Goal: Task Accomplishment & Management: Manage account settings

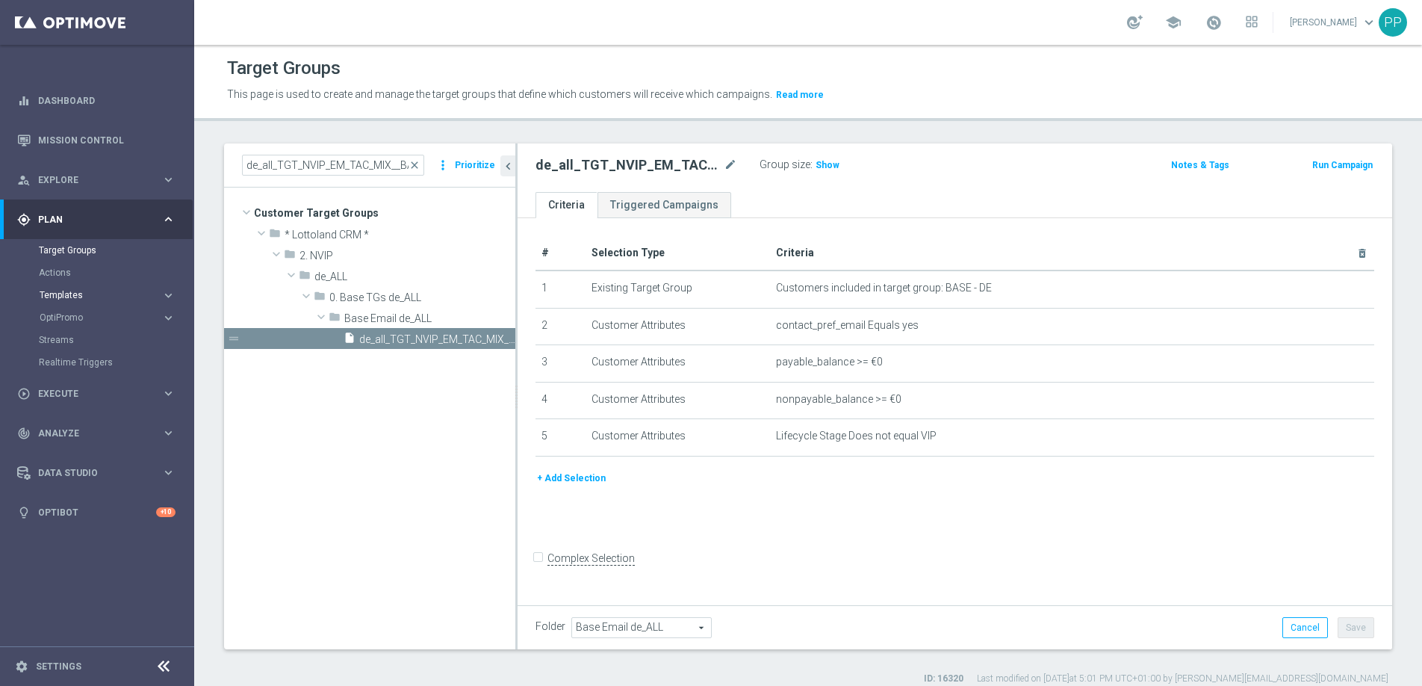
click at [75, 293] on span "Templates" at bounding box center [93, 294] width 107 height 9
click at [77, 387] on link "Embedded Messaging" at bounding box center [100, 385] width 109 height 12
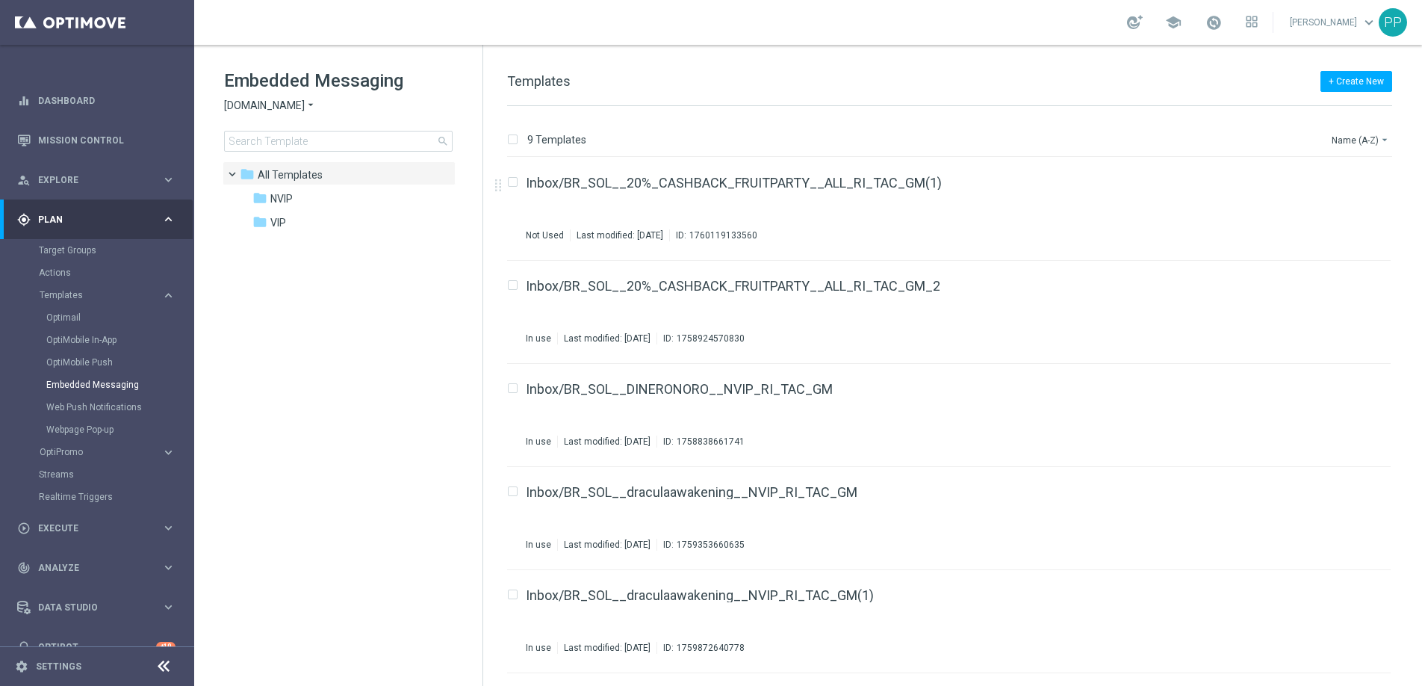
click at [265, 105] on span "[DOMAIN_NAME]" at bounding box center [264, 106] width 81 height 14
click at [0, 0] on span "Lottoland" at bounding box center [0, 0] width 0 height 0
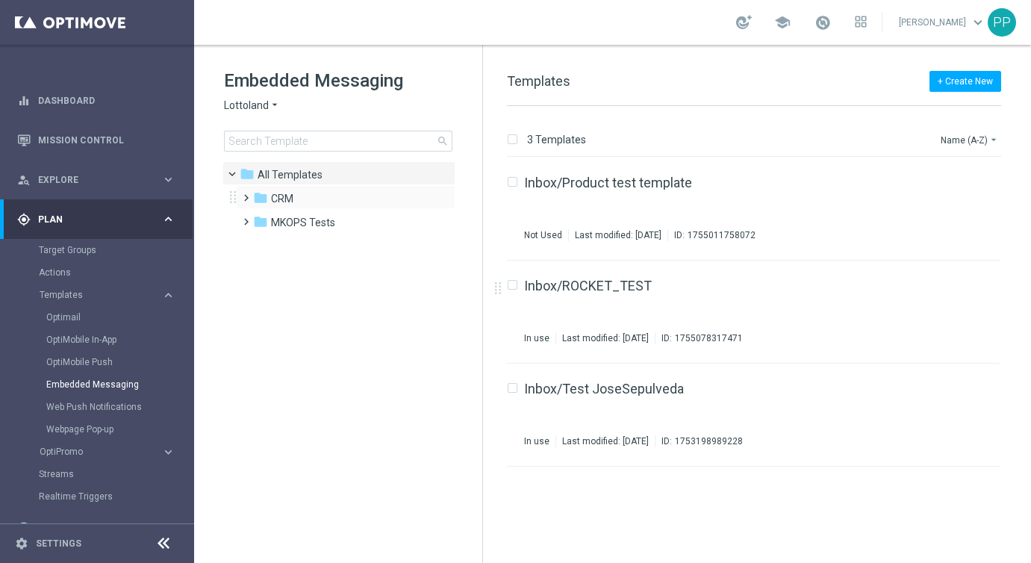
click at [246, 192] on span at bounding box center [243, 191] width 7 height 6
click at [261, 242] on span at bounding box center [258, 239] width 7 height 6
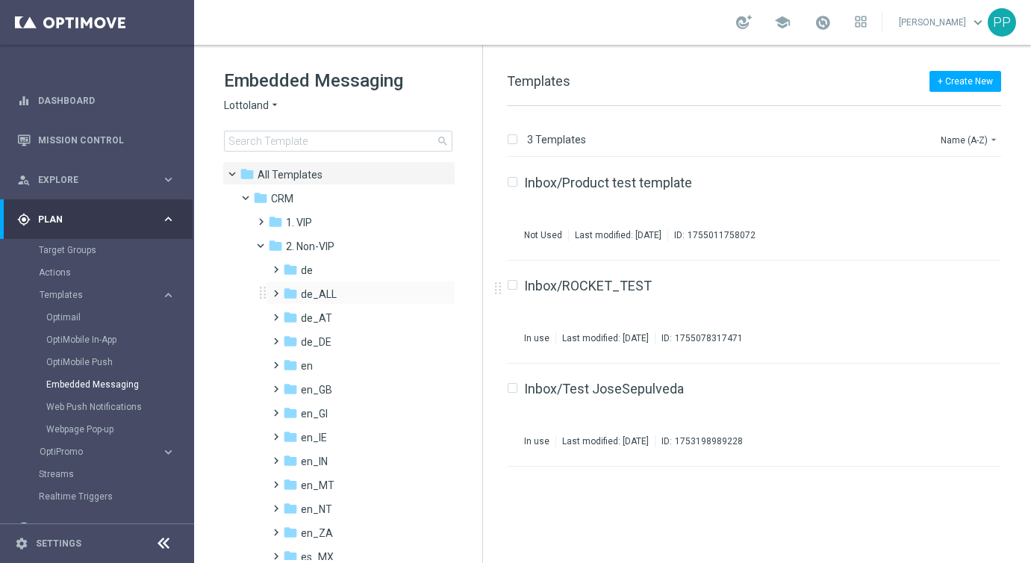
click at [275, 290] on span at bounding box center [273, 287] width 7 height 6
click at [324, 335] on span "TAC de_ALL" at bounding box center [344, 341] width 58 height 13
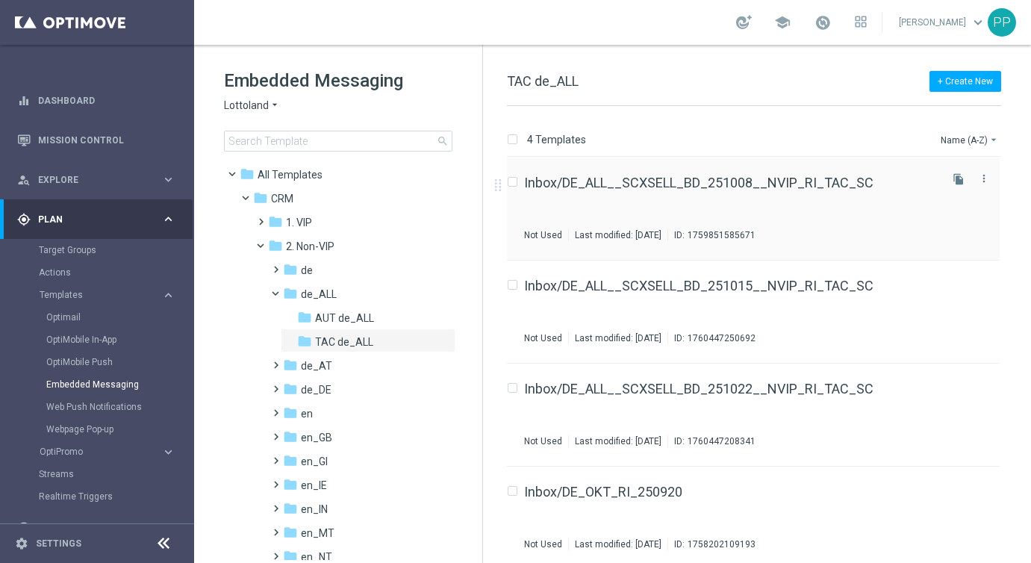
scroll to position [7, 0]
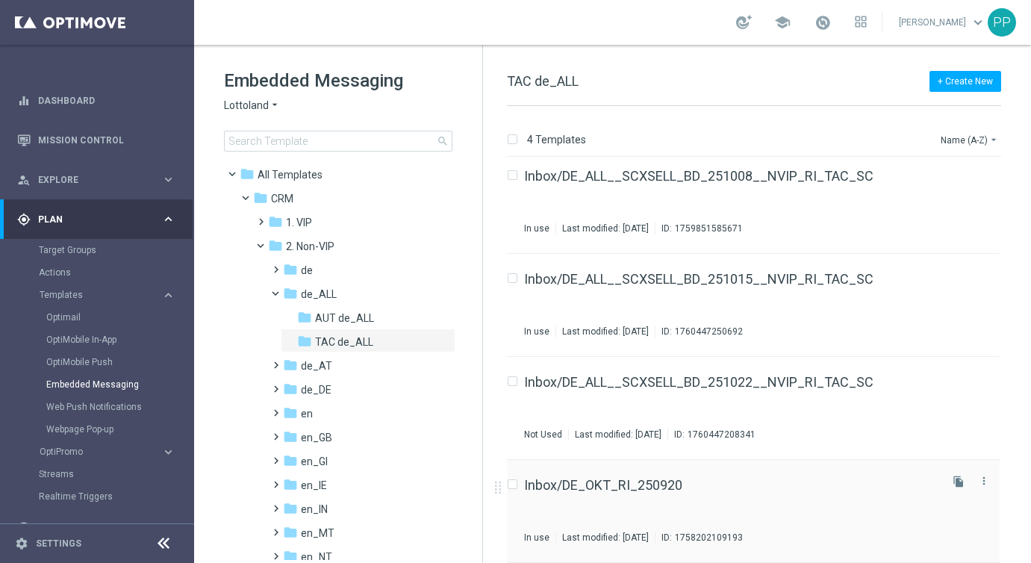
click at [515, 482] on input "Press SPACE to select this row." at bounding box center [512, 487] width 10 height 10
checkbox input "true"
click at [963, 483] on button "file_copy" at bounding box center [958, 481] width 19 height 19
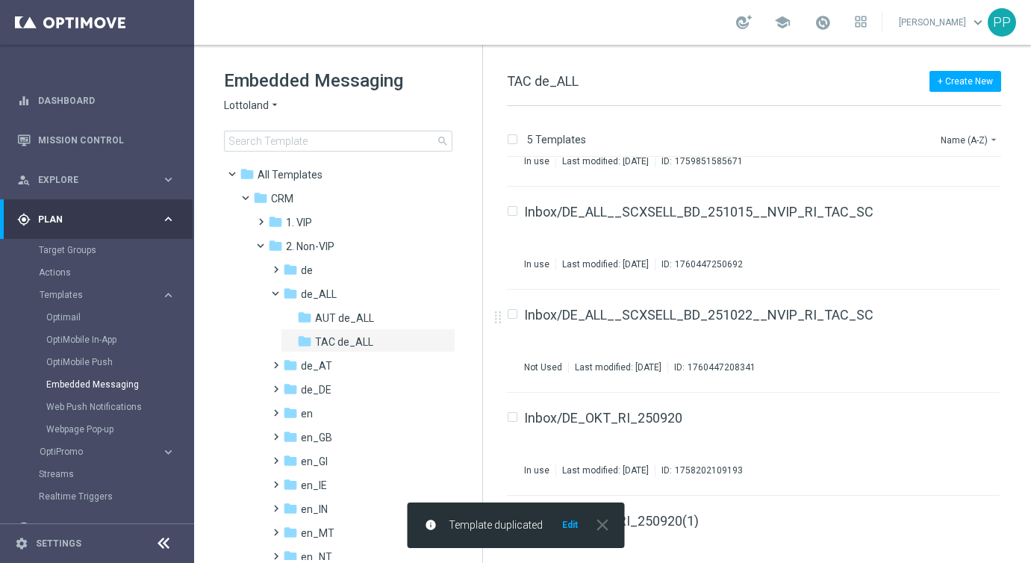
scroll to position [110, 0]
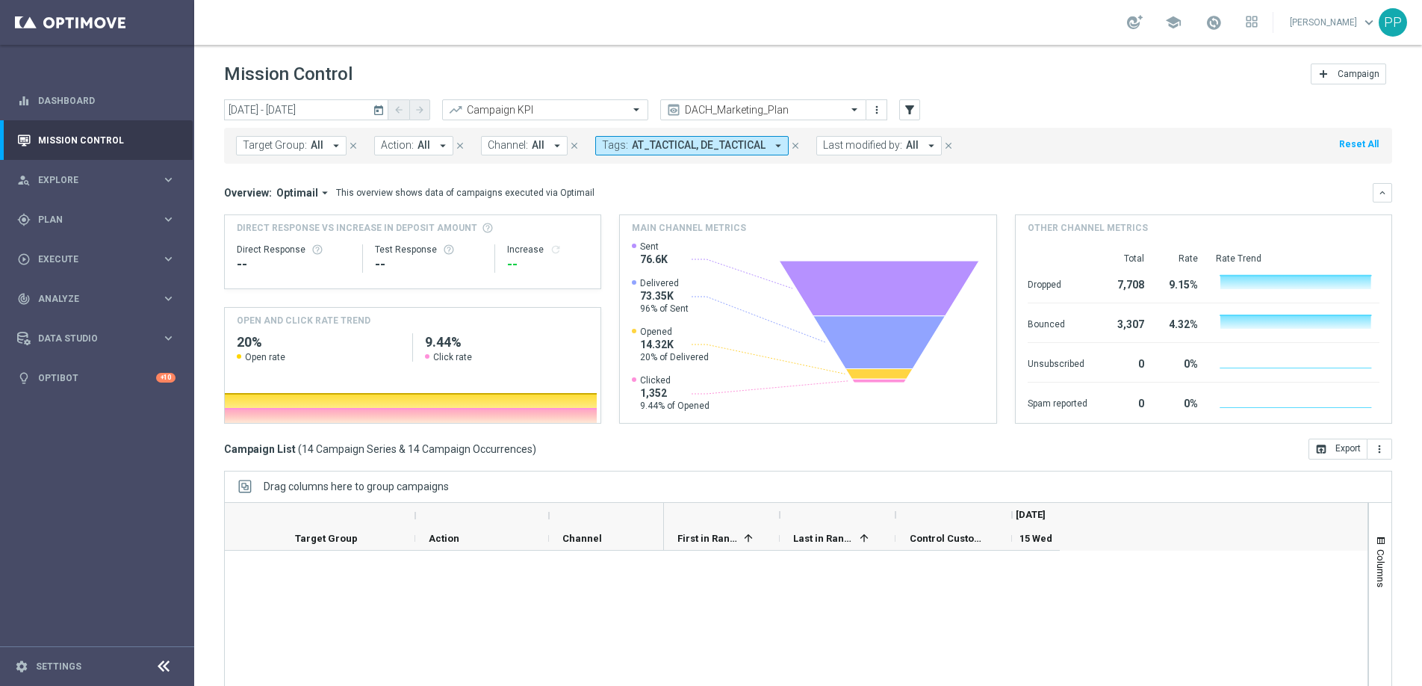
scroll to position [718, 0]
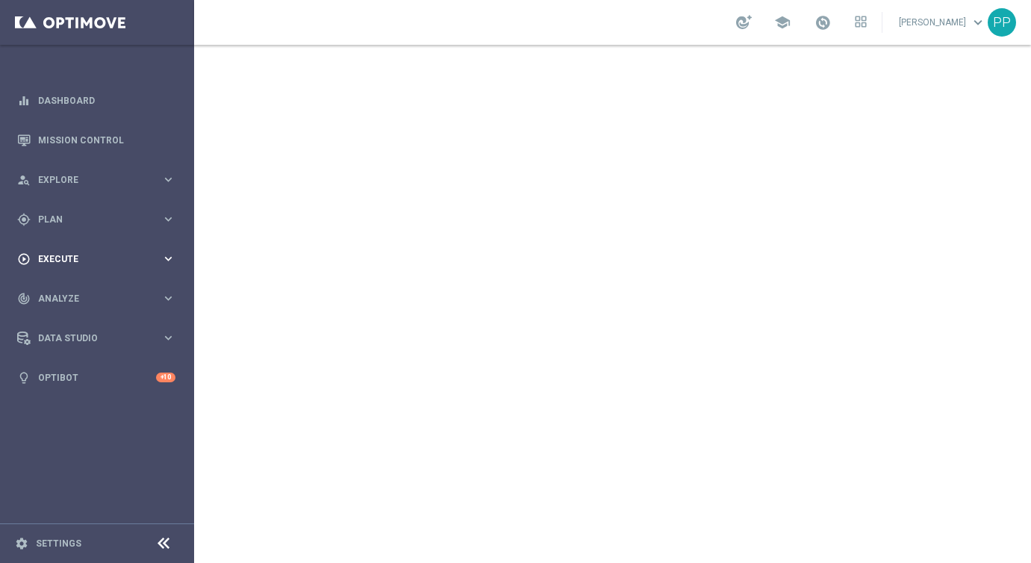
click at [47, 261] on span "Execute" at bounding box center [99, 259] width 123 height 9
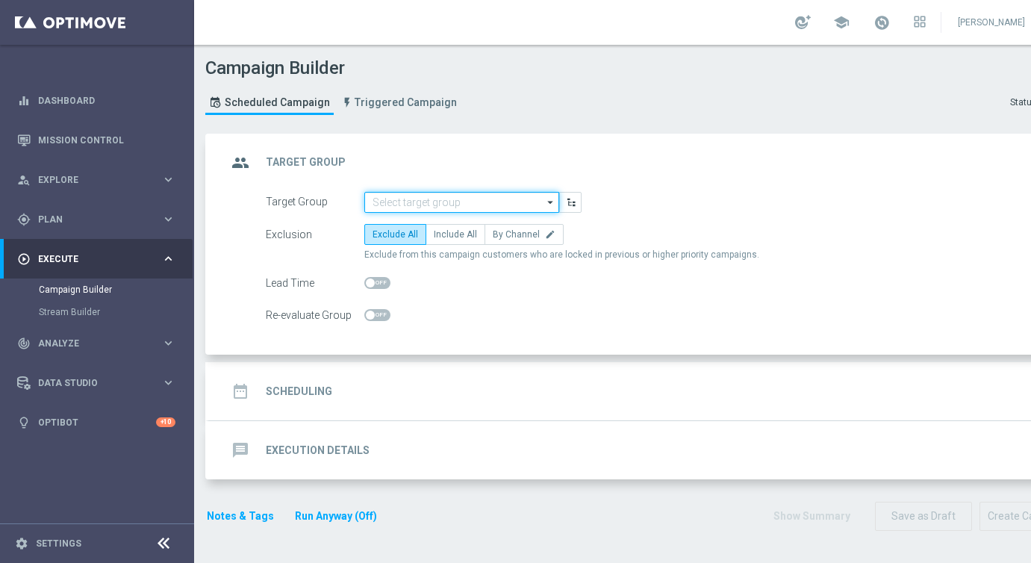
click at [417, 196] on input at bounding box center [461, 202] width 195 height 21
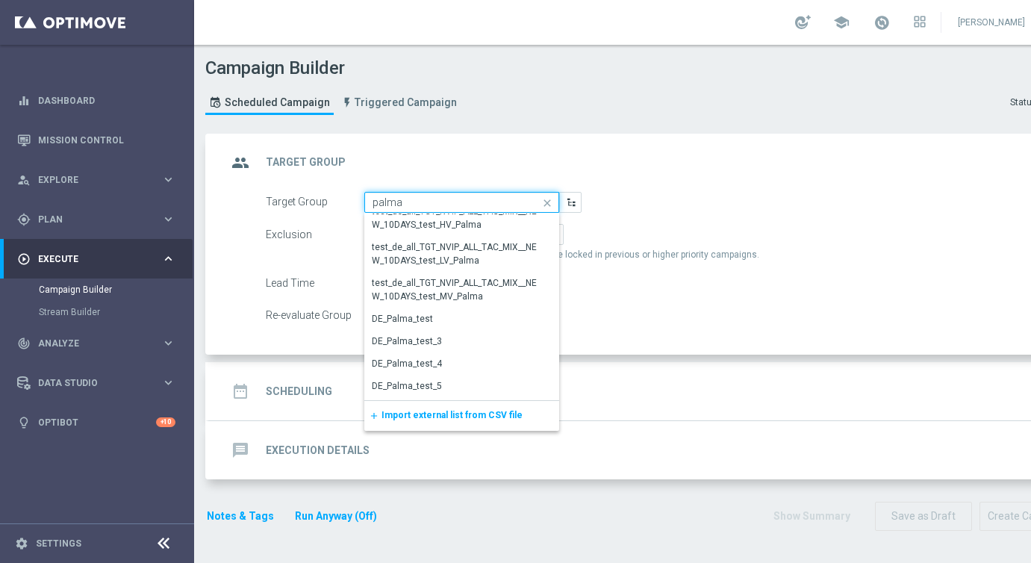
scroll to position [85, 0]
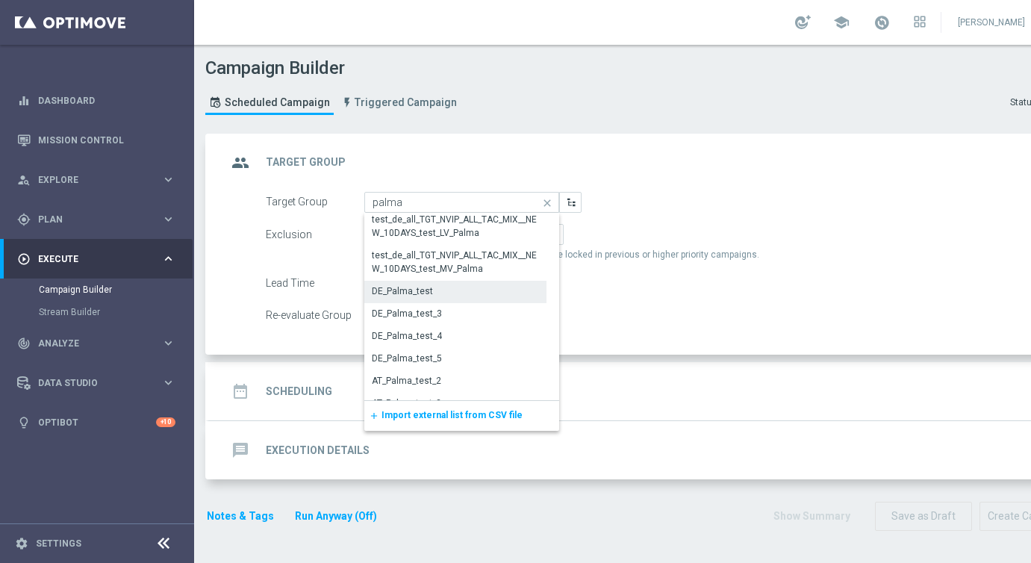
click at [407, 289] on div "DE_Palma_test" at bounding box center [402, 291] width 61 height 13
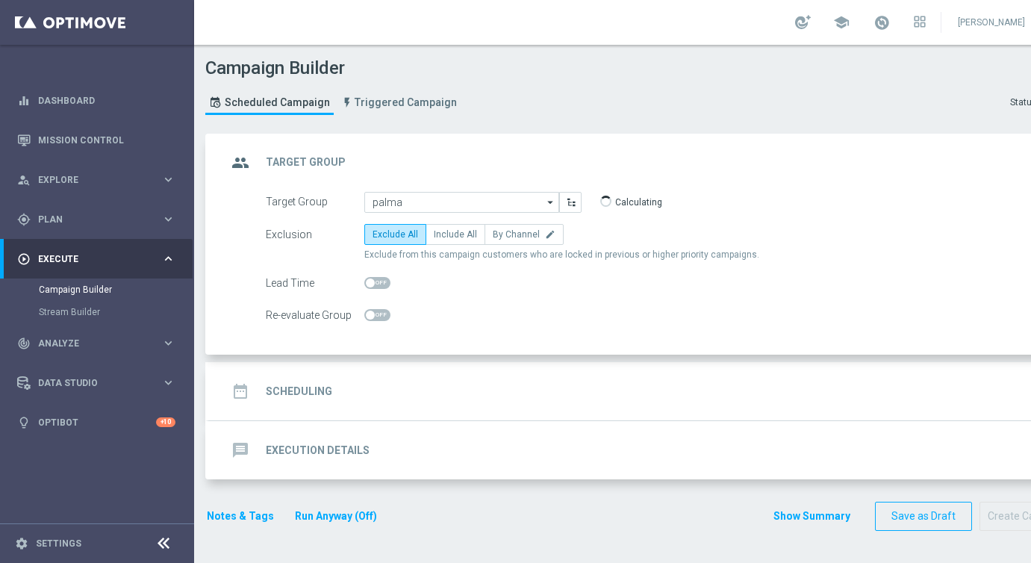
type input "DE_Palma_test"
click at [445, 231] on span "Include All" at bounding box center [455, 234] width 43 height 10
click at [444, 232] on input "Include All" at bounding box center [439, 237] width 10 height 10
radio input "true"
click at [320, 374] on div "date_range Scheduling keyboard_arrow_down" at bounding box center [644, 391] width 870 height 58
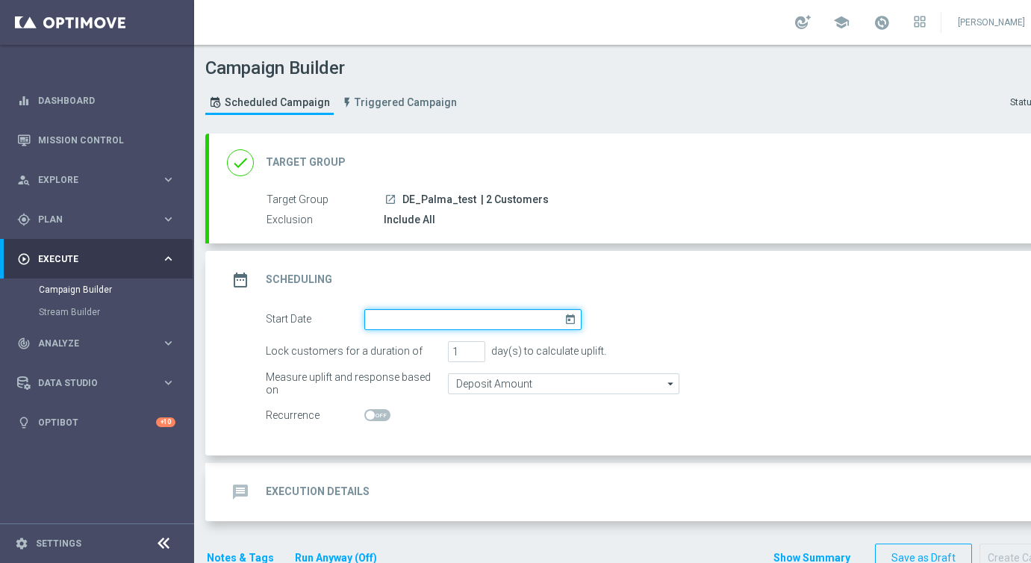
click at [368, 319] on input at bounding box center [472, 319] width 217 height 21
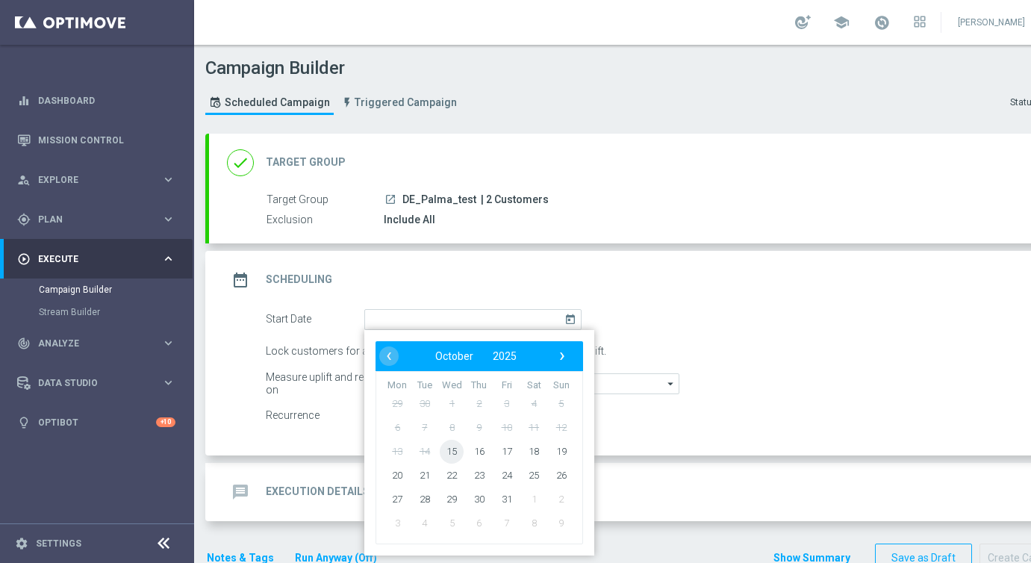
click at [447, 449] on span "15" at bounding box center [452, 451] width 24 height 24
type input "[DATE]"
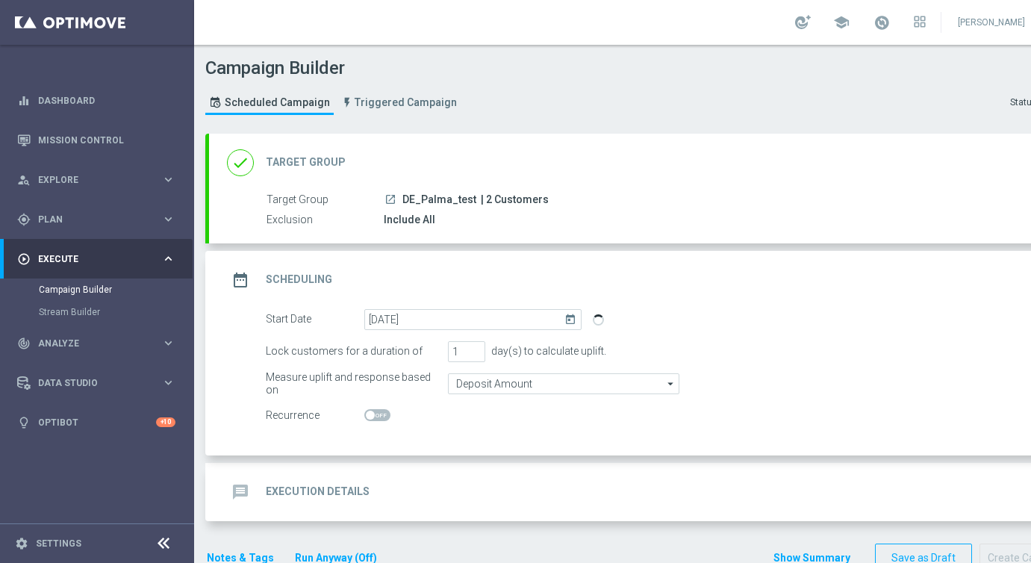
click at [300, 493] on h2 "Execution Details" at bounding box center [318, 492] width 104 height 14
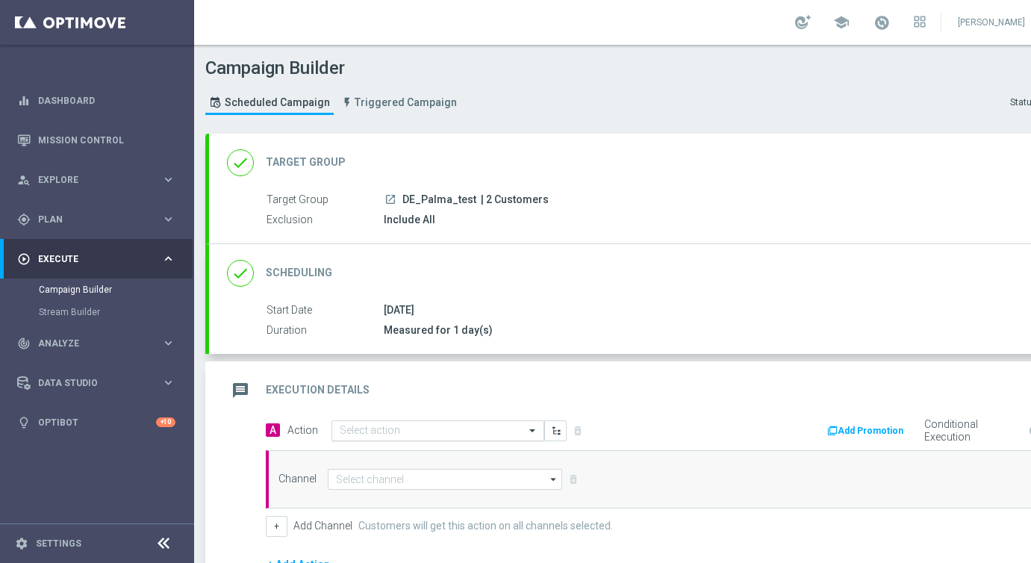
click at [349, 436] on input "text" at bounding box center [423, 431] width 167 height 13
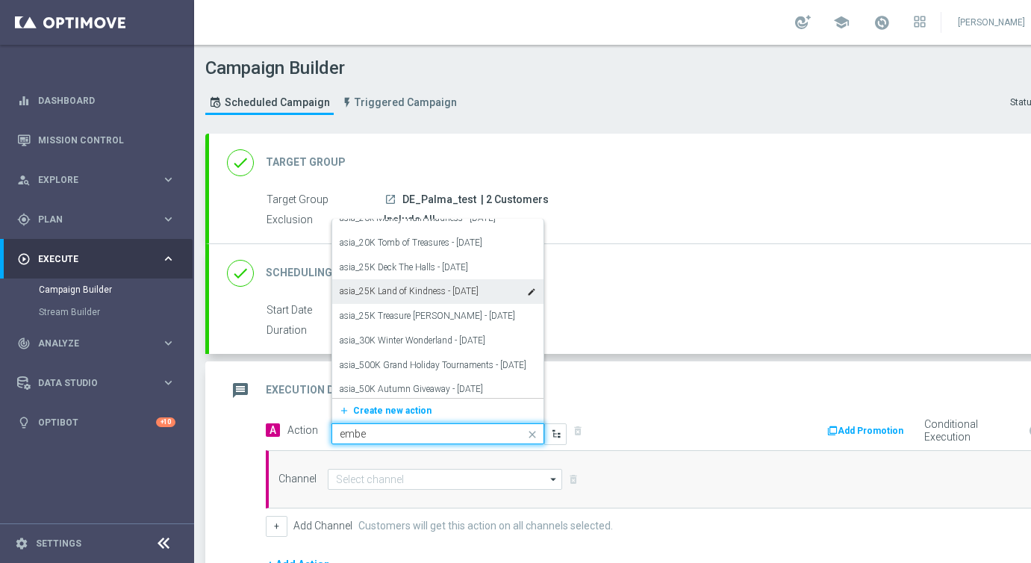
scroll to position [523, 0]
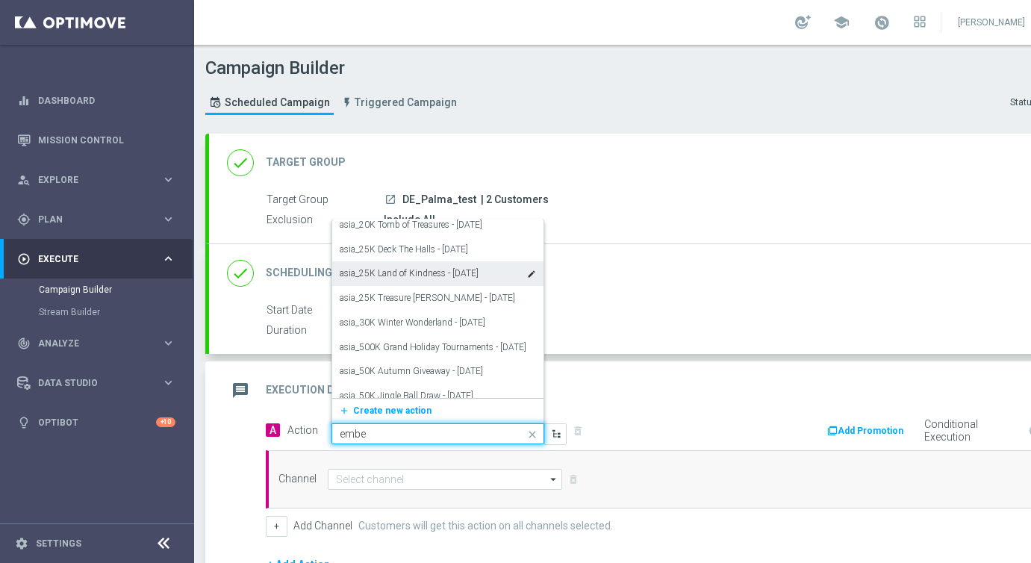
type input "embed"
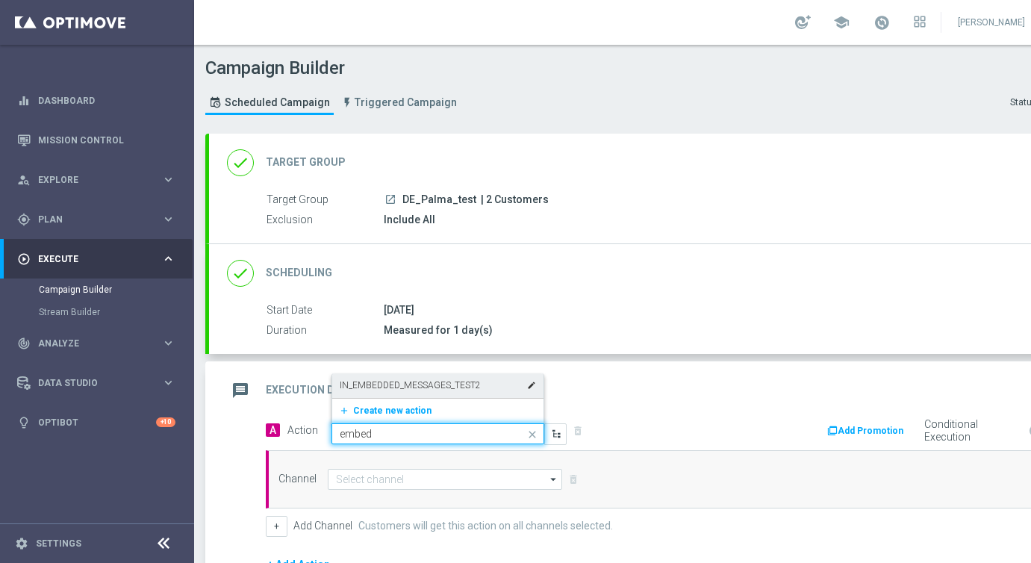
click at [409, 390] on label "IN_EMBEDDED_MESSAGES_TEST2" at bounding box center [410, 385] width 141 height 13
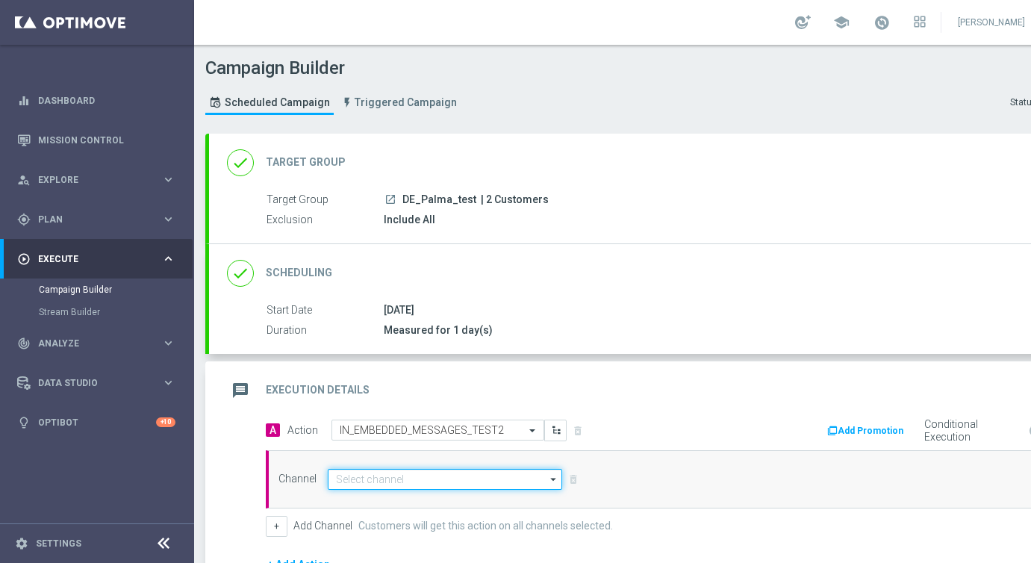
click at [373, 478] on input at bounding box center [445, 479] width 234 height 21
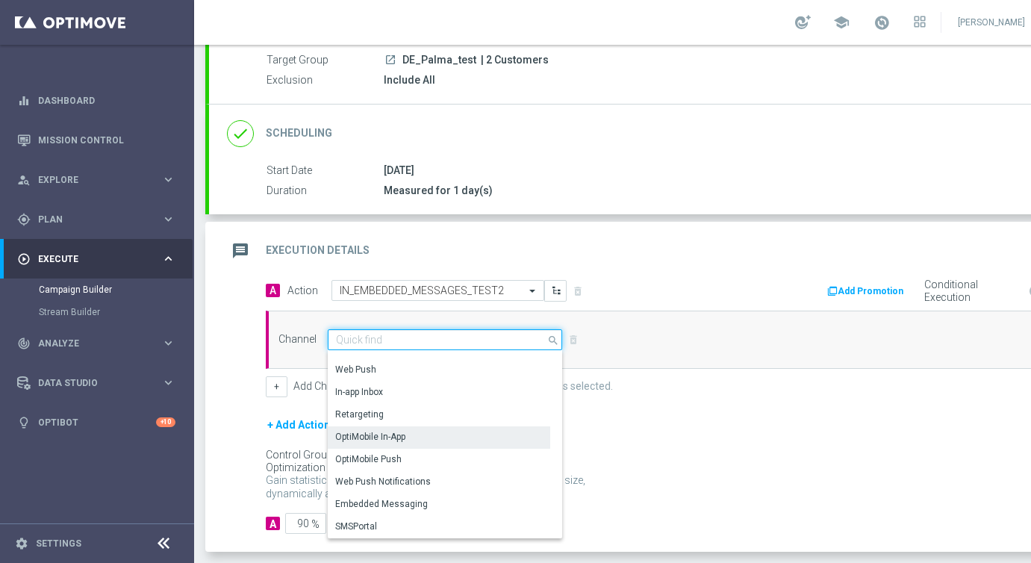
scroll to position [142, 0]
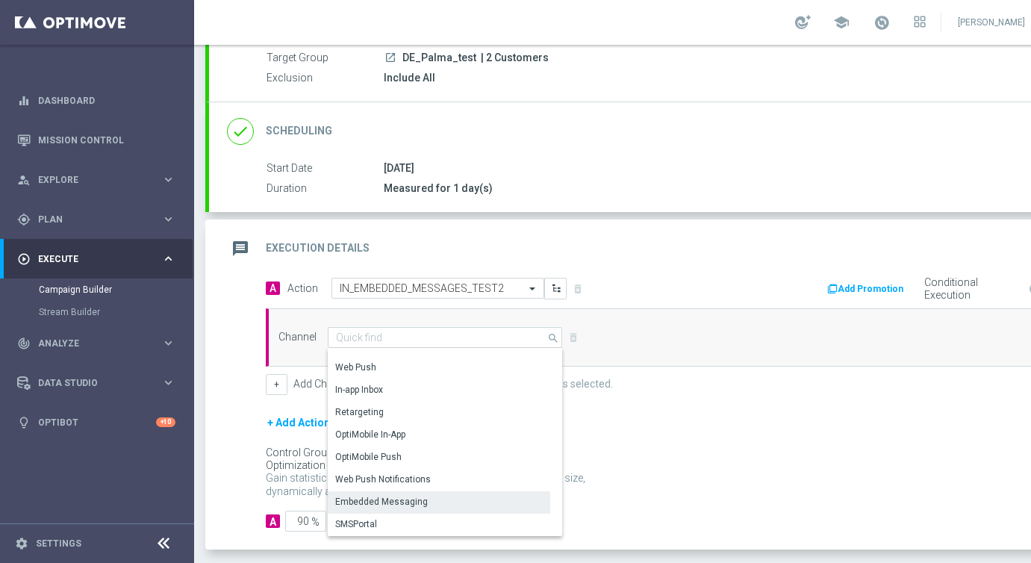
click at [371, 499] on div "Embedded Messaging" at bounding box center [381, 501] width 93 height 13
type input "Embedded Messaging"
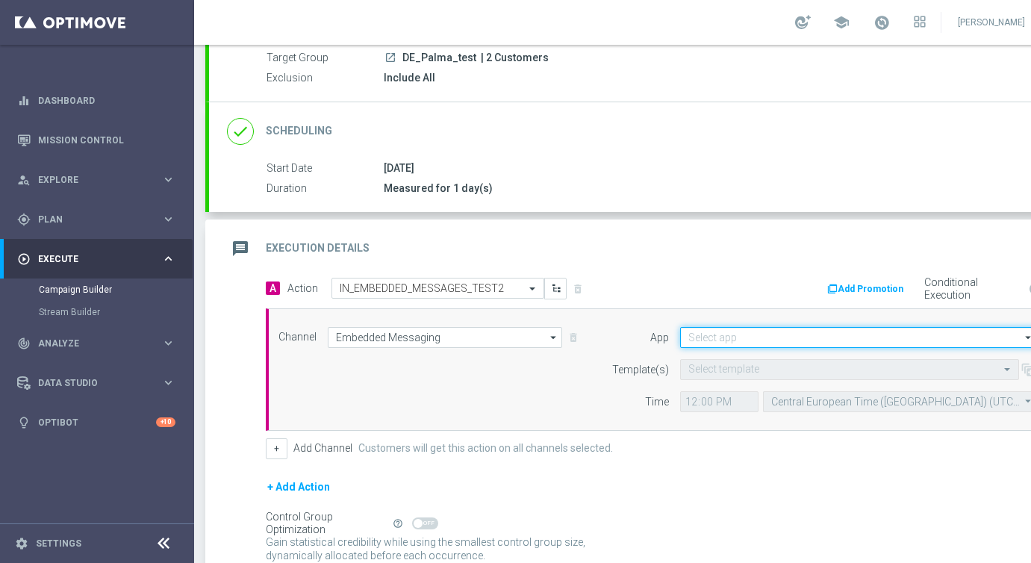
click at [752, 337] on input at bounding box center [858, 337] width 357 height 21
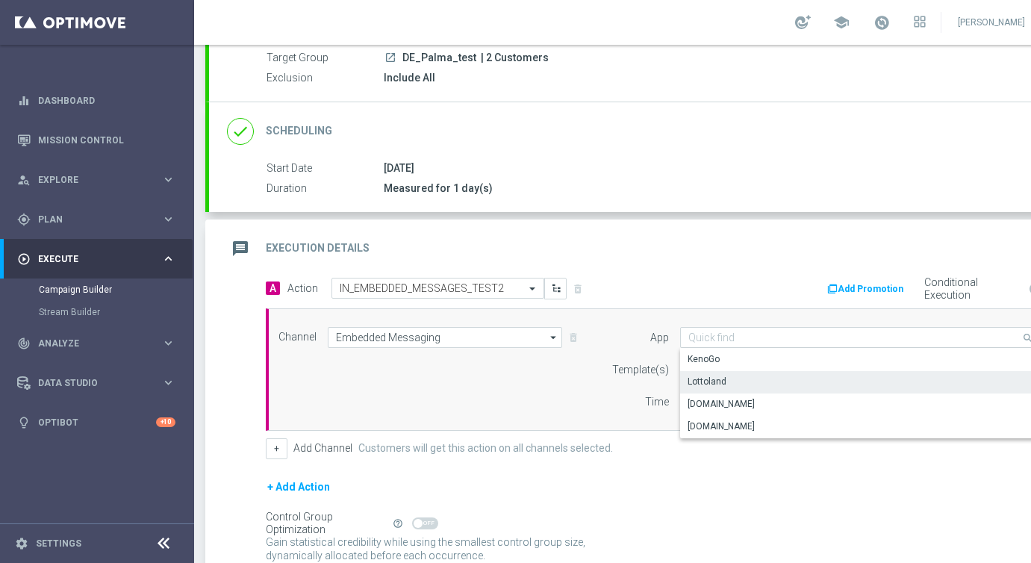
click at [727, 375] on div "Lottoland" at bounding box center [858, 381] width 357 height 21
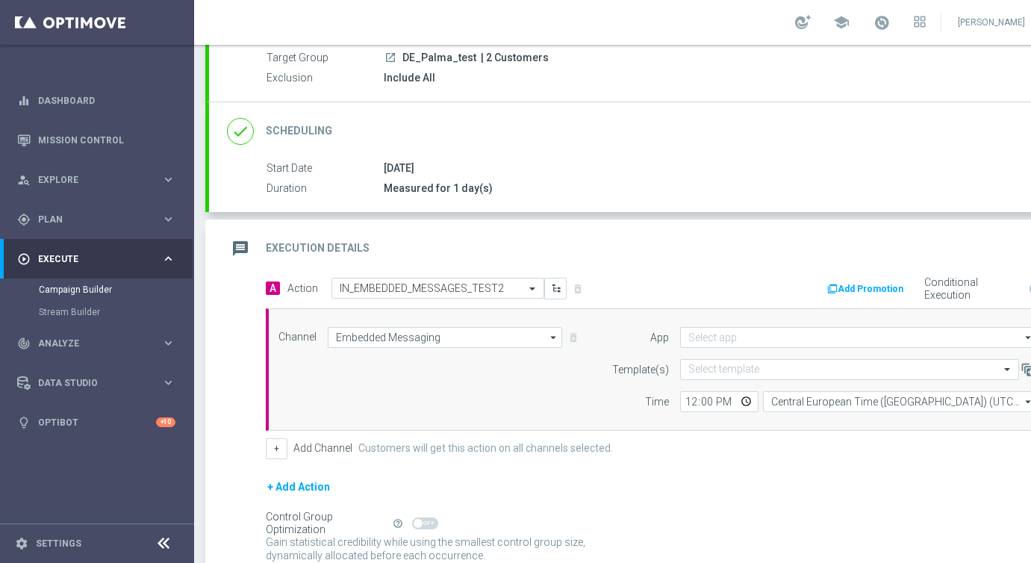
type input "Lottoland"
click at [726, 367] on input "text" at bounding box center [835, 370] width 293 height 13
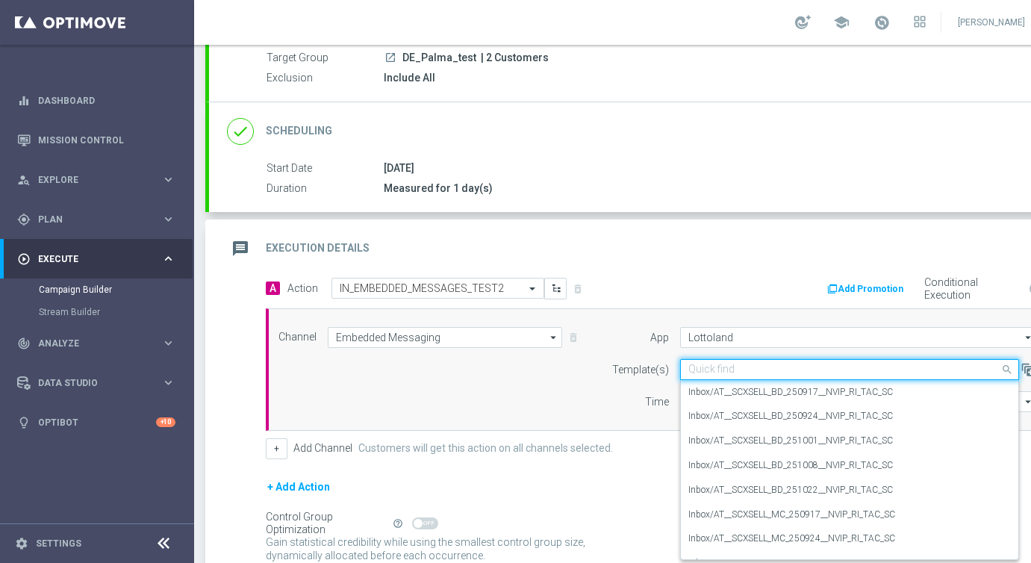
paste input "https://c.bannerflow.net/i/68ed0799c35c300b1851dc1c?c=png"
type input "https://c.bannerflow.net/i/68ed0799c35c300b1851dc1c?c=png"
click at [718, 366] on input "text" at bounding box center [835, 370] width 293 height 13
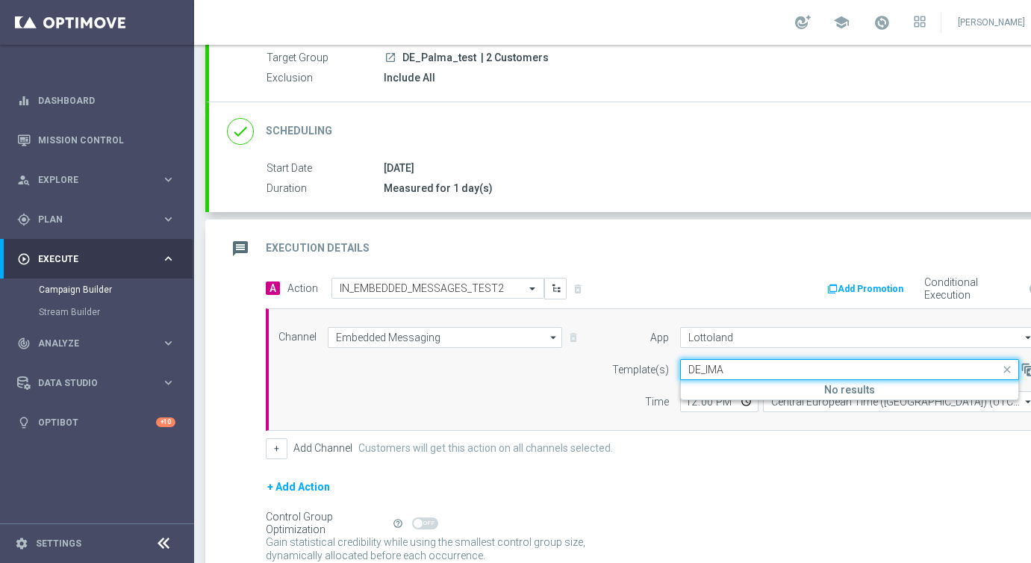
type input "DE_IMA"
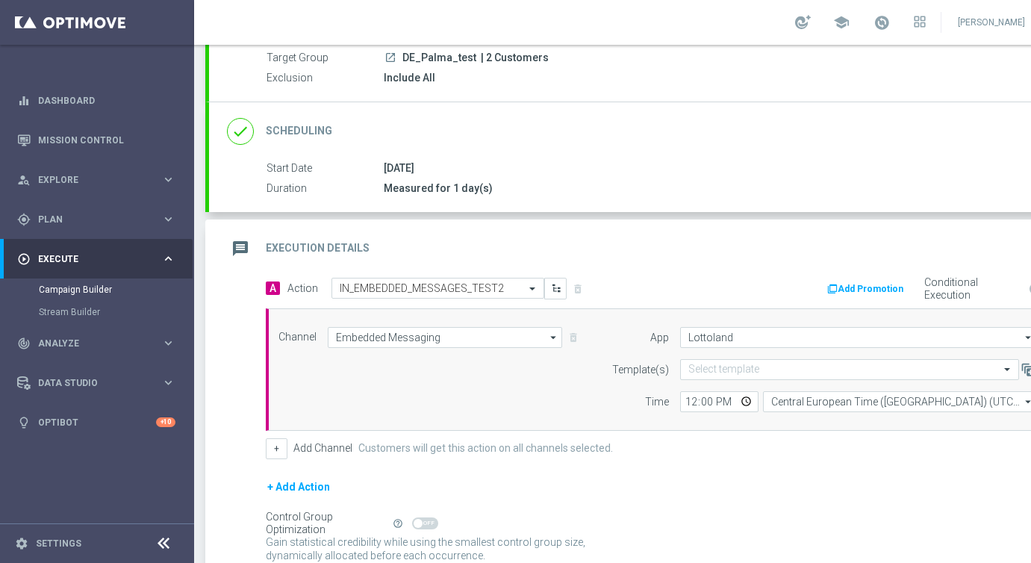
click at [718, 463] on form "A Action Select action IN_EMBEDDED_MESSAGES_TEST2 delete_forever Add Promotion …" at bounding box center [661, 437] width 790 height 319
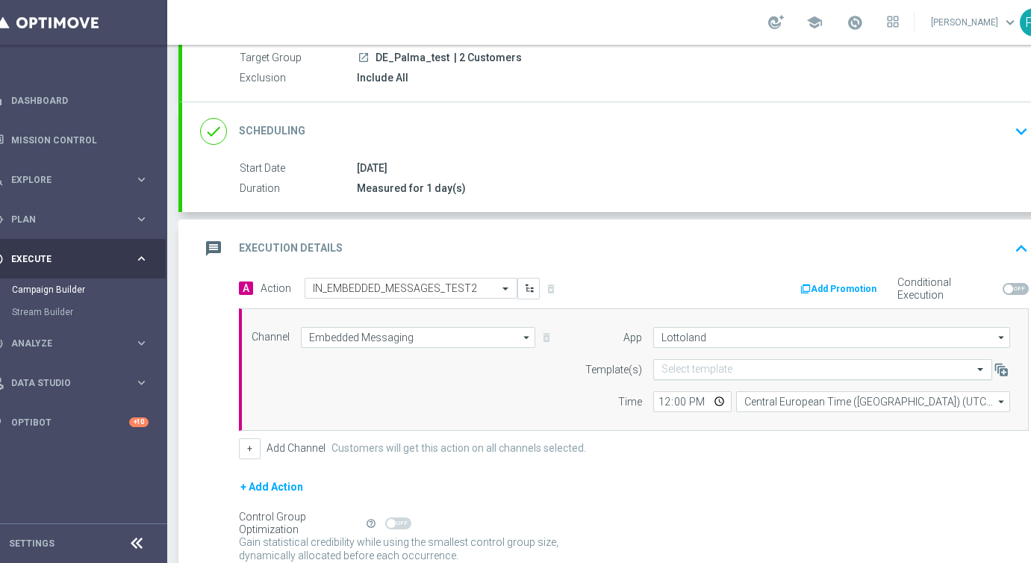
scroll to position [0, 59]
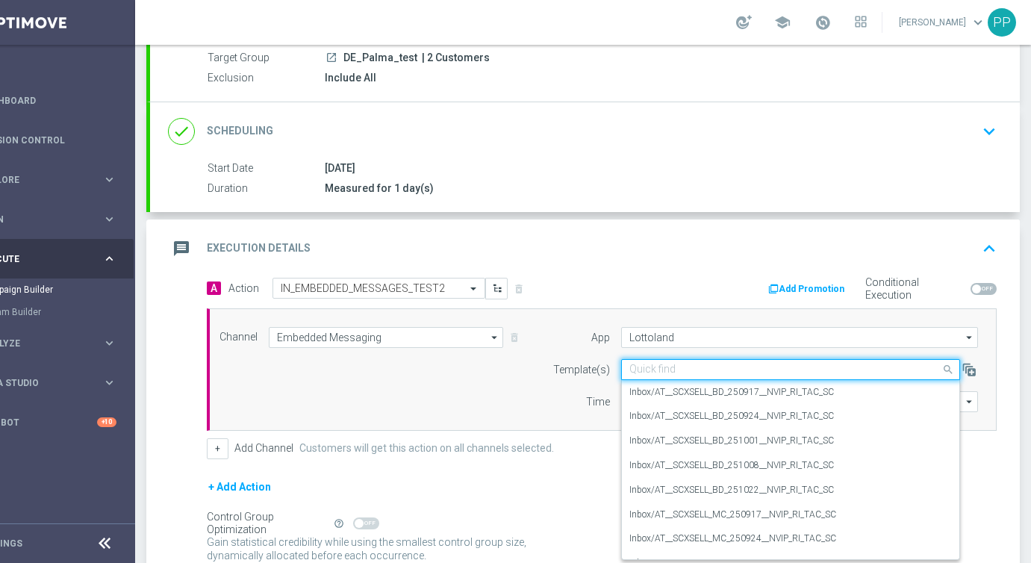
click at [638, 369] on input "text" at bounding box center [776, 370] width 293 height 13
paste input "https://c.bannerflow.net/i/68ed0799c35c300b1851dc1c?c=png"
type input "https://c.bannerflow.net/i/68ed0799c35c300b1851dc1c?c=png"
drag, startPoint x: 666, startPoint y: 367, endPoint x: 622, endPoint y: 363, distance: 44.3
click at [622, 364] on div "DE_" at bounding box center [791, 370] width 338 height 13
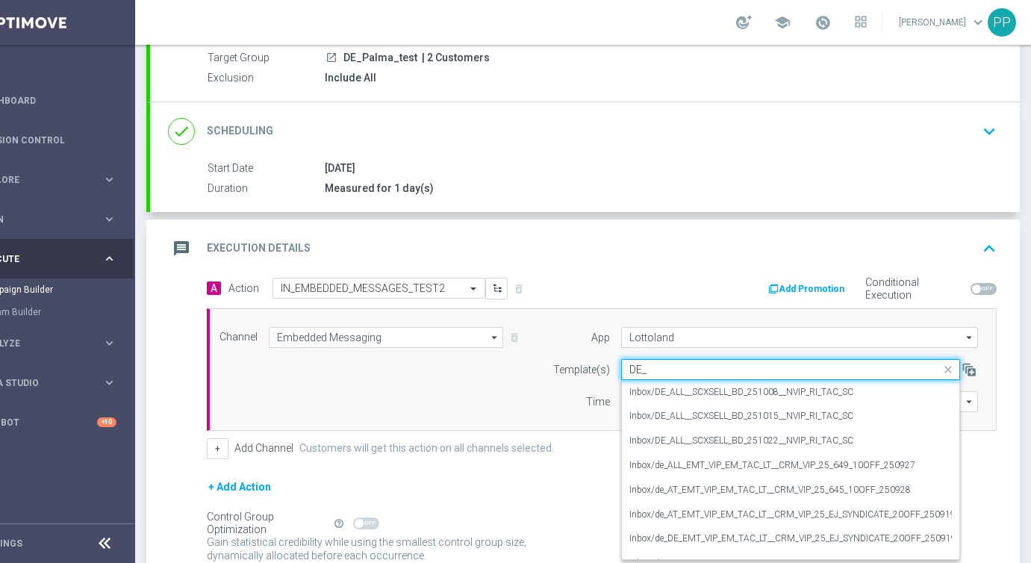
paste input "IMAGE _TEST"
type input "DE_IMAGE _TEST"
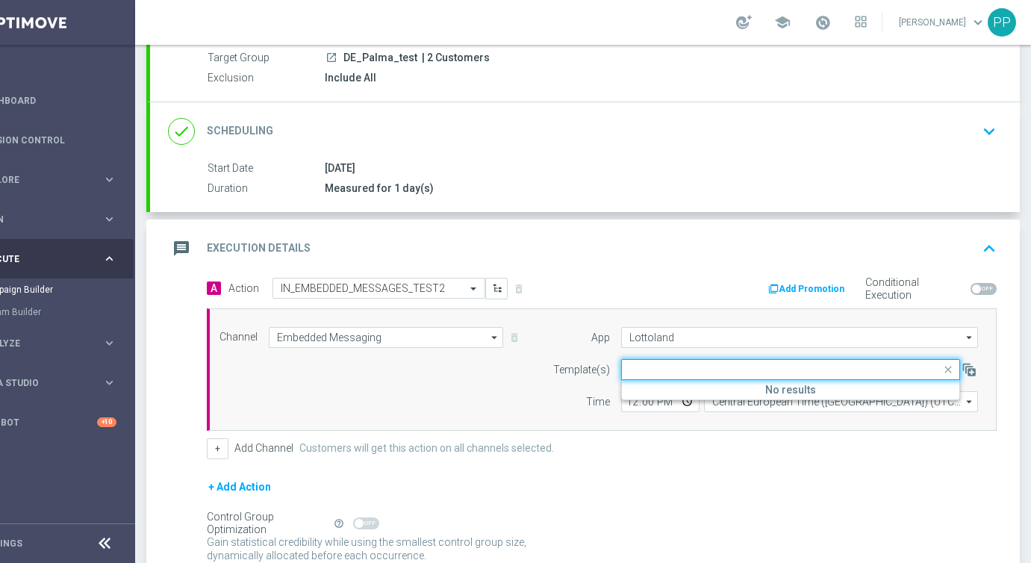
click at [677, 496] on div "+ Add Action" at bounding box center [602, 496] width 790 height 37
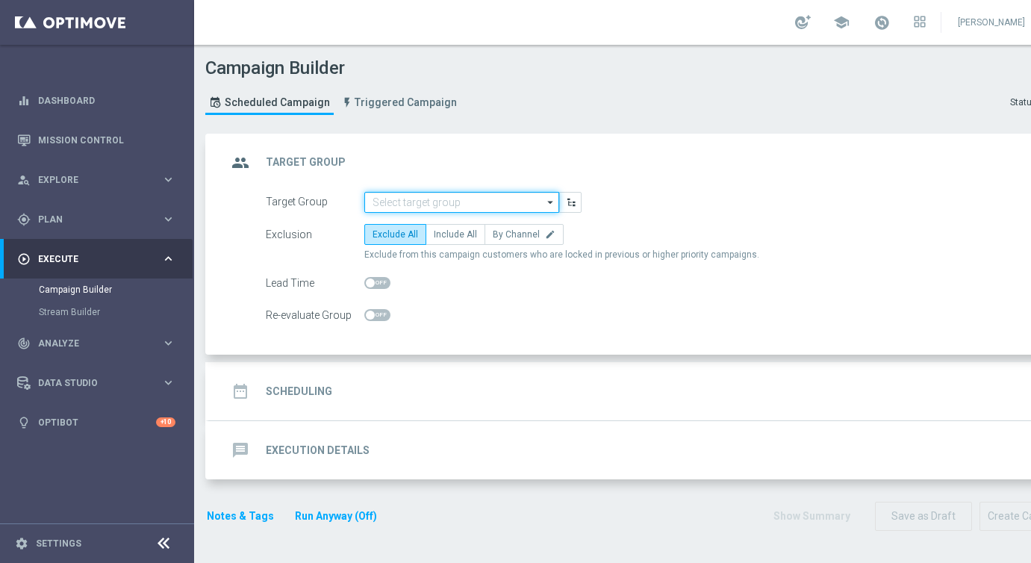
click at [398, 200] on input at bounding box center [461, 202] width 195 height 21
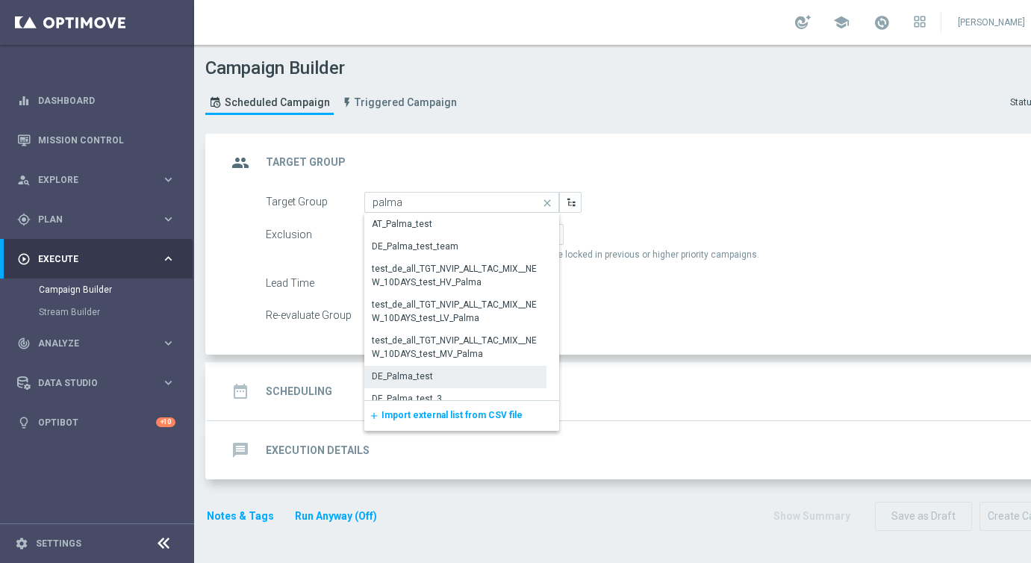
click at [403, 378] on div "DE_Palma_test" at bounding box center [402, 376] width 61 height 13
type input "DE_Palma_test"
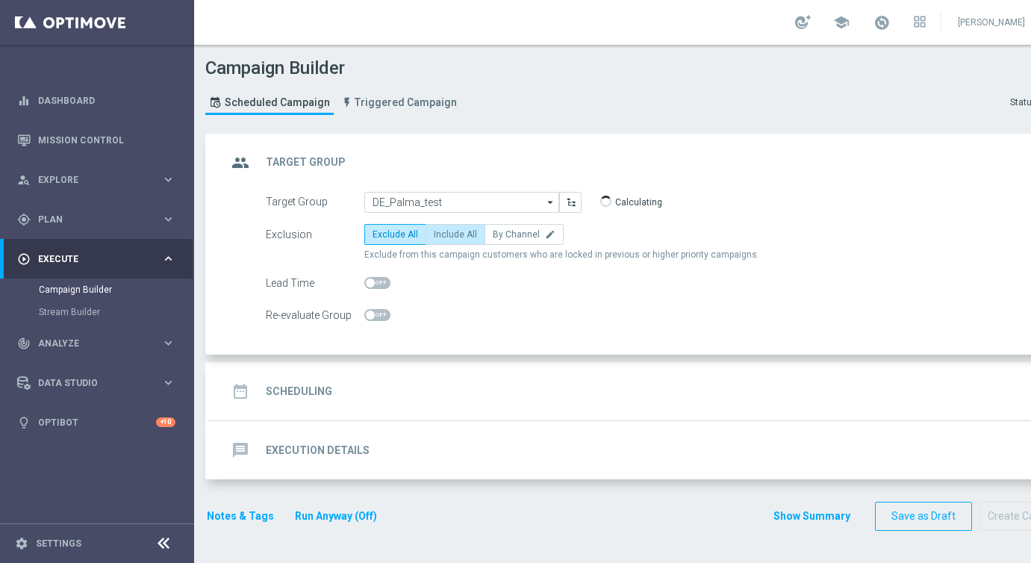
click at [444, 237] on span "Include All" at bounding box center [455, 234] width 43 height 10
click at [444, 237] on input "Include All" at bounding box center [439, 237] width 10 height 10
radio input "true"
click at [282, 395] on h2 "Scheduling" at bounding box center [299, 392] width 66 height 14
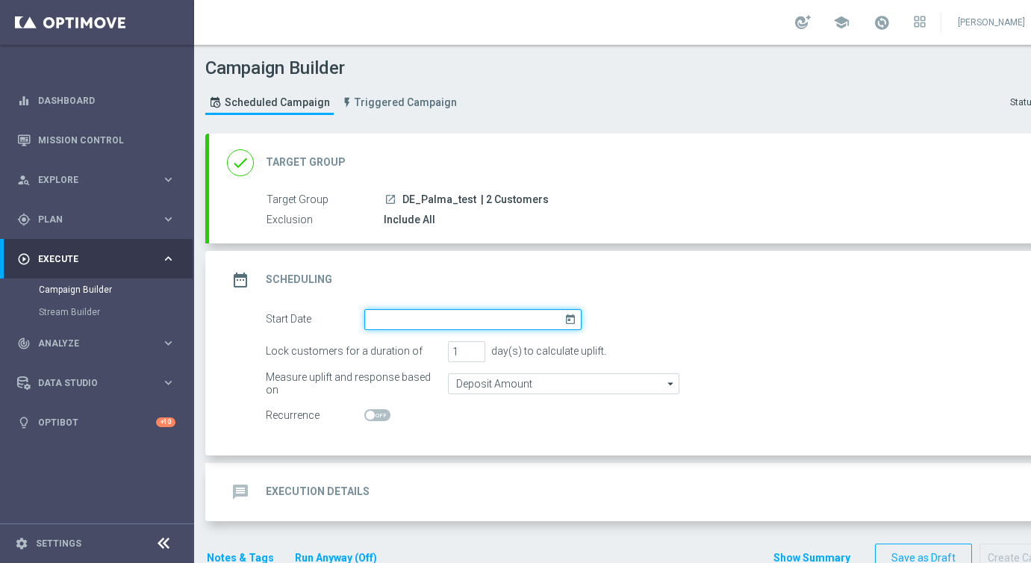
click at [388, 320] on input at bounding box center [472, 319] width 217 height 21
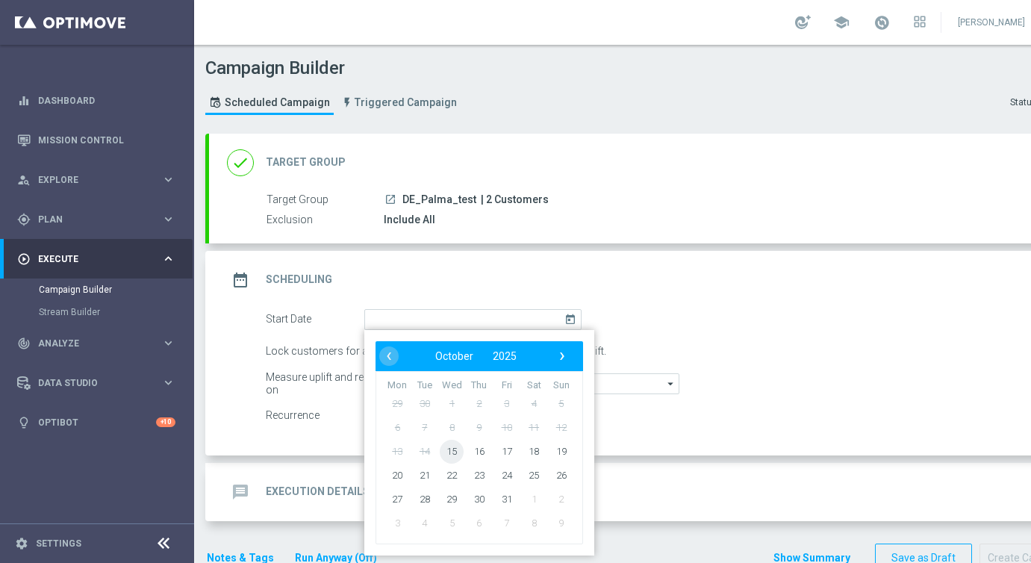
click at [452, 450] on span "15" at bounding box center [452, 451] width 24 height 24
type input "[DATE]"
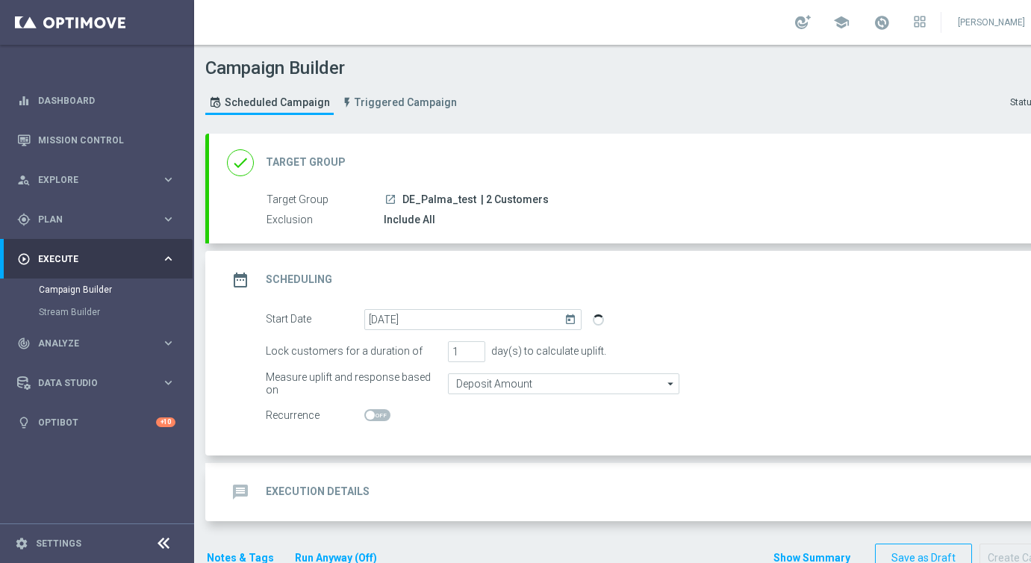
click at [309, 482] on div "message Execution Details" at bounding box center [298, 492] width 143 height 27
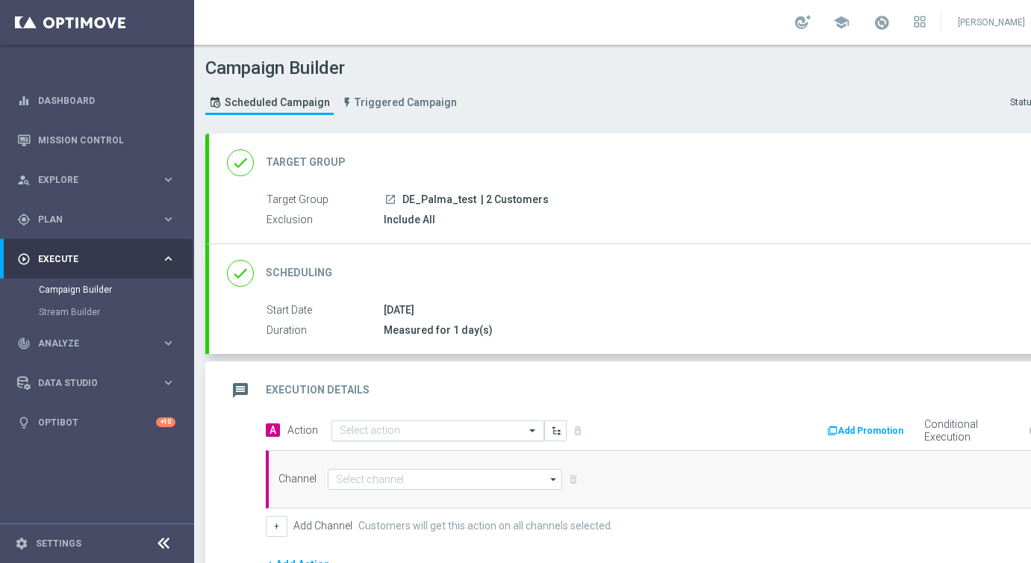
click at [381, 432] on input "text" at bounding box center [423, 431] width 167 height 13
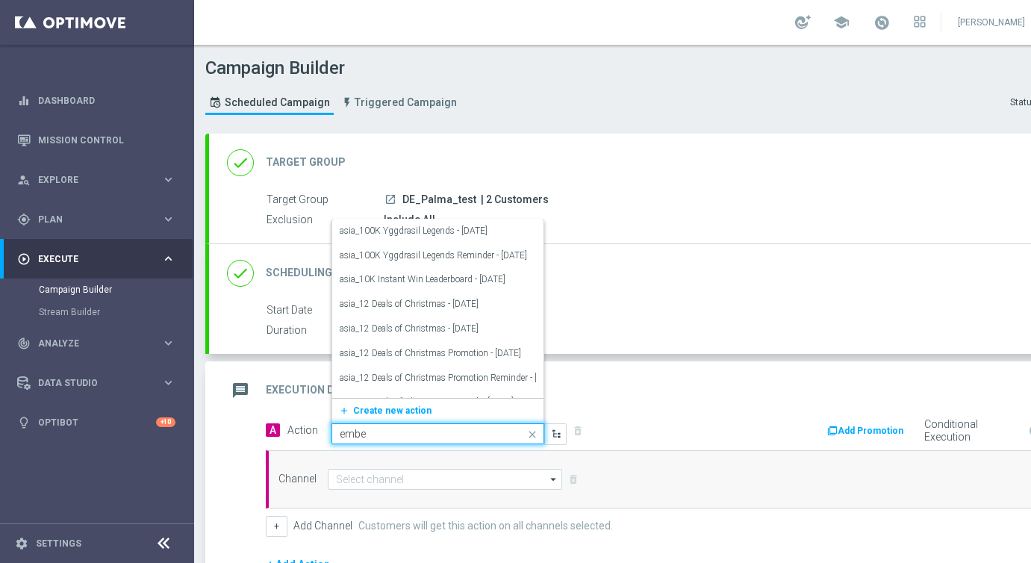
type input "embed"
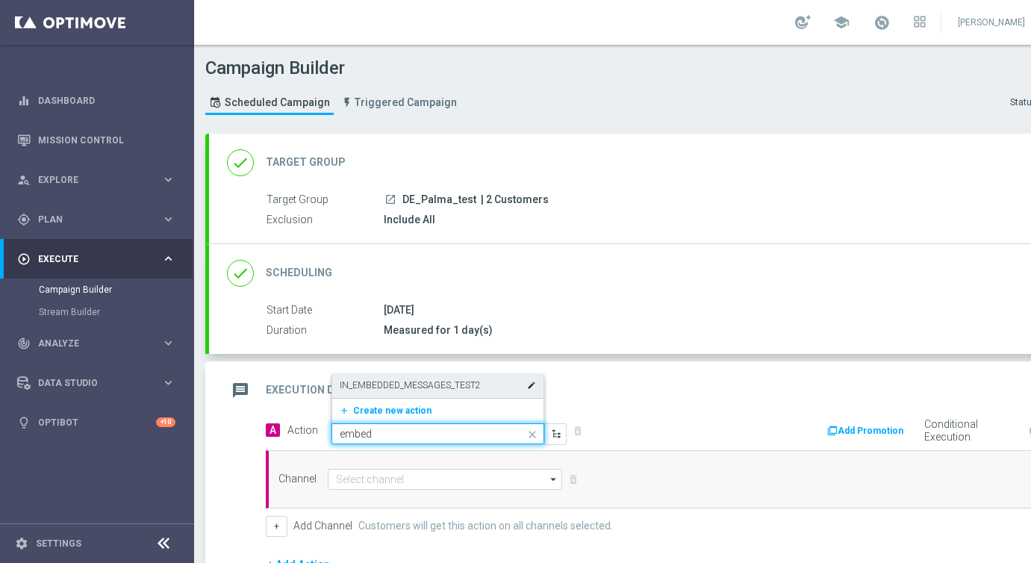
click at [385, 386] on label "IN_EMBEDDED_MESSAGES_TEST2" at bounding box center [410, 385] width 141 height 13
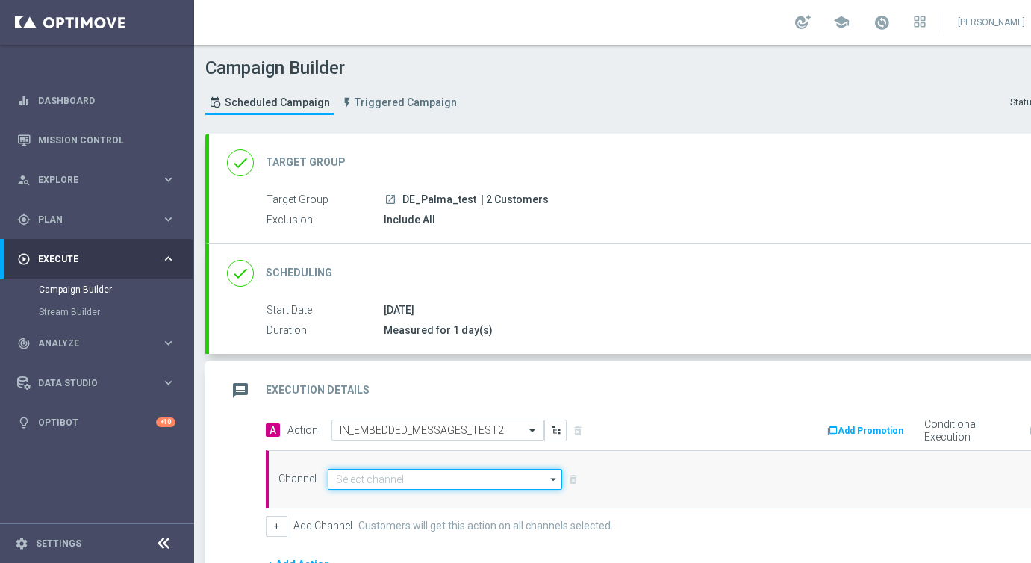
click at [361, 480] on input at bounding box center [445, 479] width 234 height 21
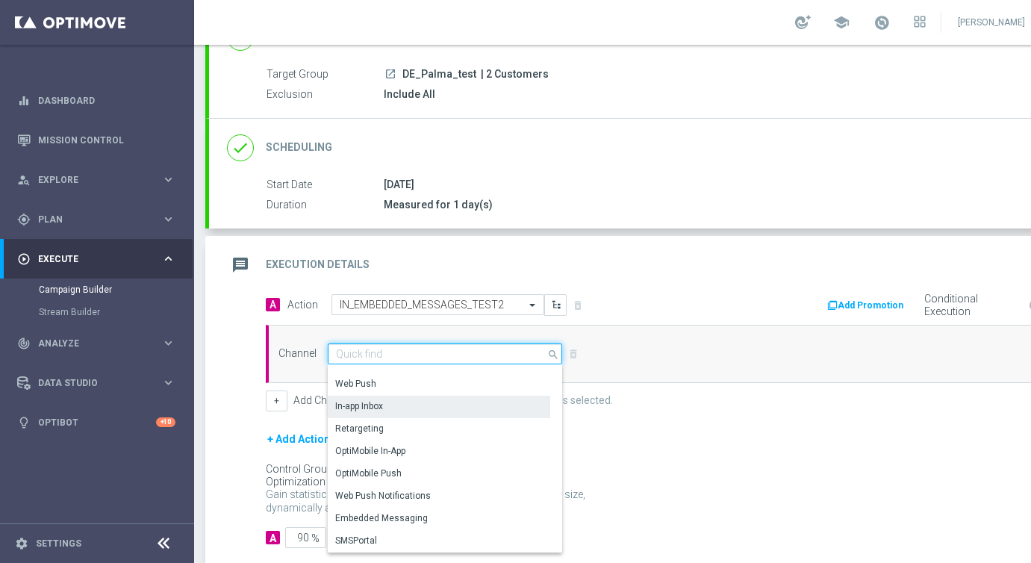
scroll to position [126, 0]
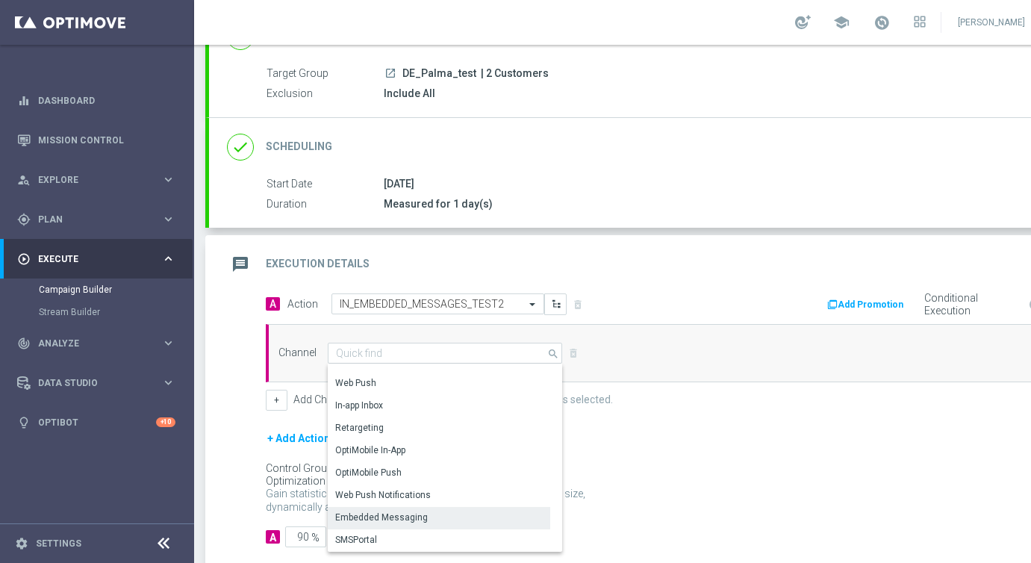
click at [361, 512] on div "Embedded Messaging" at bounding box center [381, 517] width 93 height 13
type input "Embedded Messaging"
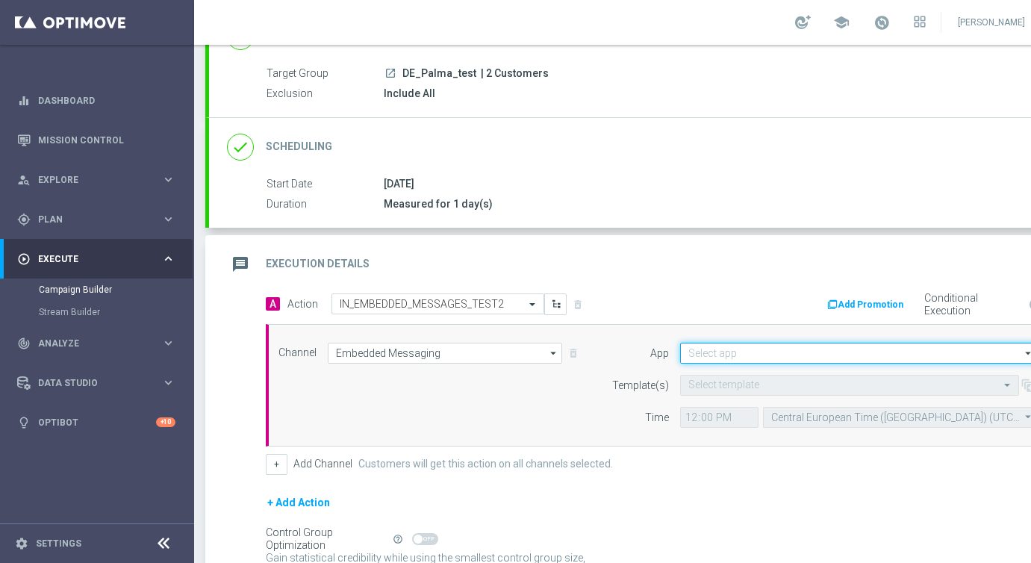
click at [697, 344] on input at bounding box center [858, 353] width 357 height 21
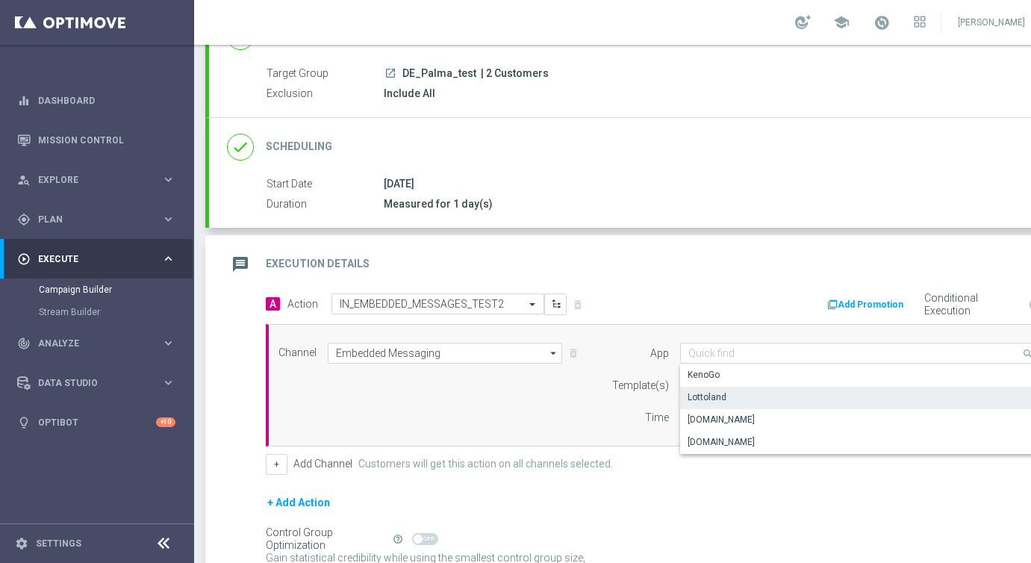
click at [706, 400] on div "Lottoland" at bounding box center [707, 397] width 39 height 13
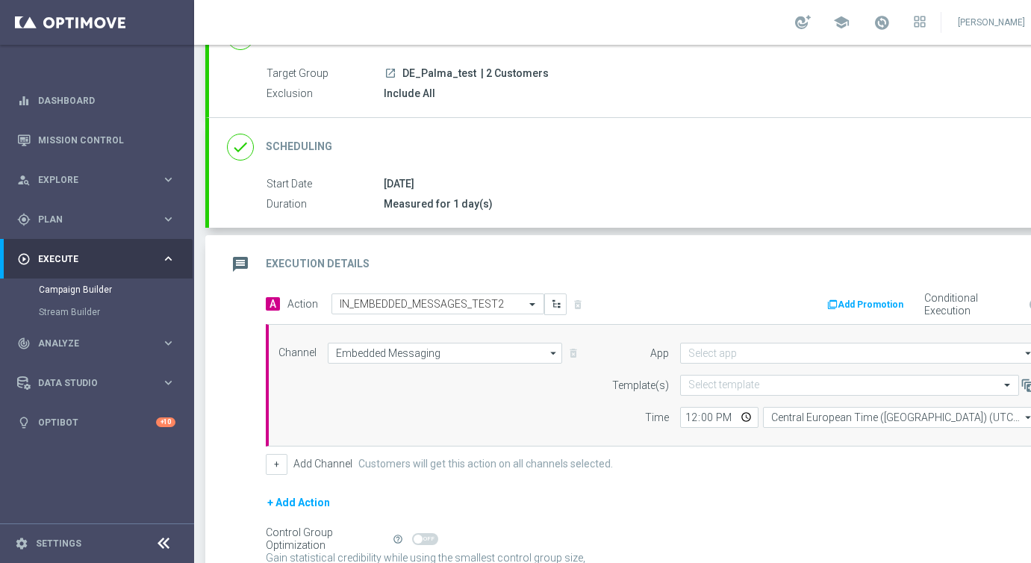
type input "Lottoland"
click at [703, 388] on input "text" at bounding box center [835, 385] width 293 height 13
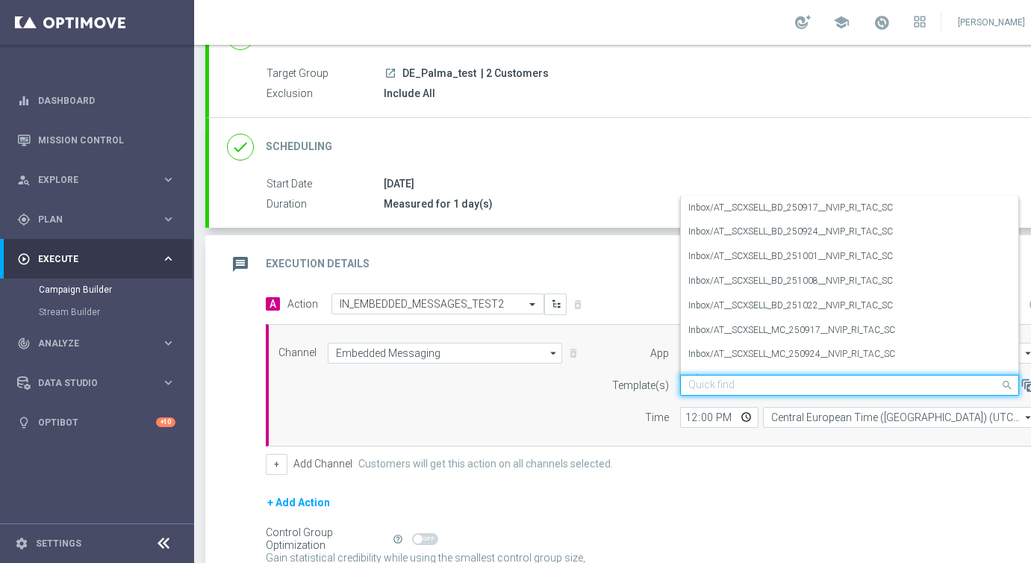
paste input "DE_IMAGE _TEST"
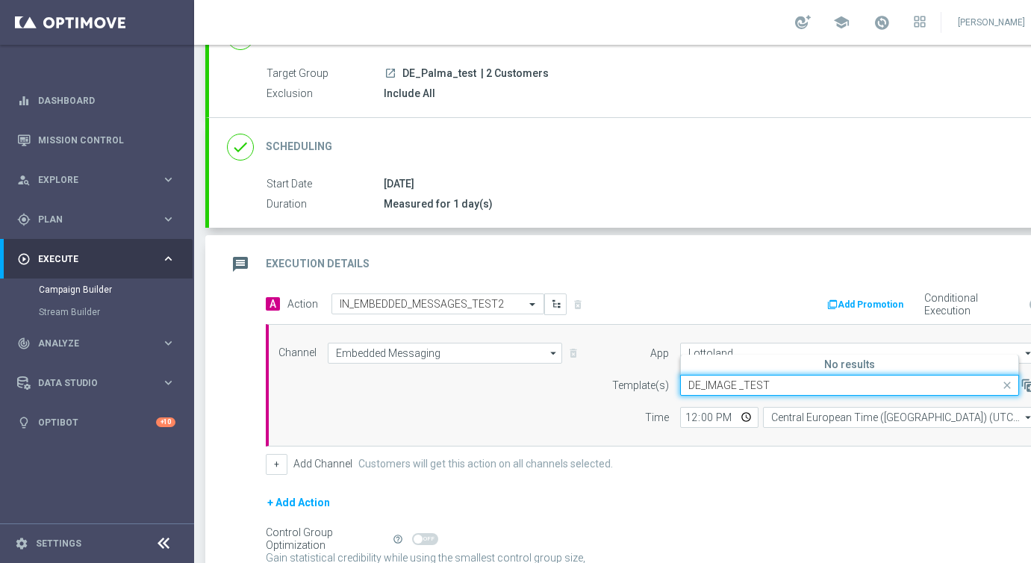
type input "DE_IMAGE _TEST"
drag, startPoint x: 780, startPoint y: 389, endPoint x: 643, endPoint y: 373, distance: 138.4
click at [642, 373] on form "App Lottoland Lottoland arrow_drop_down Show Selected 1 of 4 KenoGo Lottoland" at bounding box center [820, 385] width 433 height 85
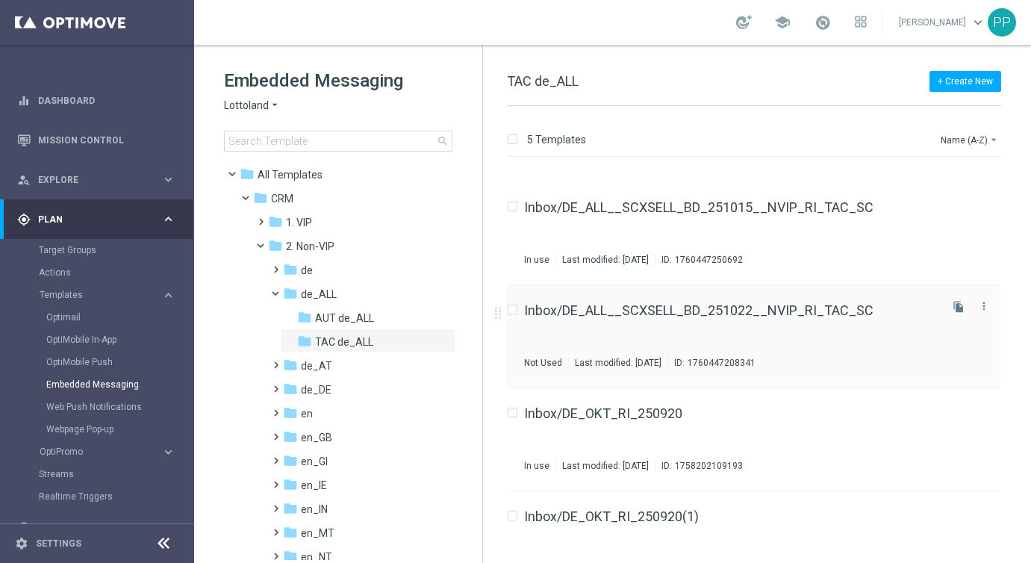
scroll to position [110, 0]
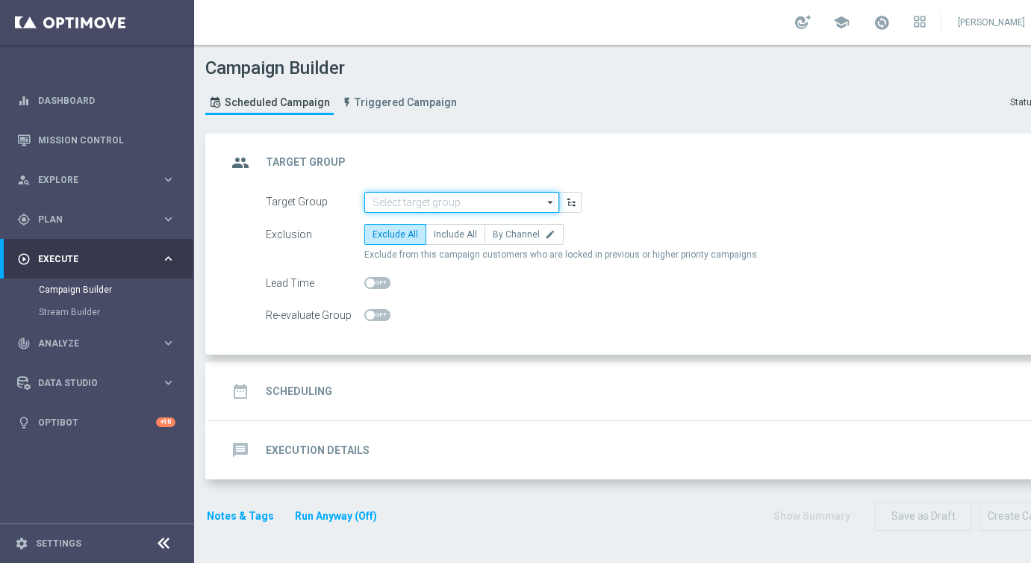
click at [373, 193] on input at bounding box center [461, 202] width 195 height 21
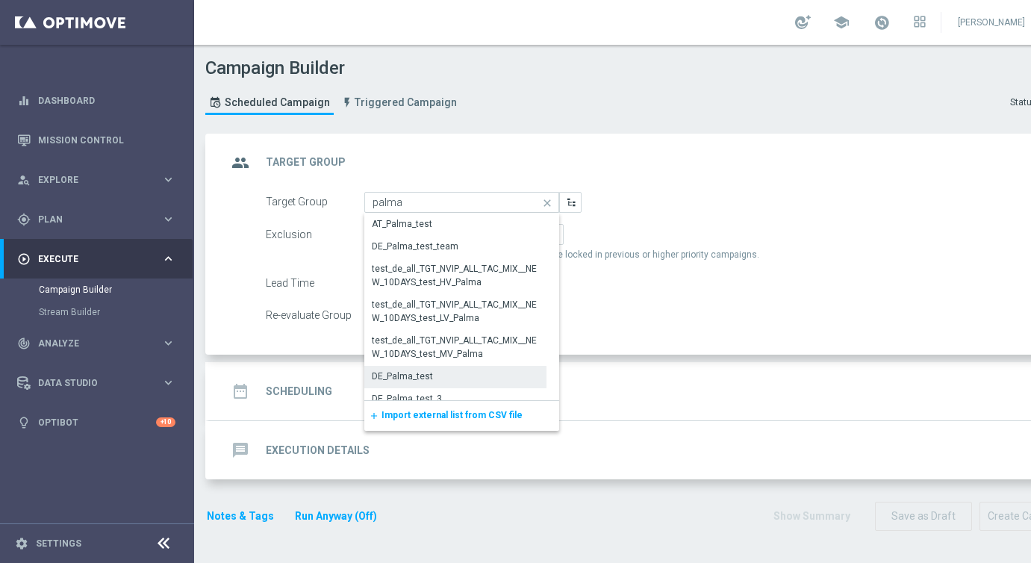
click at [391, 370] on div "DE_Palma_test" at bounding box center [402, 376] width 61 height 13
type input "DE_Palma_test"
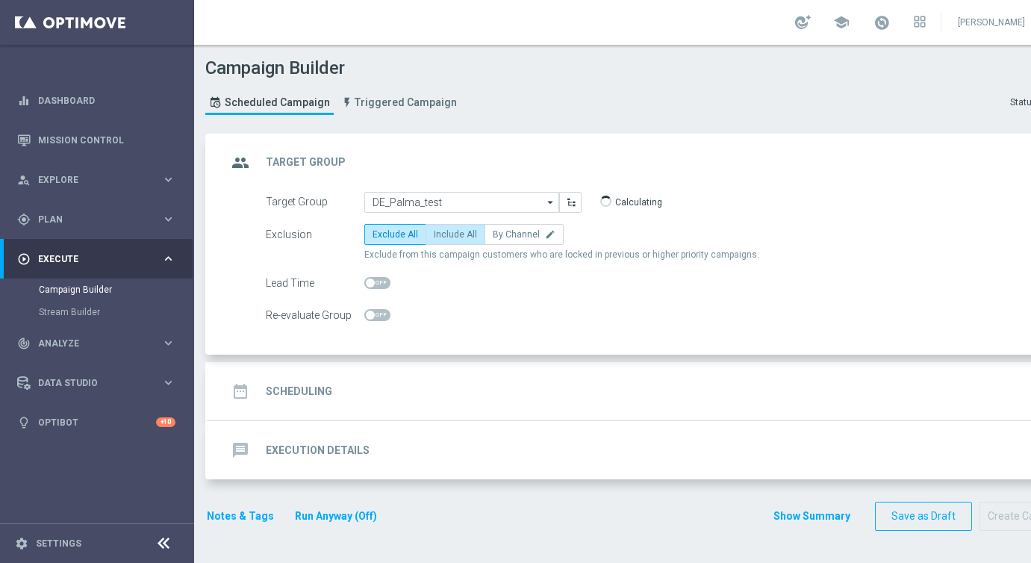
click at [433, 243] on label "Include All" at bounding box center [456, 234] width 60 height 21
click at [434, 242] on input "Include All" at bounding box center [439, 237] width 10 height 10
radio input "true"
click at [302, 386] on h2 "Scheduling" at bounding box center [299, 392] width 66 height 14
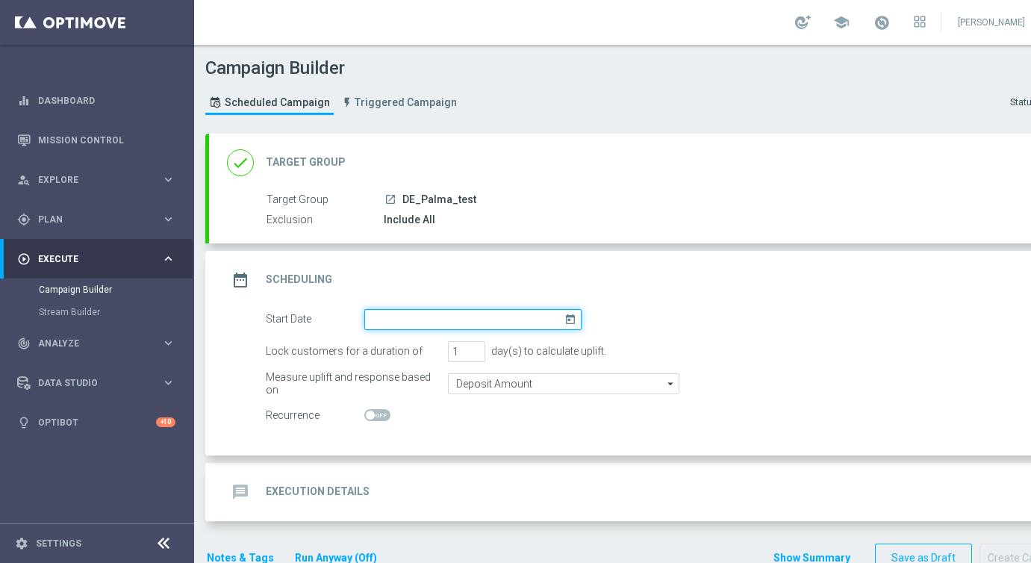
click at [403, 319] on input at bounding box center [472, 319] width 217 height 21
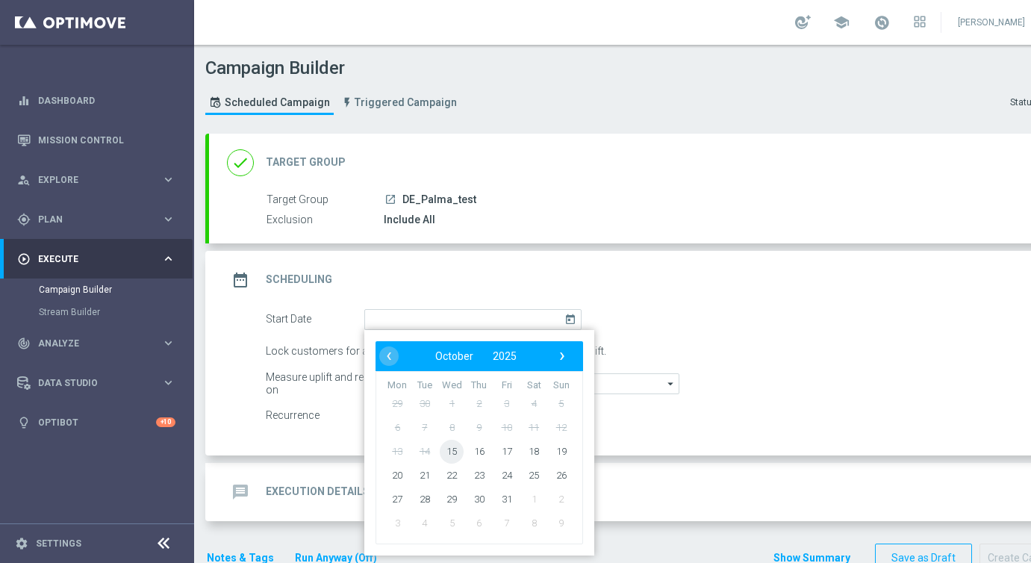
click at [447, 450] on span "15" at bounding box center [452, 451] width 24 height 24
type input "15 Oct 2025"
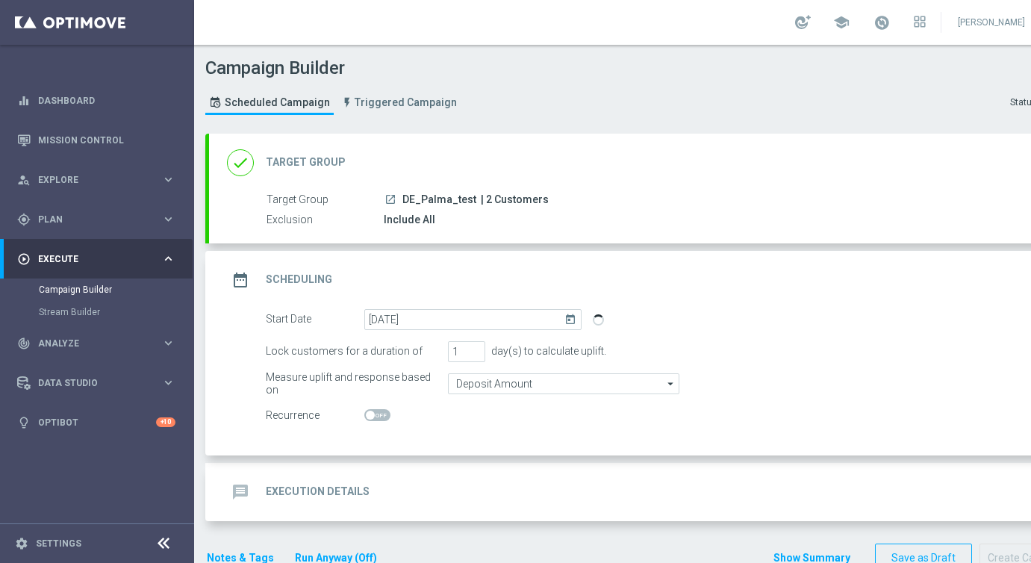
click at [308, 486] on h2 "Execution Details" at bounding box center [318, 492] width 104 height 14
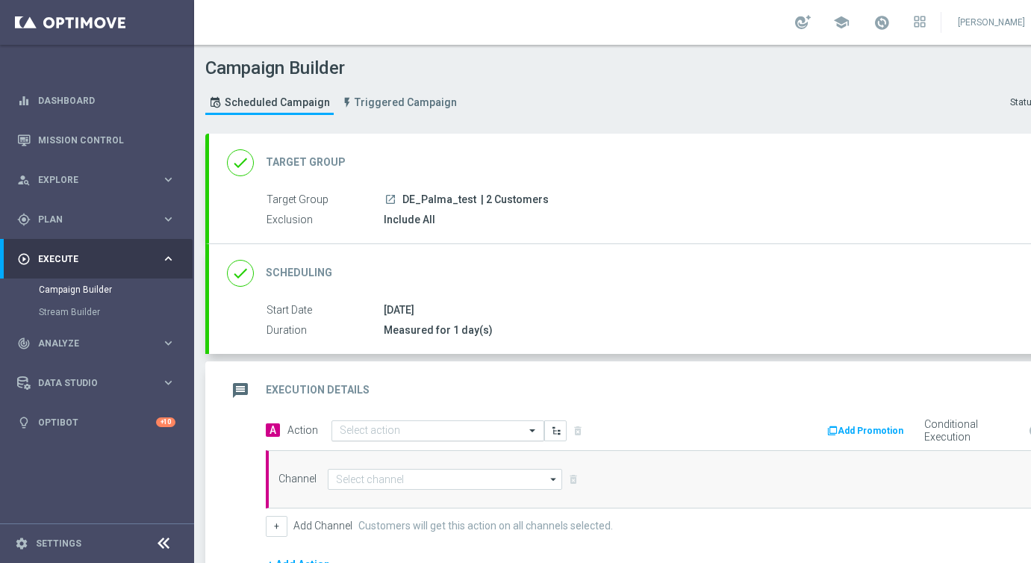
click at [360, 426] on input "text" at bounding box center [423, 431] width 167 height 13
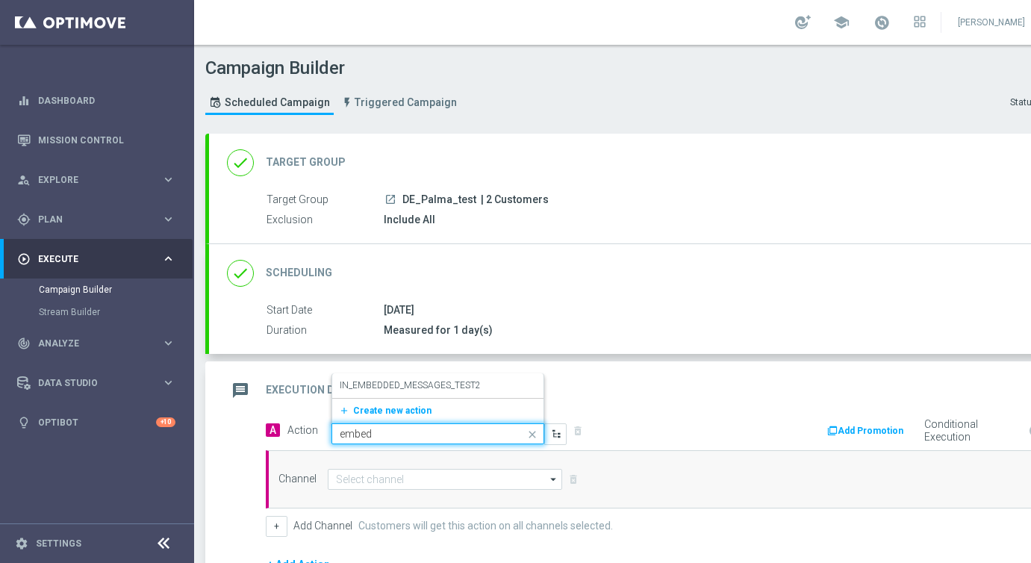
type input "embedd"
click at [371, 383] on label "IN_EMBEDDED_MESSAGES_TEST2" at bounding box center [410, 385] width 141 height 13
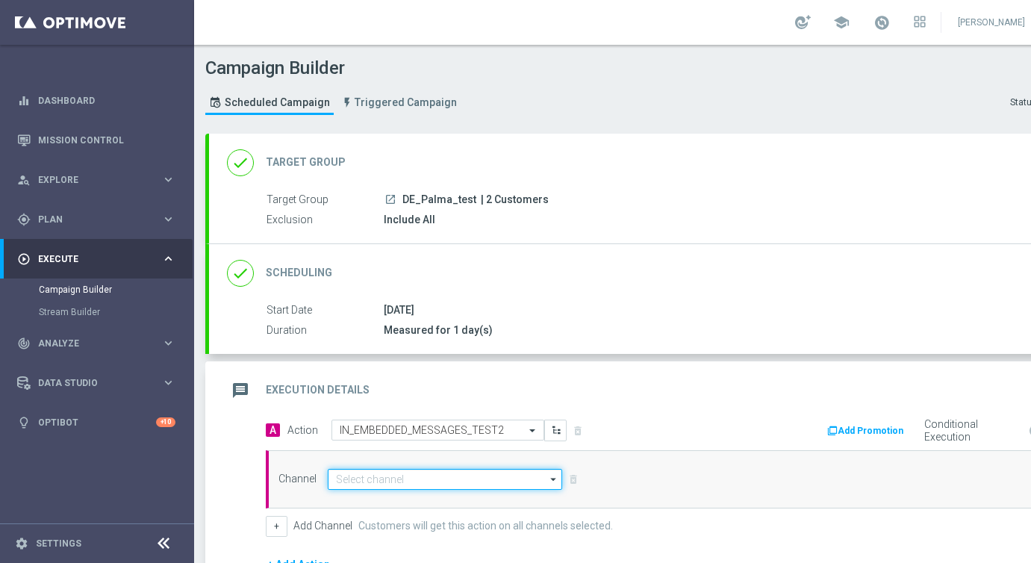
click at [364, 484] on input at bounding box center [445, 479] width 234 height 21
paste input "DE_IMAGE _TEST"
type input "DE_IMAGE _TEST"
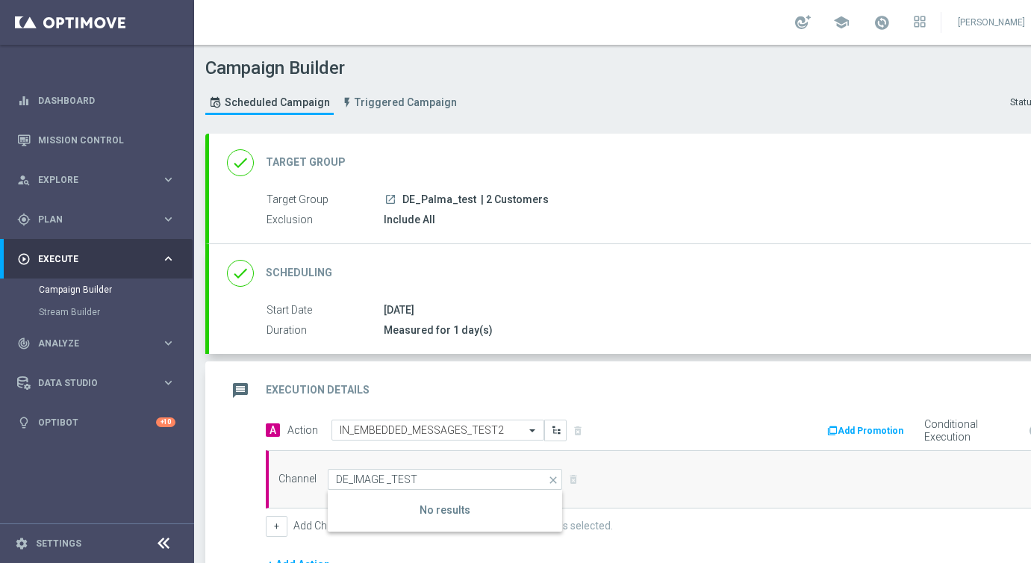
click at [424, 459] on div "Channel DE_IMAGE _TEST close Show Selected 0 of 26" at bounding box center [661, 479] width 790 height 58
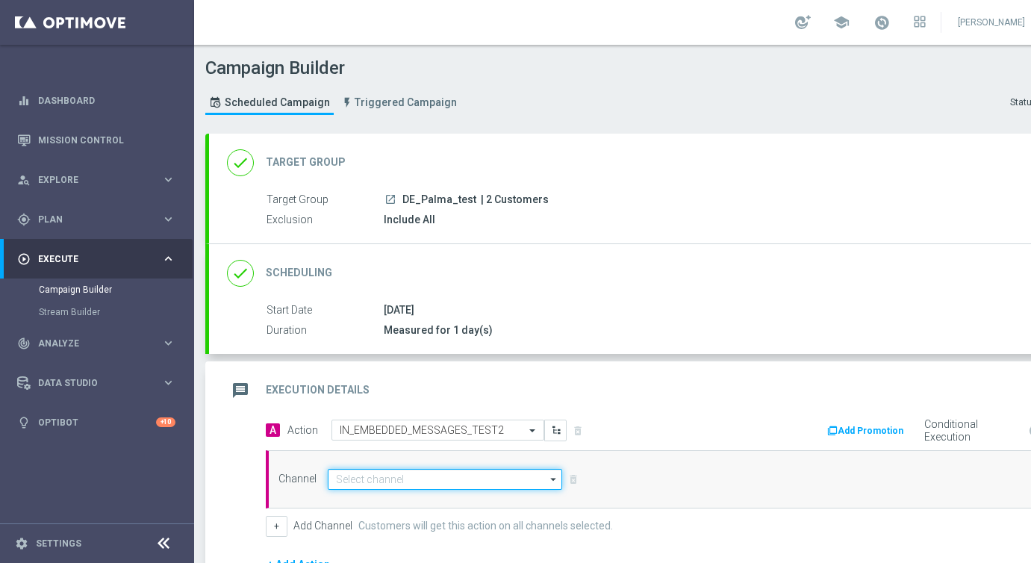
click at [378, 483] on input at bounding box center [445, 479] width 234 height 21
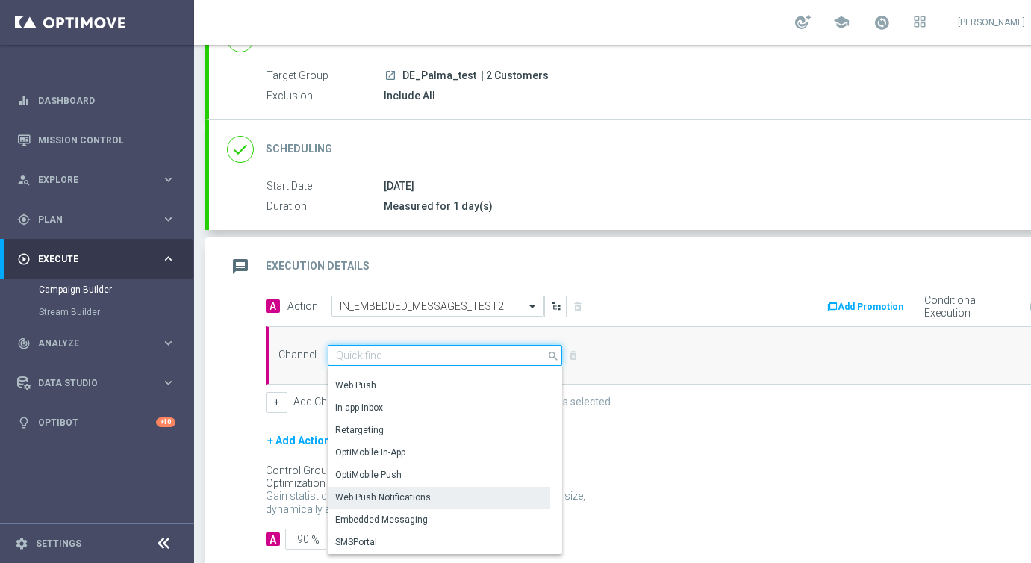
scroll to position [132, 0]
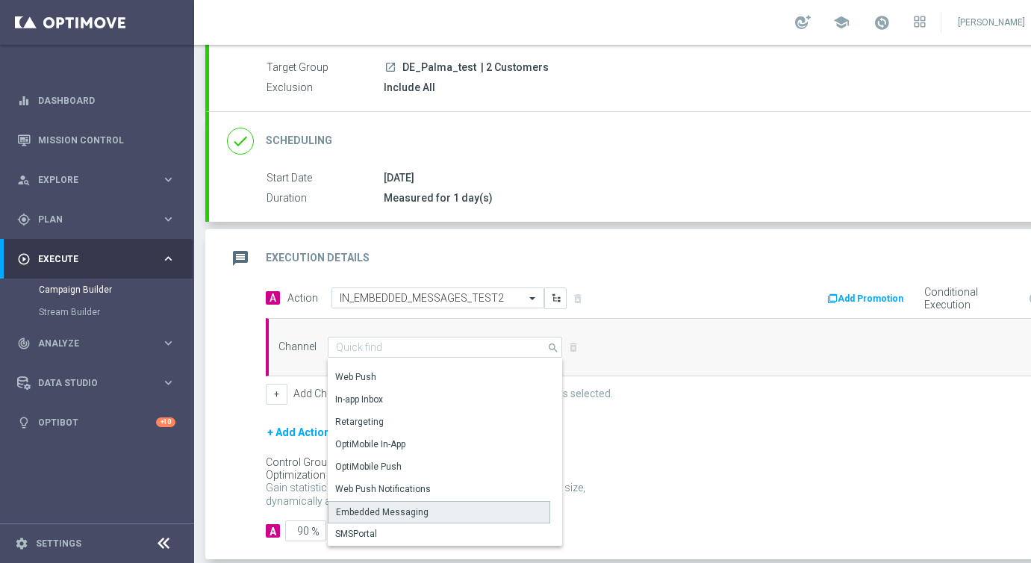
click at [370, 510] on div "Embedded Messaging" at bounding box center [382, 512] width 93 height 13
type input "Embedded Messaging"
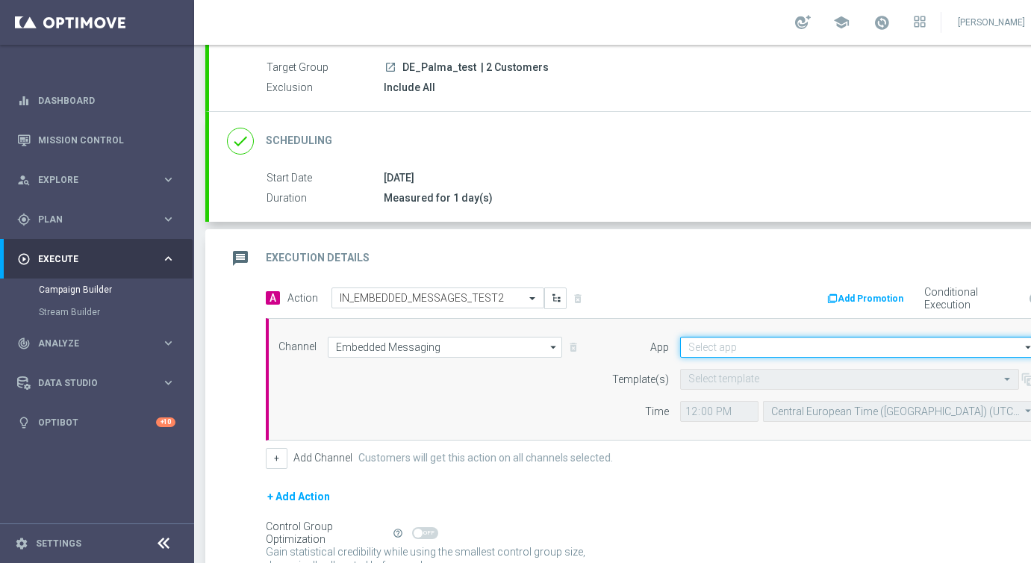
click at [747, 345] on input at bounding box center [858, 347] width 357 height 21
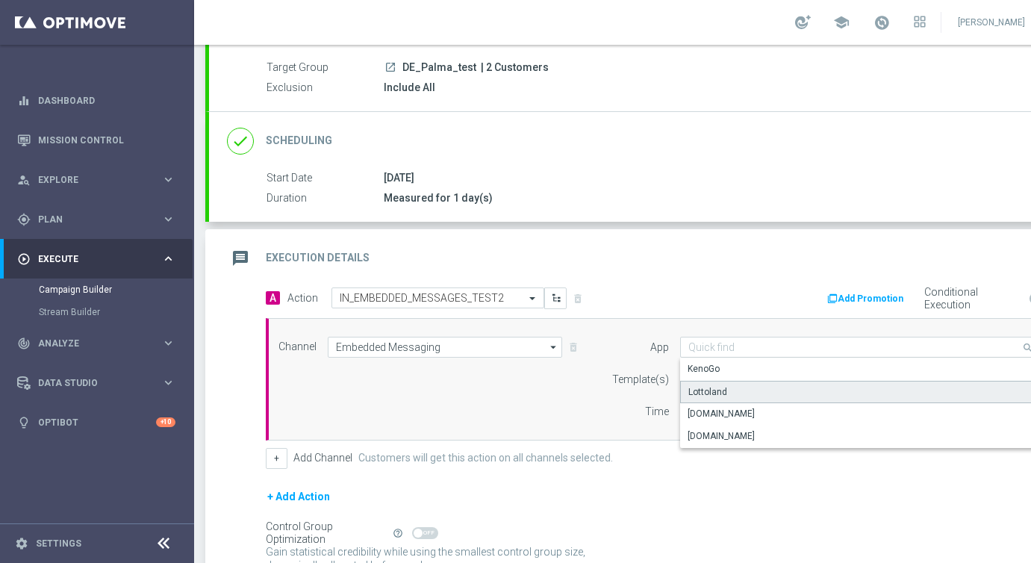
click at [711, 393] on div "Lottoland" at bounding box center [708, 391] width 39 height 13
type input "Lottoland"
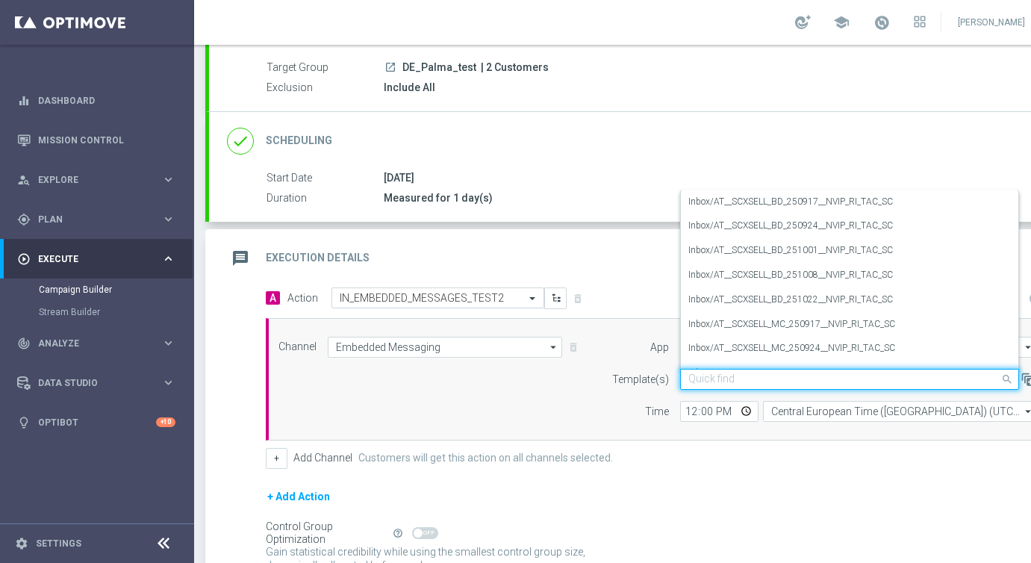
click at [698, 376] on input "text" at bounding box center [835, 379] width 293 height 13
paste input "DE_IMAGE _TEST"
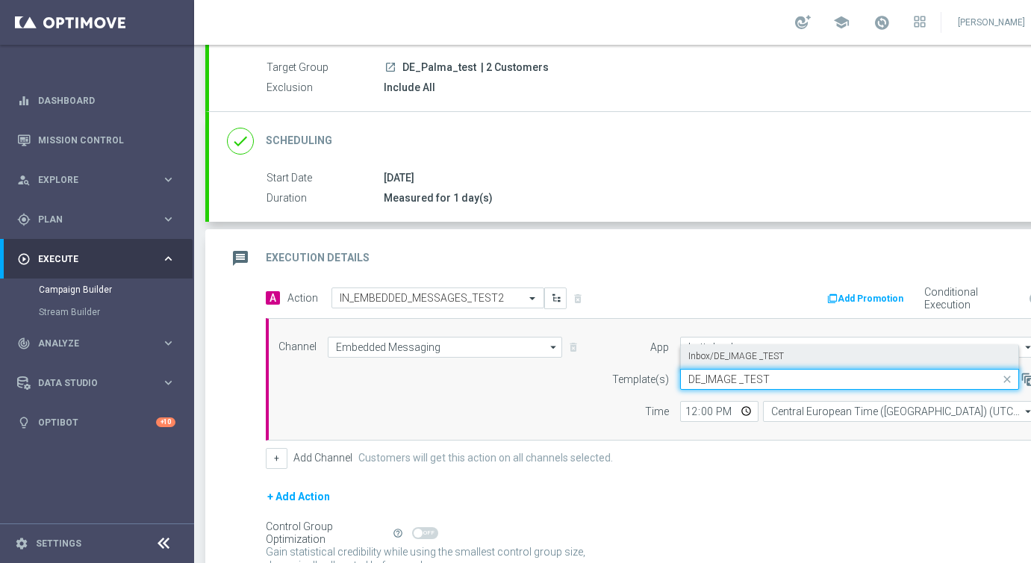
click at [705, 354] on label "Inbox/DE_IMAGE _TEST" at bounding box center [737, 356] width 96 height 13
type input "DE_IMAGE _TEST"
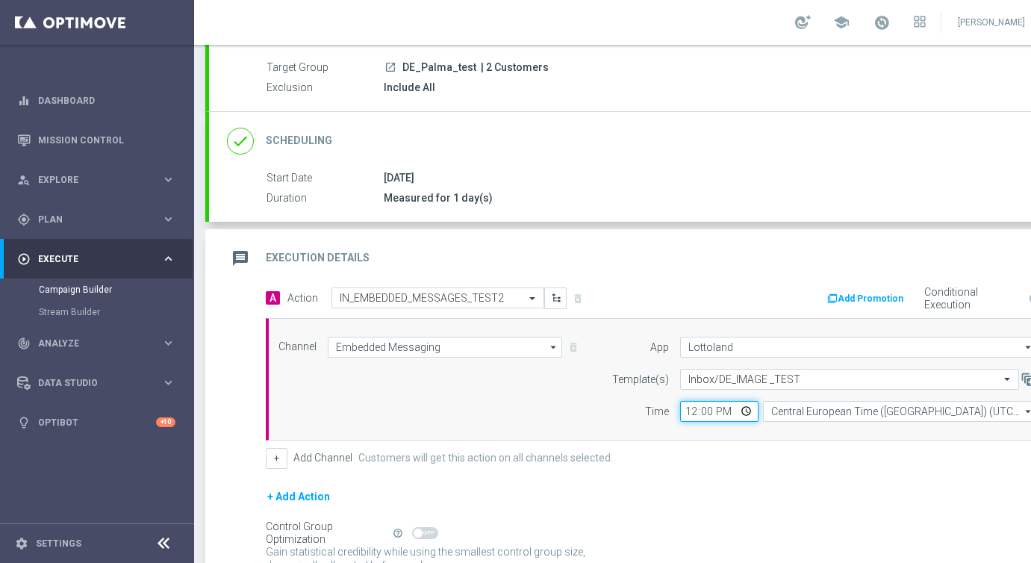
click at [689, 411] on input "12:00" at bounding box center [719, 411] width 78 height 21
type input "14:08"
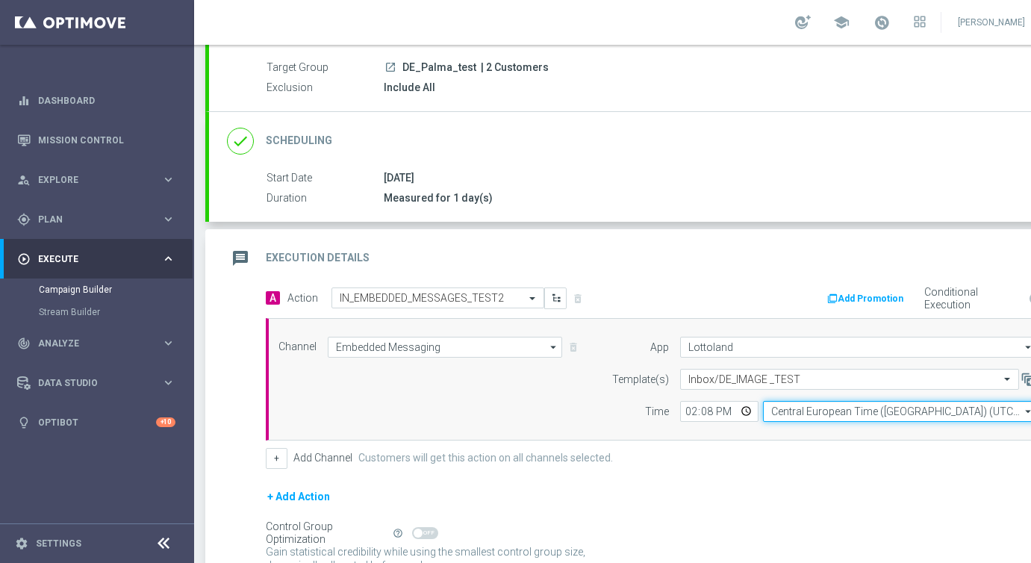
click at [799, 409] on input "Central European Time (Budapest) (UTC +02:00)" at bounding box center [900, 411] width 274 height 21
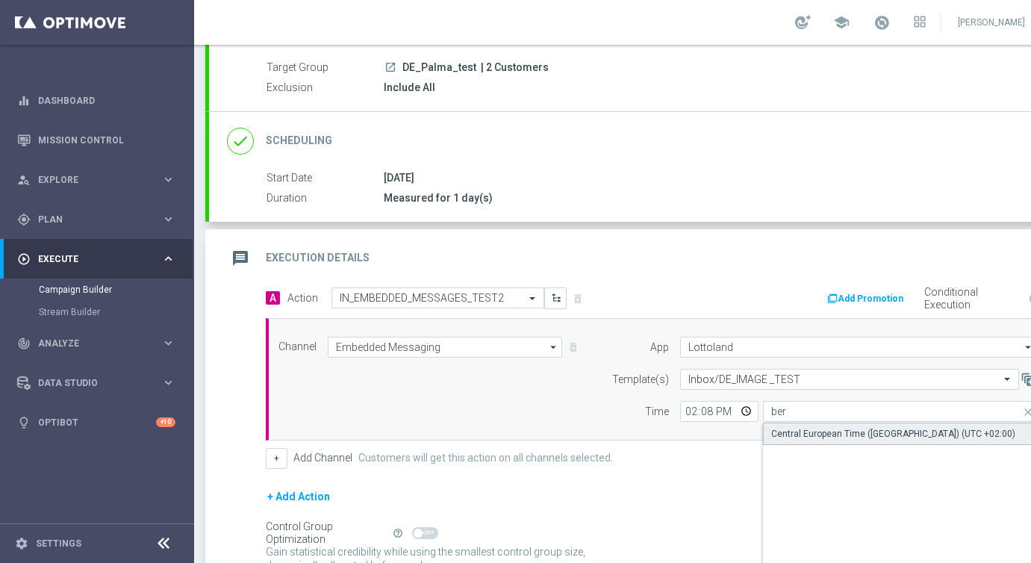
click at [852, 438] on div "Central European Time (Berlin) (UTC +02:00)" at bounding box center [893, 433] width 244 height 13
type input "Central European Time (Berlin) (UTC +02:00)"
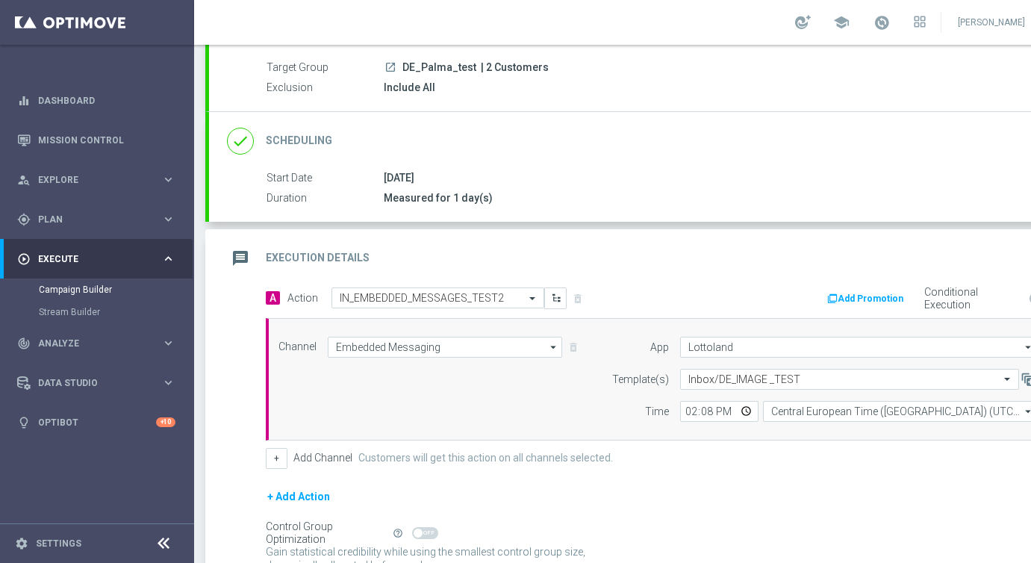
click at [709, 469] on form "A Action Select action IN_EMBEDDED_MESSAGES_TEST2 delete_forever Add Promotion …" at bounding box center [661, 447] width 790 height 319
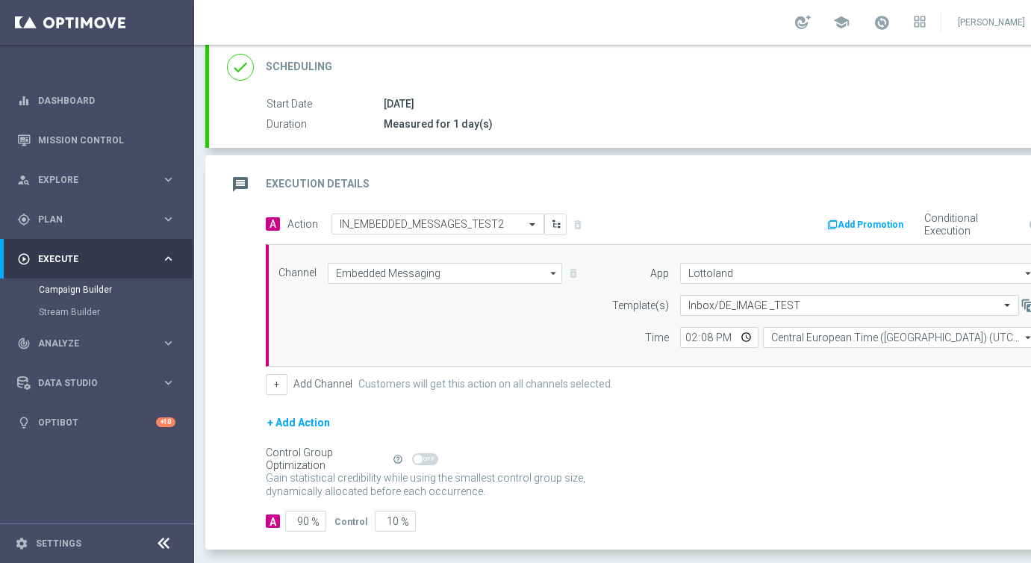
scroll to position [274, 0]
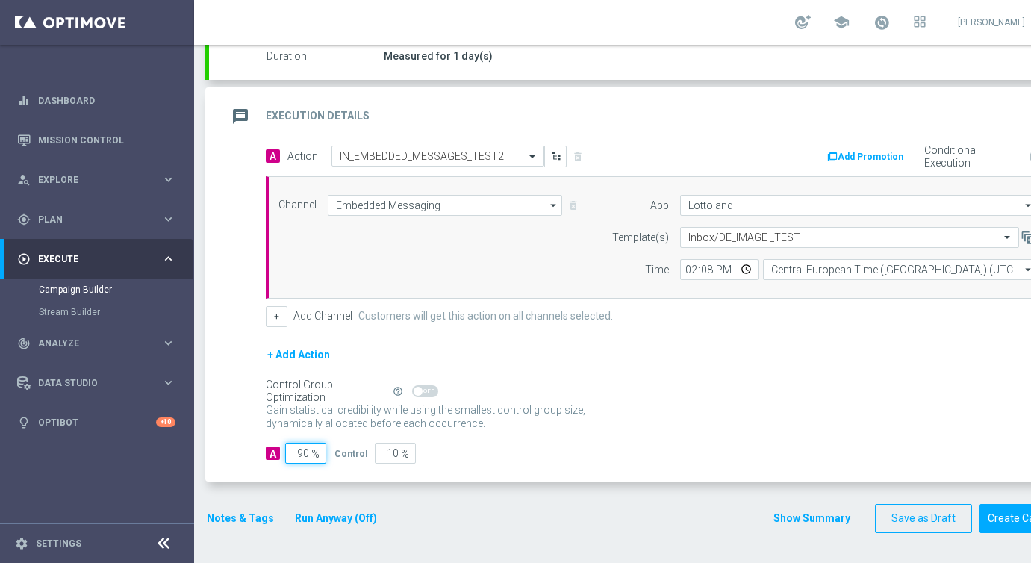
click at [309, 447] on input "90" at bounding box center [305, 453] width 41 height 21
type input "9"
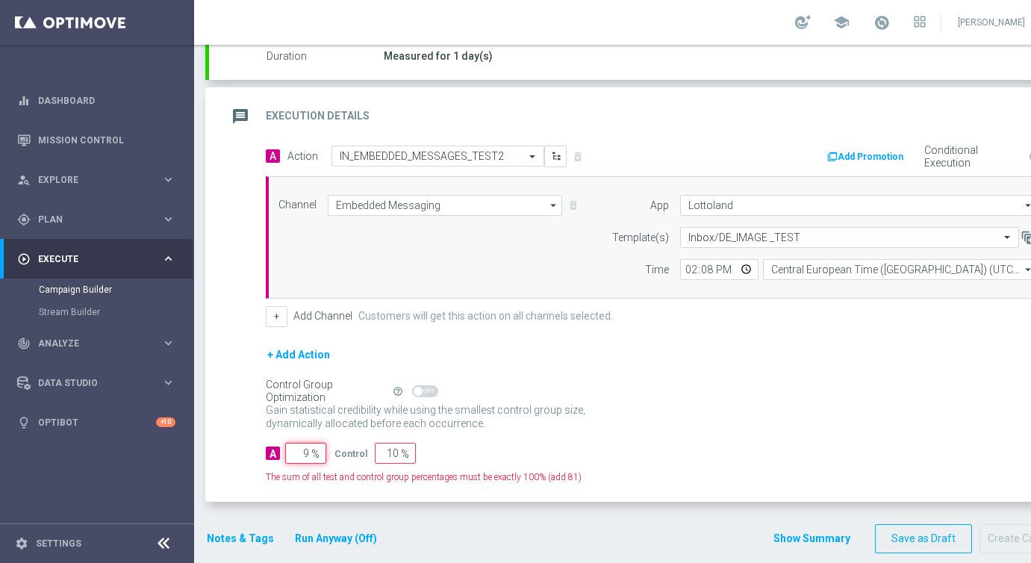
type input "91"
type input "99"
type input "1"
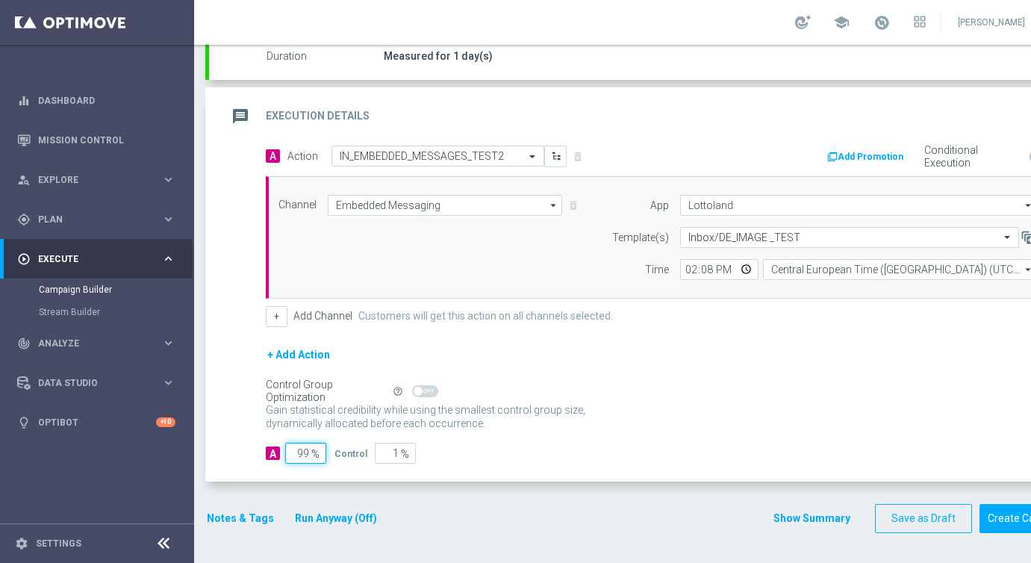
type input "9"
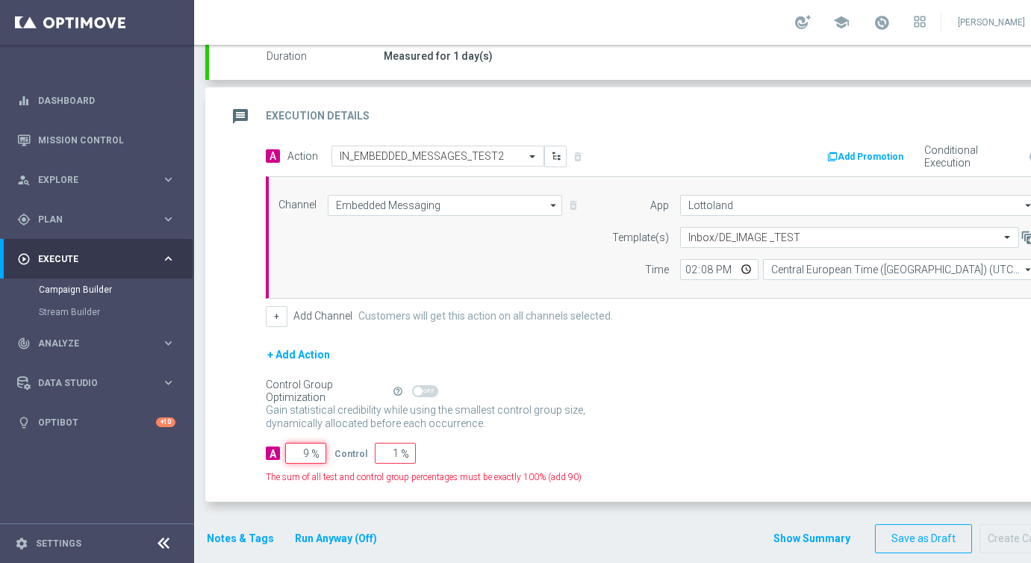
type input "91"
type input "98"
type input "2"
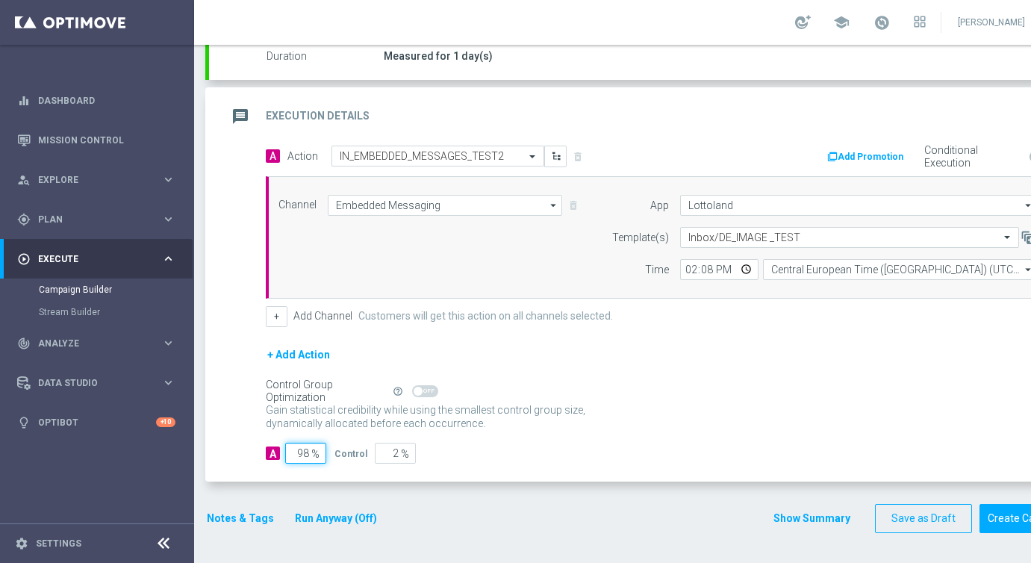
type input "9"
type input "91"
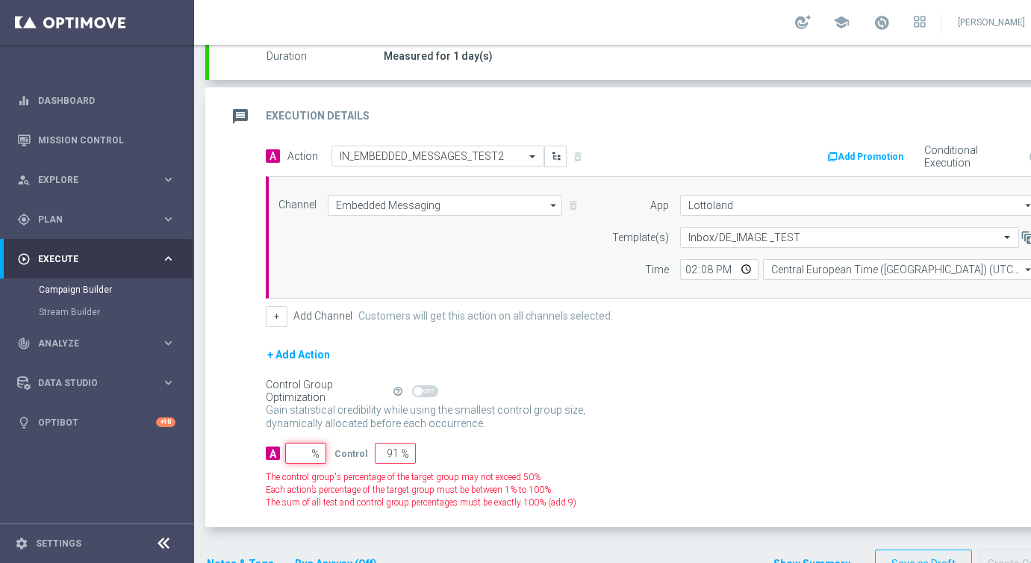
type input "100"
type input "1"
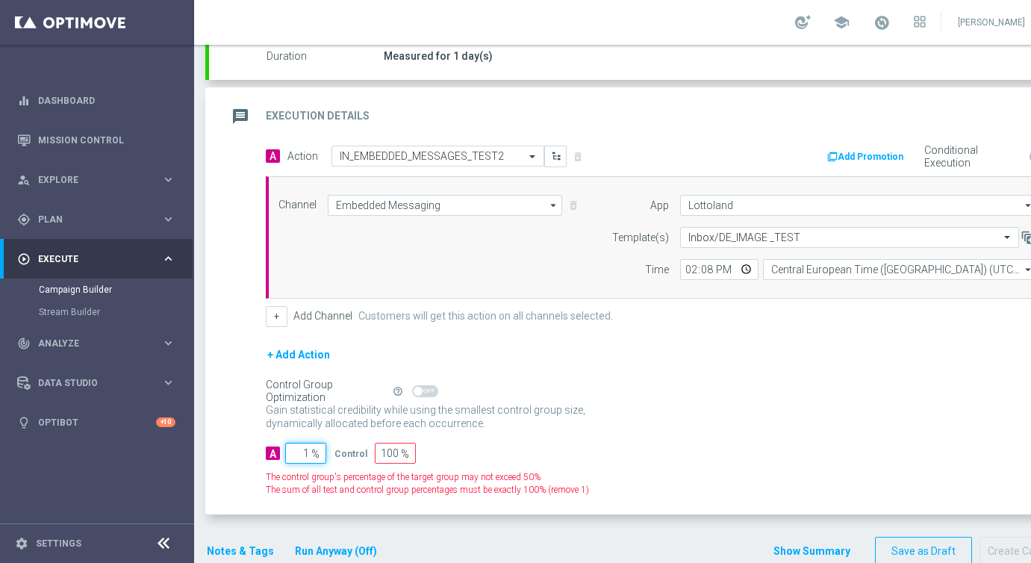
type input "99"
type input "10"
type input "90"
type input "100"
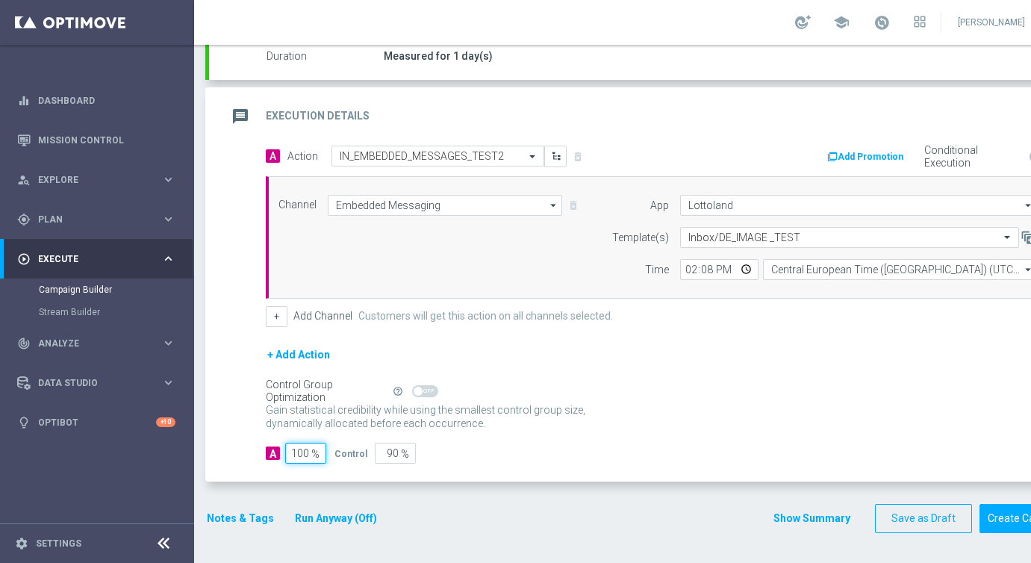
type input "0"
type input "100"
click at [1009, 516] on button "Create Campaign" at bounding box center [1029, 518] width 99 height 29
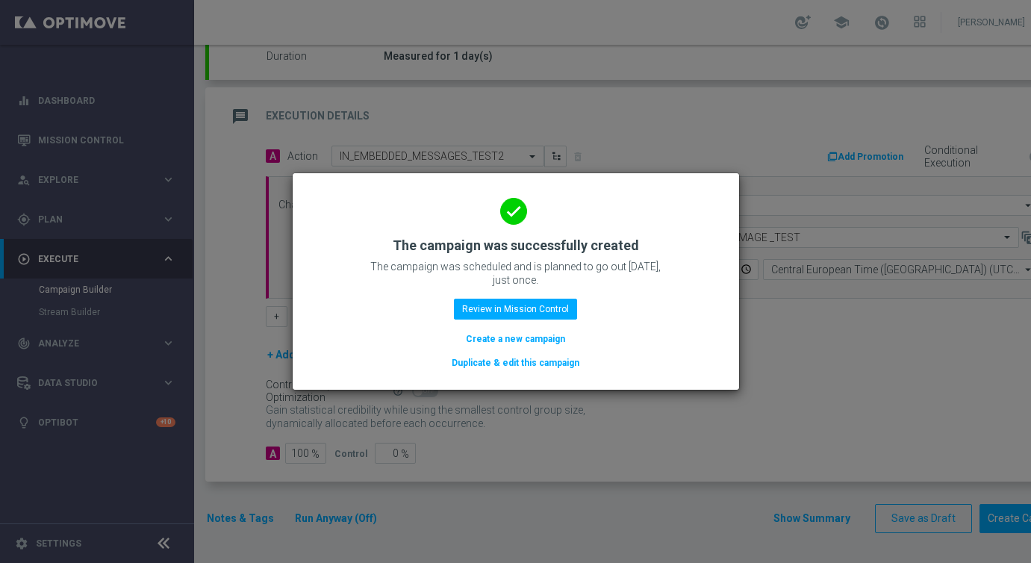
click at [491, 347] on button "Create a new campaign" at bounding box center [515, 339] width 102 height 16
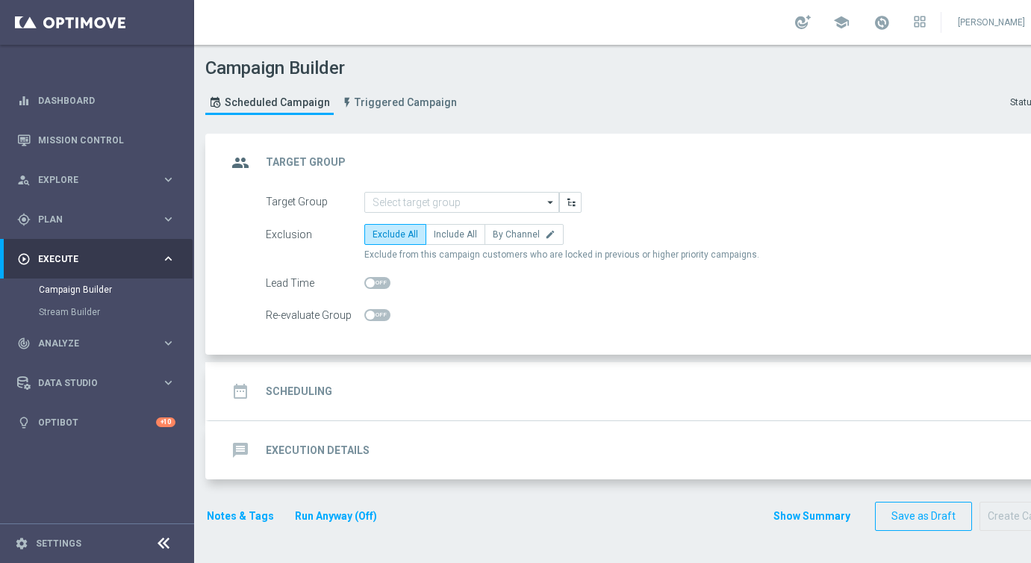
scroll to position [0, 0]
click at [50, 226] on div "gps_fixed Plan keyboard_arrow_right" at bounding box center [96, 219] width 193 height 40
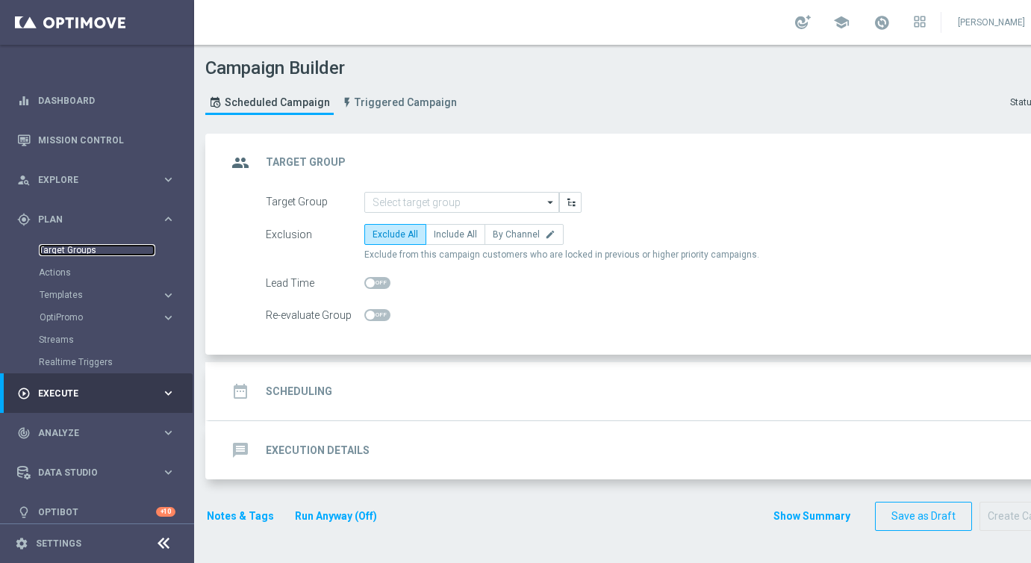
click at [59, 254] on link "Target Groups" at bounding box center [97, 250] width 116 height 12
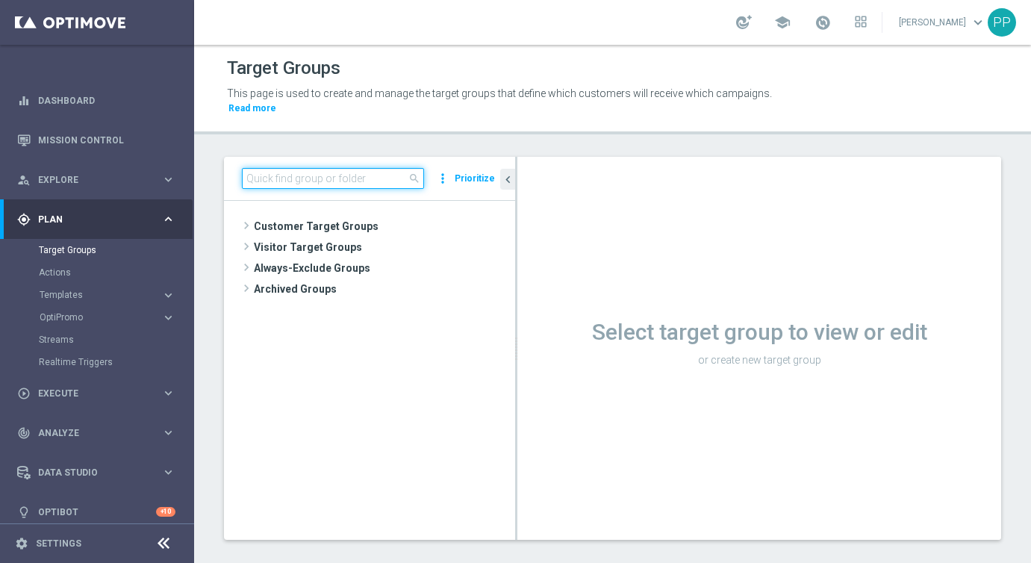
click at [272, 180] on input at bounding box center [333, 178] width 182 height 21
paste input "de_all_APPT_NVIP_APP_TAC_MIX__BASE"
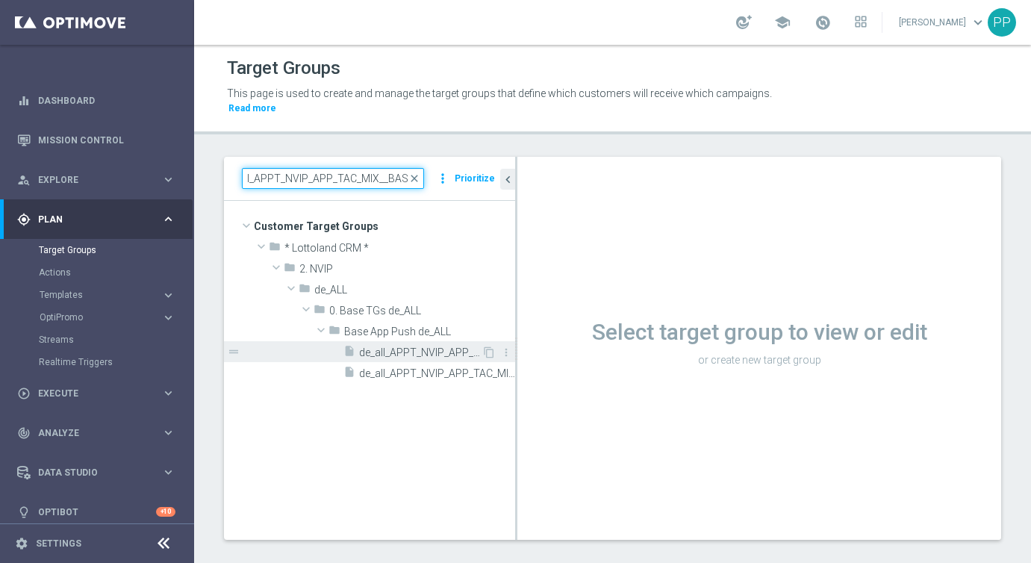
type input "de_all_APPT_NVIP_APP_TAC_MIX__BASE"
click at [409, 353] on span "de_all_APPT_NVIP_APP_TAC_MIX__BASE" at bounding box center [420, 353] width 122 height 13
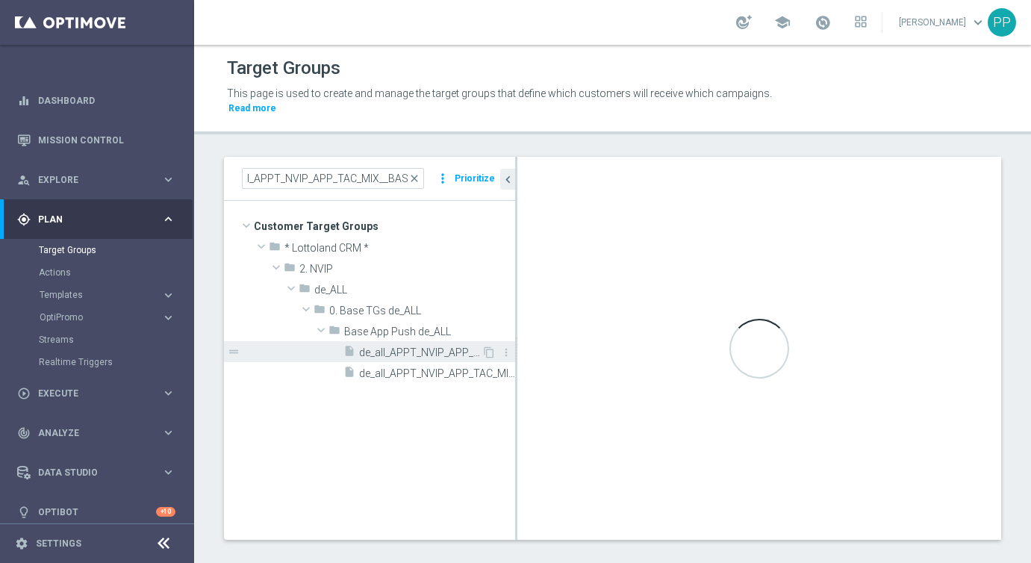
scroll to position [0, 0]
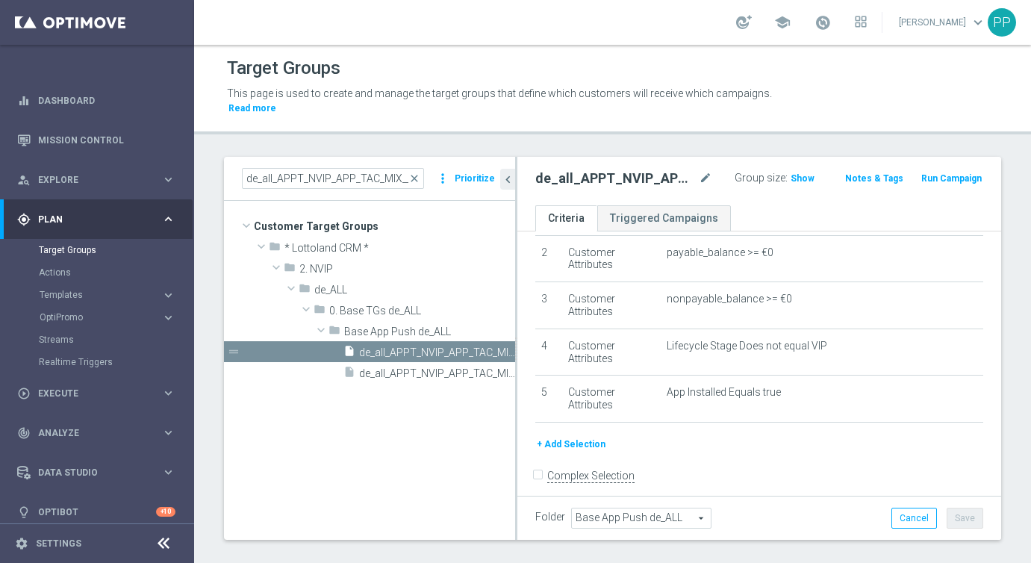
scroll to position [96, 0]
click at [799, 178] on span "Show" at bounding box center [803, 178] width 24 height 10
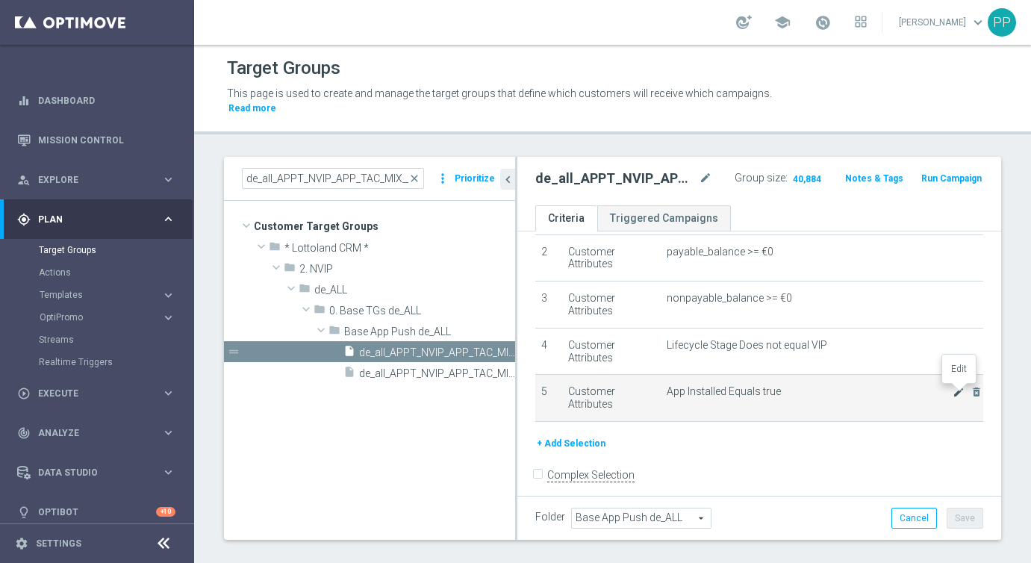
click at [958, 387] on icon "mode_edit" at bounding box center [959, 392] width 12 height 12
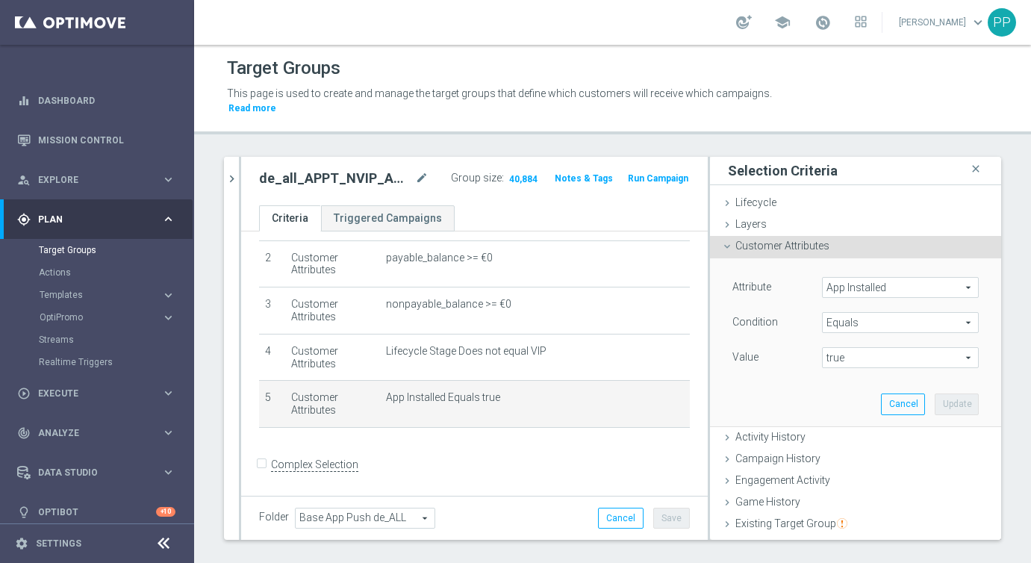
click at [854, 288] on span "App Installed" at bounding box center [900, 287] width 155 height 19
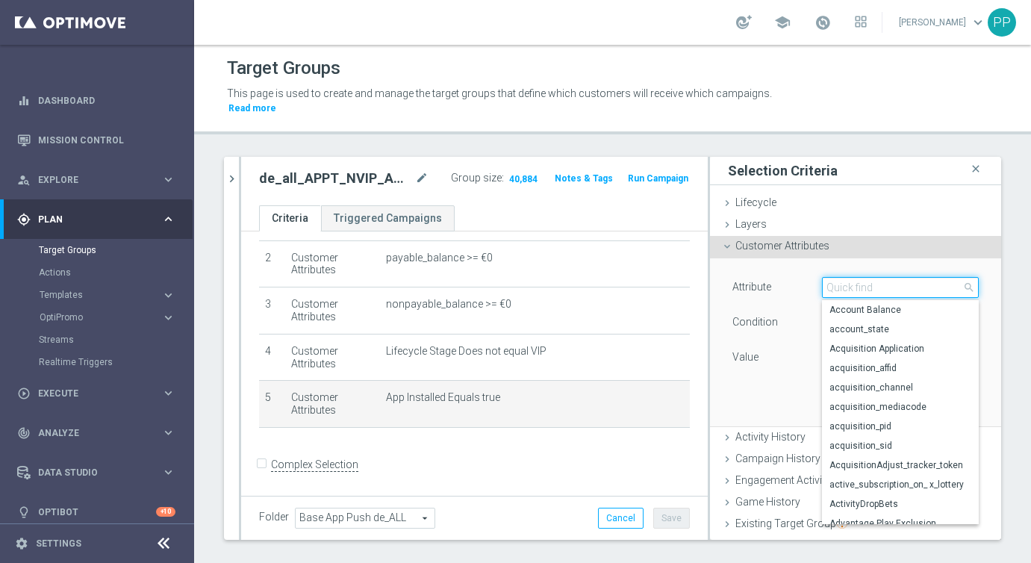
click at [854, 288] on input "search" at bounding box center [900, 287] width 157 height 21
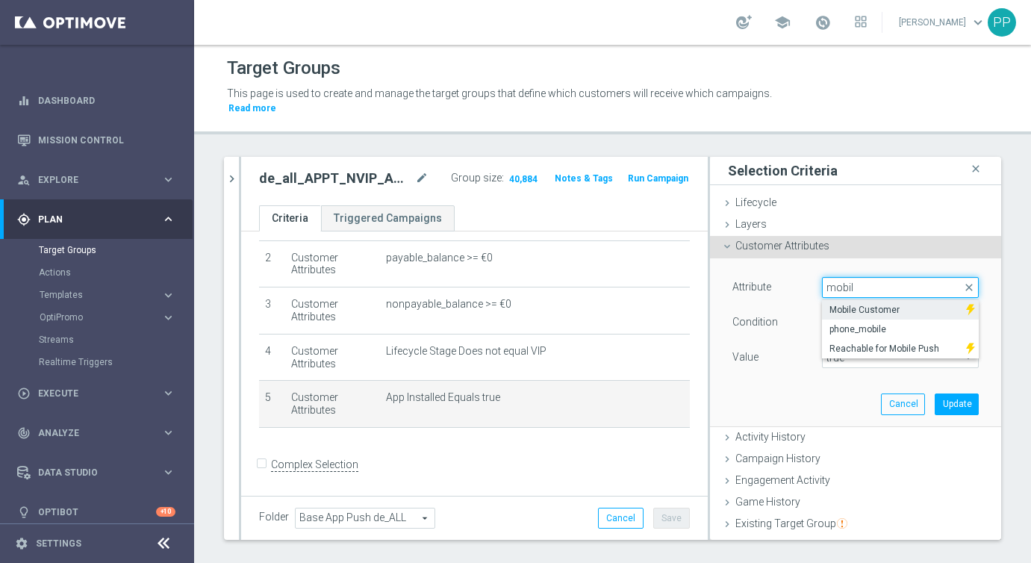
type input "mobil"
click at [858, 316] on label "Mobile Customer" at bounding box center [894, 309] width 144 height 19
type input "Mobile Customer"
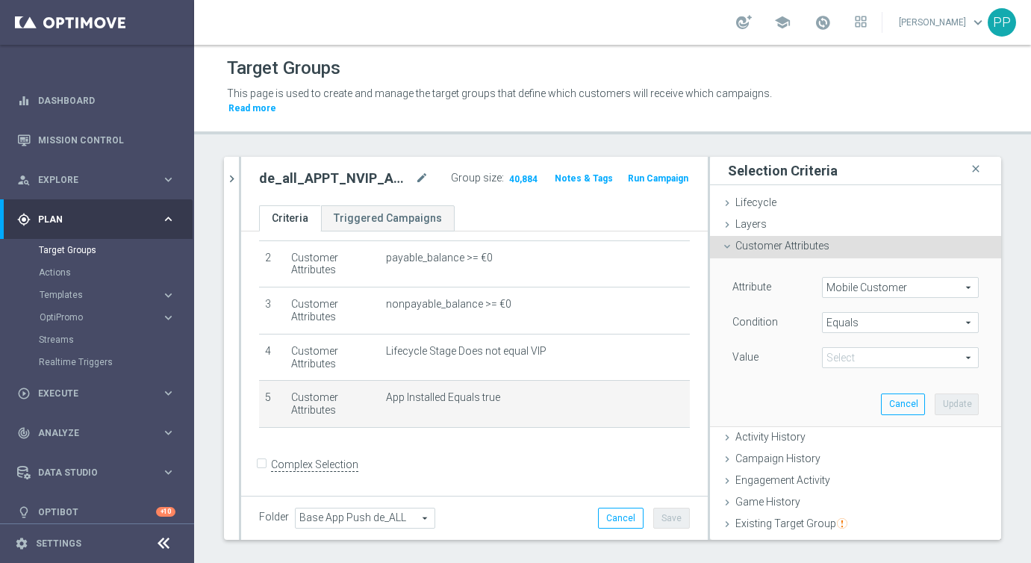
click at [853, 355] on span "true" at bounding box center [900, 357] width 155 height 19
click at [843, 396] on span "true" at bounding box center [901, 400] width 142 height 12
type input "true"
click at [582, 449] on div "+ Add Selection" at bounding box center [474, 447] width 453 height 12
click at [958, 404] on button "Update" at bounding box center [957, 404] width 44 height 21
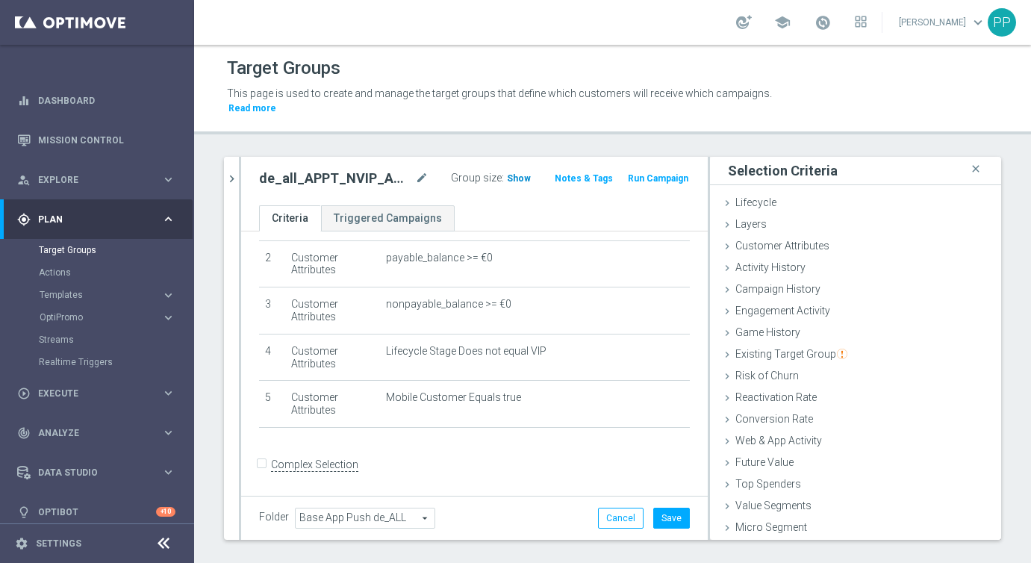
click at [513, 178] on span "Show" at bounding box center [519, 178] width 24 height 10
click at [793, 241] on span "Customer Attributes" at bounding box center [783, 246] width 94 height 12
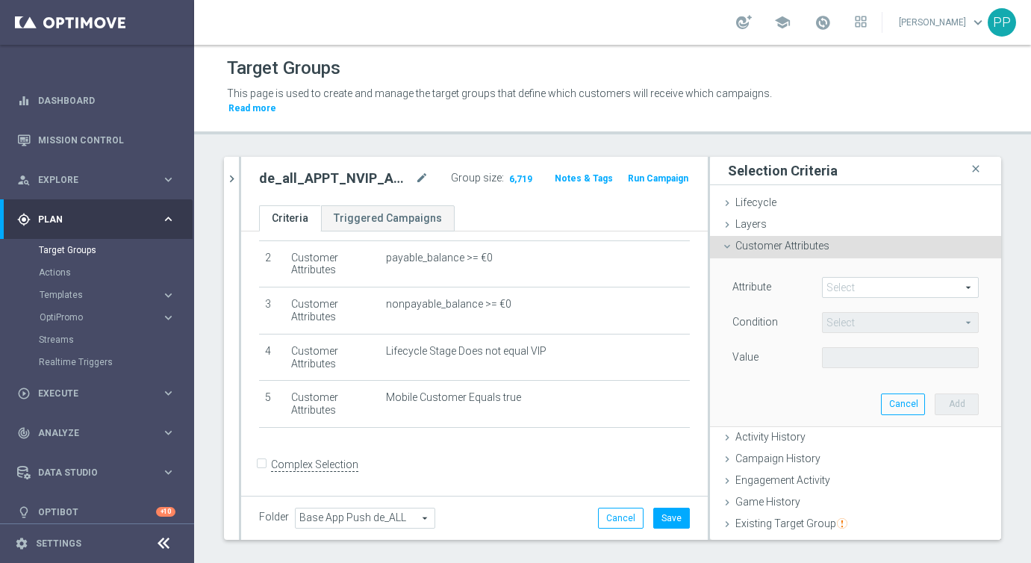
click at [839, 288] on span at bounding box center [900, 287] width 155 height 19
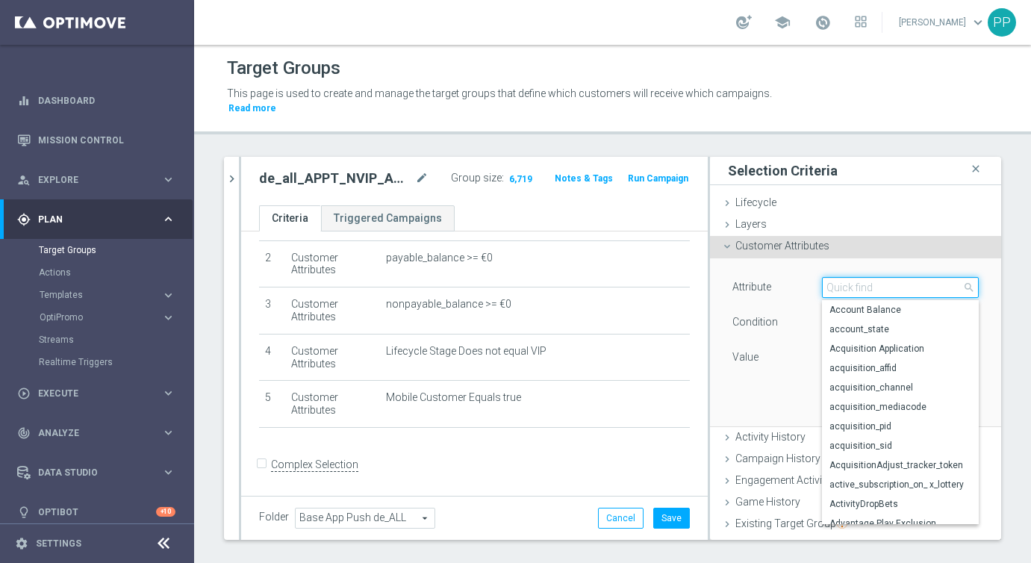
click at [839, 288] on input "search" at bounding box center [900, 287] width 157 height 21
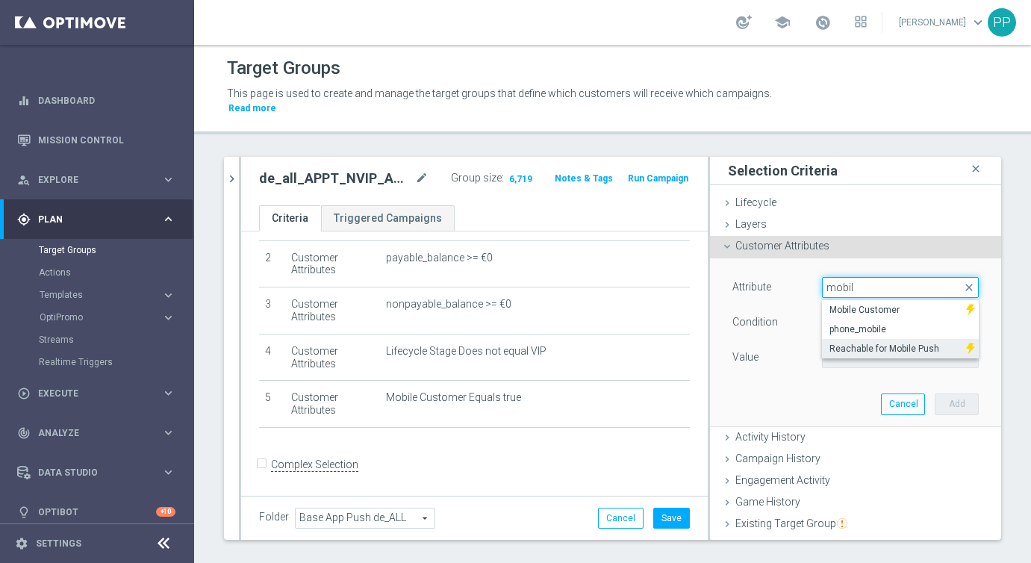
type input "mobil"
click at [870, 347] on span "Reachable for Mobile Push" at bounding box center [894, 349] width 129 height 12
type input "Reachable for Mobile Push"
type input "Equals"
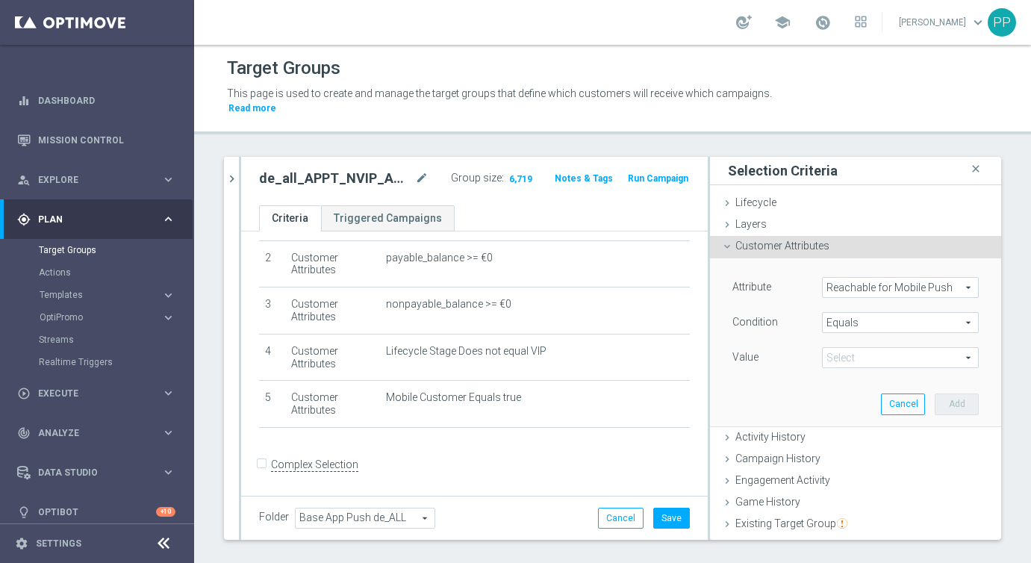
click at [834, 357] on span at bounding box center [900, 357] width 155 height 19
click at [845, 395] on span "true" at bounding box center [901, 400] width 142 height 12
type input "true"
click at [958, 402] on button "Add" at bounding box center [957, 404] width 44 height 21
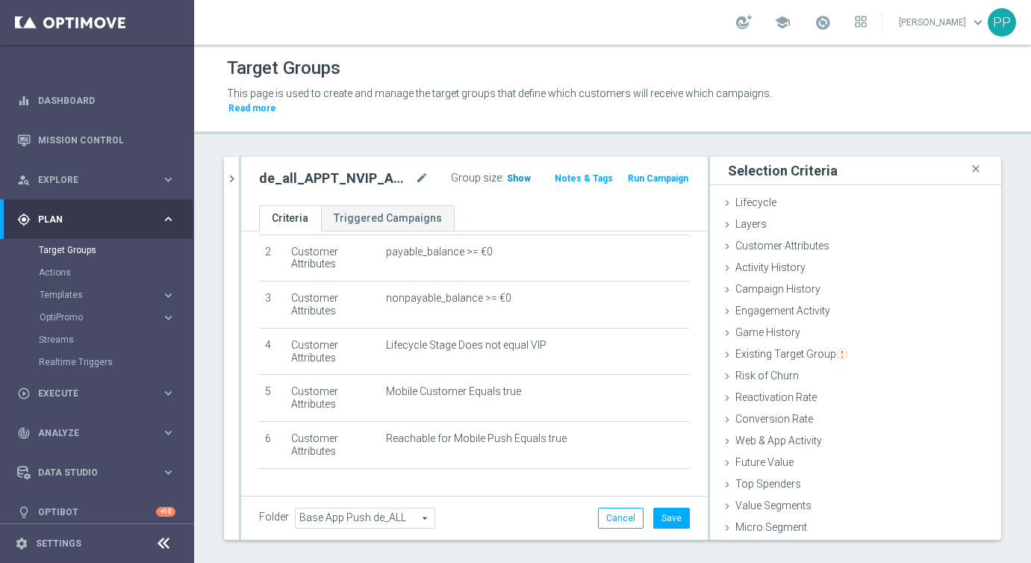
click at [515, 179] on span "Show" at bounding box center [519, 178] width 24 height 10
click at [614, 517] on button "Cancel" at bounding box center [621, 518] width 46 height 21
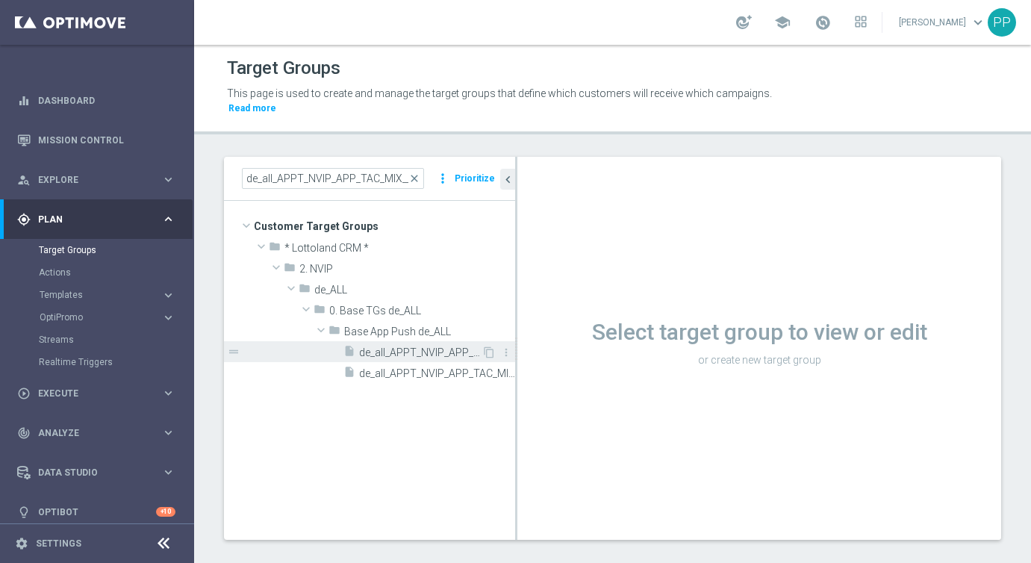
click at [402, 355] on span "de_all_APPT_NVIP_APP_TAC_MIX__BASE" at bounding box center [420, 353] width 122 height 13
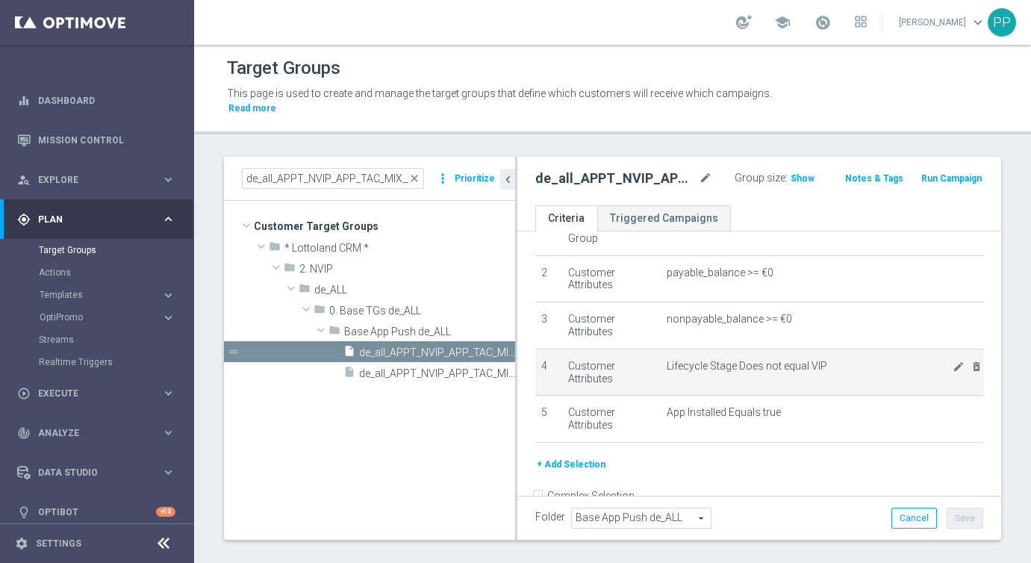
scroll to position [98, 0]
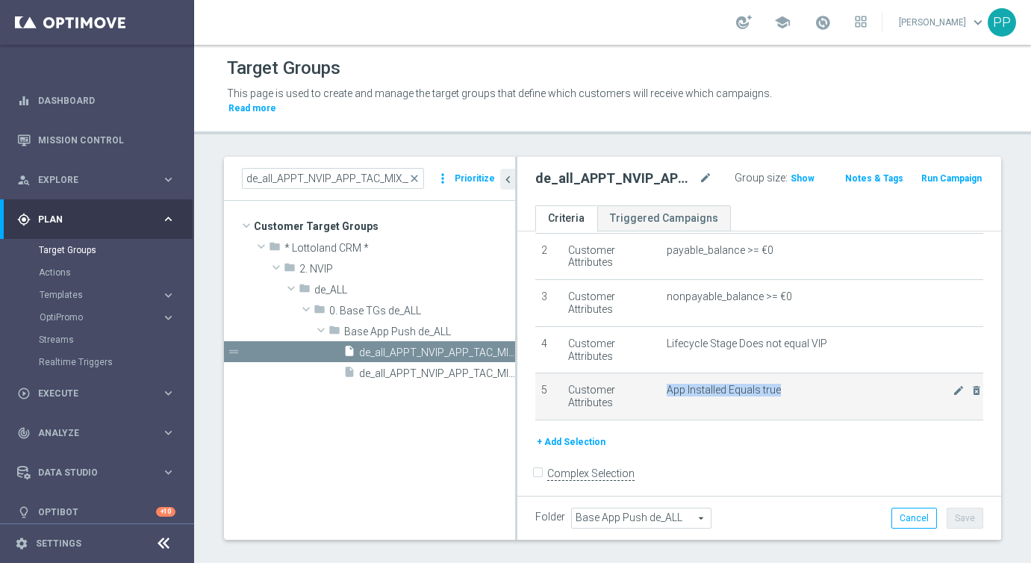
drag, startPoint x: 667, startPoint y: 390, endPoint x: 802, endPoint y: 389, distance: 135.2
click at [802, 389] on span "App Installed Equals true" at bounding box center [810, 390] width 286 height 13
copy span "App Installed Equals true"
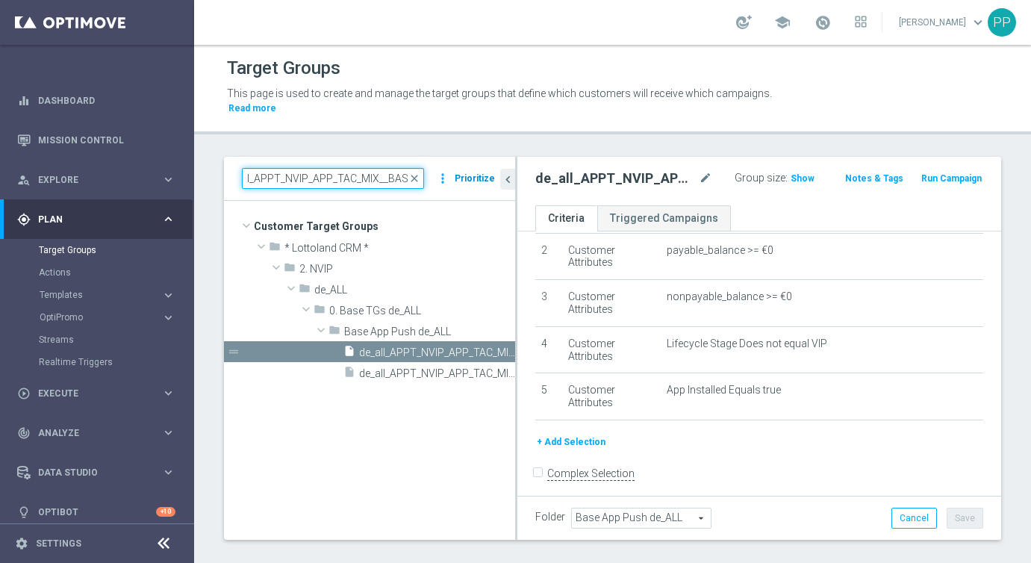
drag, startPoint x: 246, startPoint y: 183, endPoint x: 485, endPoint y: 184, distance: 239.7
click at [485, 184] on div "de_all_APPT_NVIP_APP_TAC_MIX__BASE close more_vert Prioritize" at bounding box center [369, 178] width 255 height 21
paste input "AT_TGT_NVIP_SMS_TAC_LT__ELGORDO_HV"
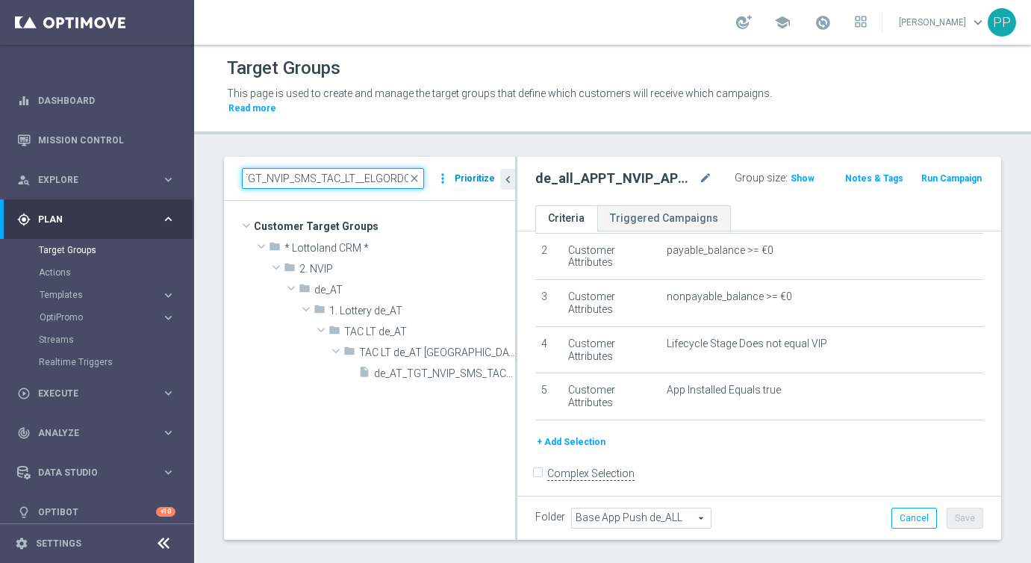
scroll to position [0, 34]
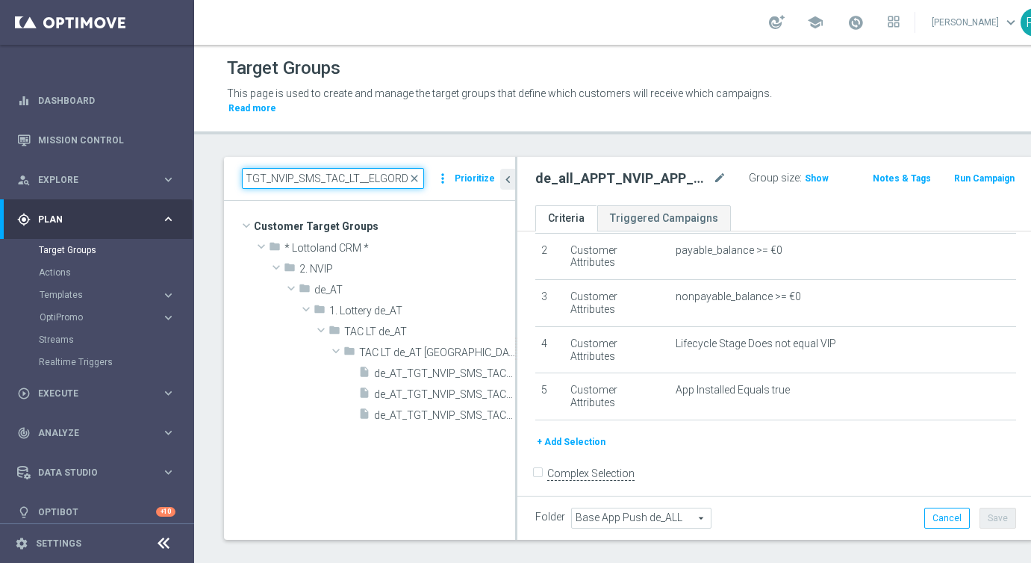
type input "de_AT_TGT_NVIP_SMS_TAC_LT__ELGORDO"
click at [55, 293] on span "Templates" at bounding box center [93, 294] width 107 height 9
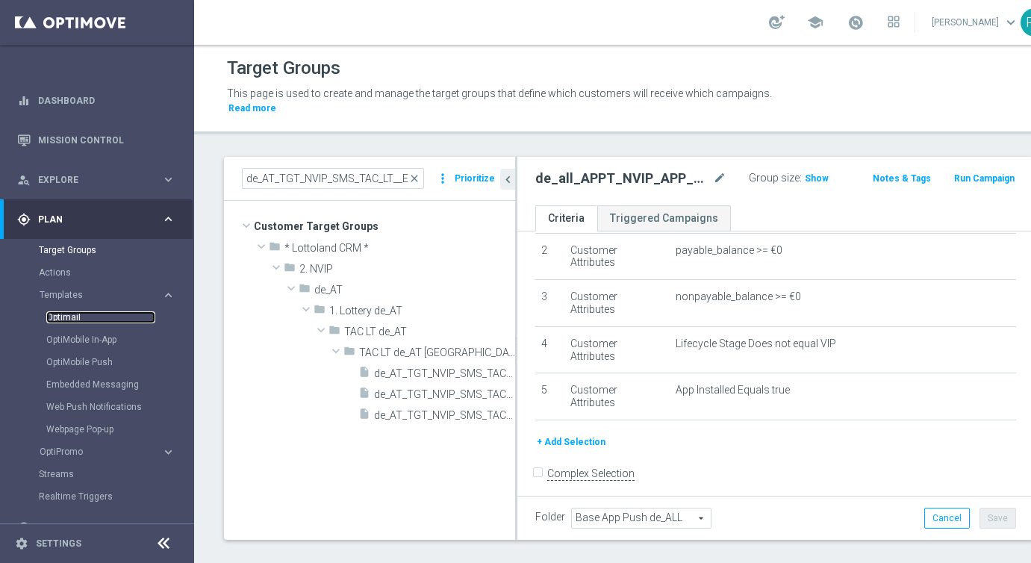
click at [57, 320] on link "Optimail" at bounding box center [100, 317] width 109 height 12
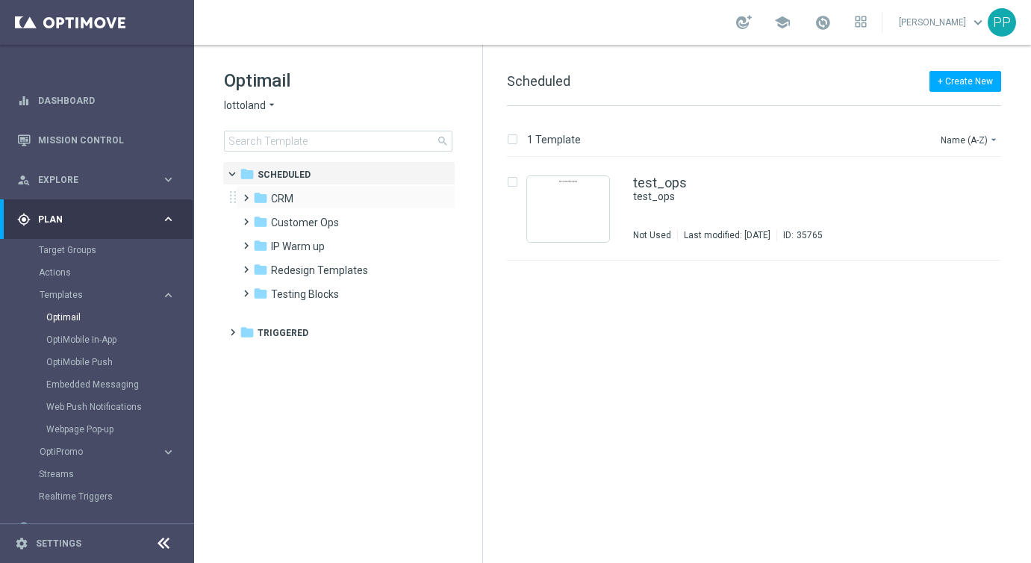
click at [246, 194] on span at bounding box center [243, 191] width 7 height 6
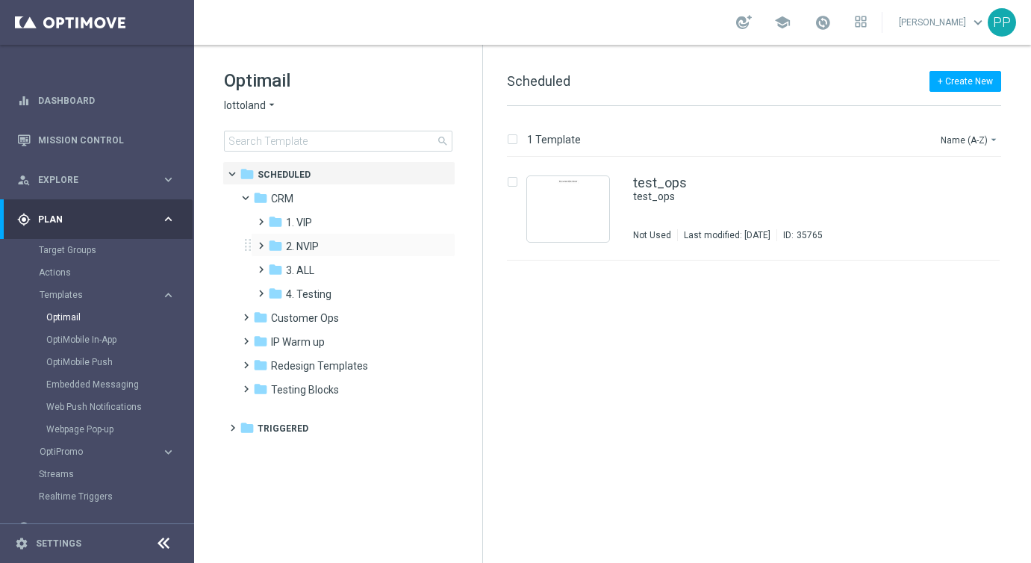
click at [261, 242] on span at bounding box center [258, 239] width 7 height 6
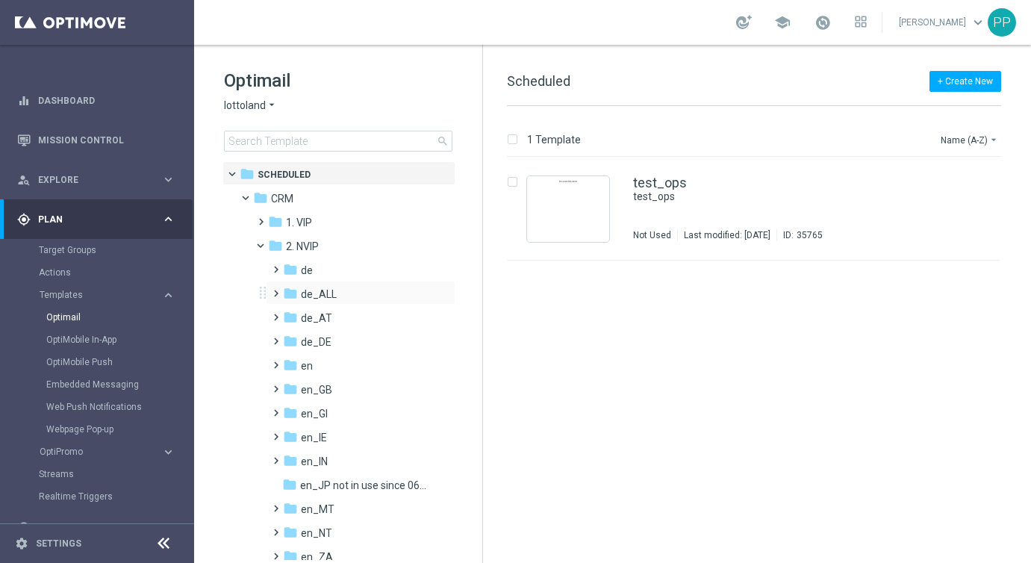
click at [276, 290] on span at bounding box center [273, 287] width 7 height 6
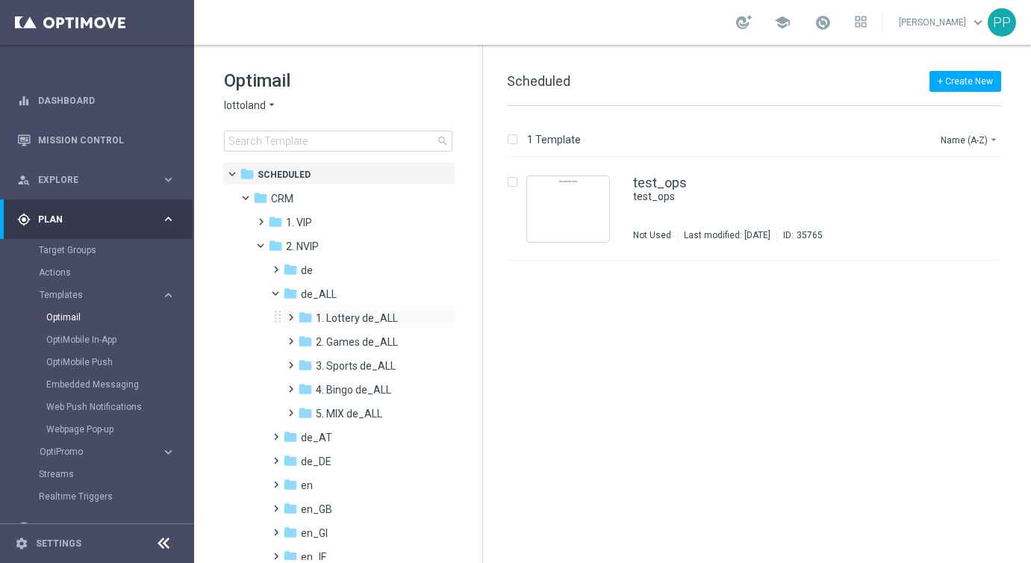
click at [291, 314] on span at bounding box center [288, 311] width 7 height 6
click at [306, 361] on span at bounding box center [302, 358] width 7 height 6
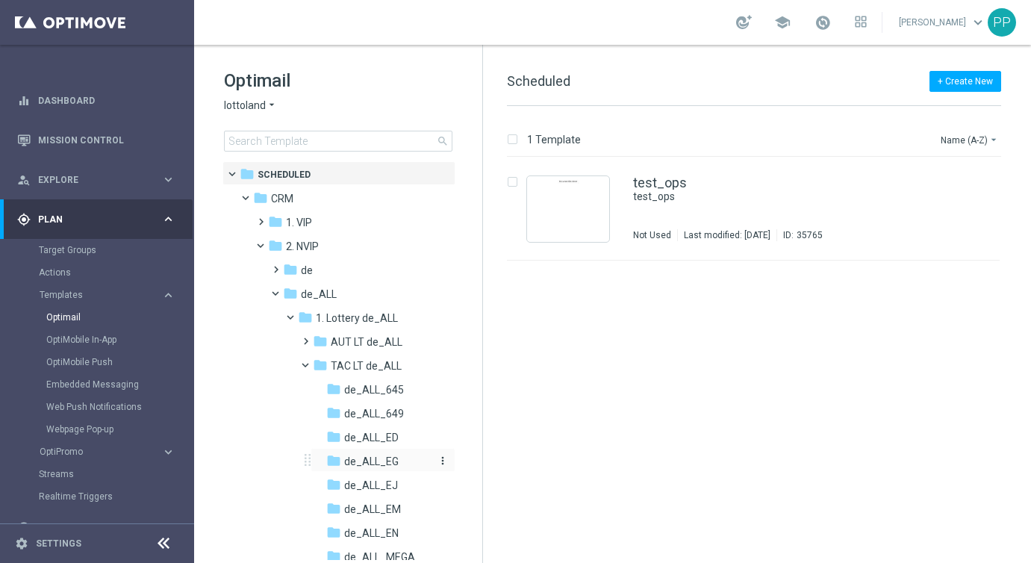
click at [360, 457] on span "de_ALL_EG" at bounding box center [371, 461] width 55 height 13
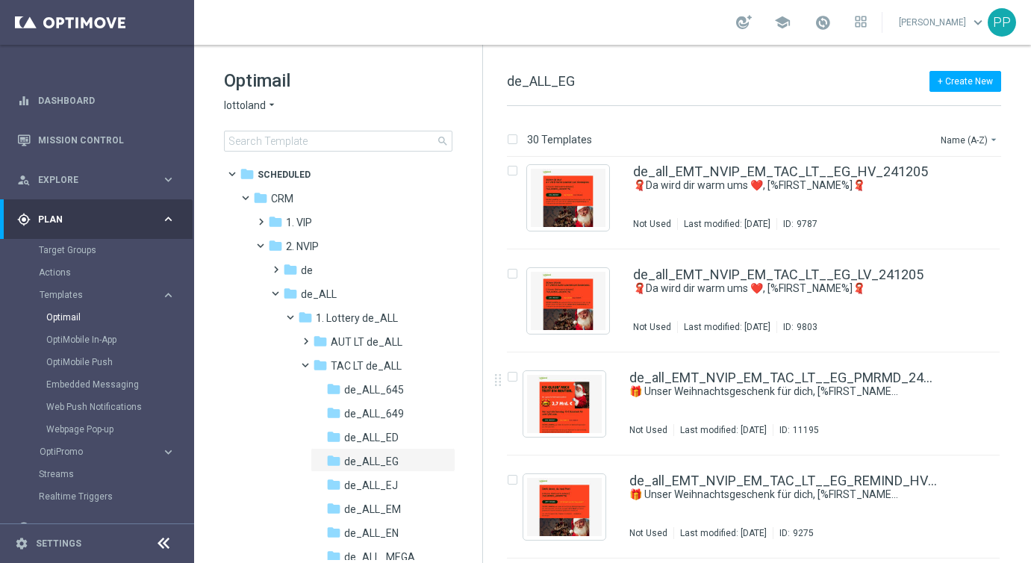
scroll to position [2686, 0]
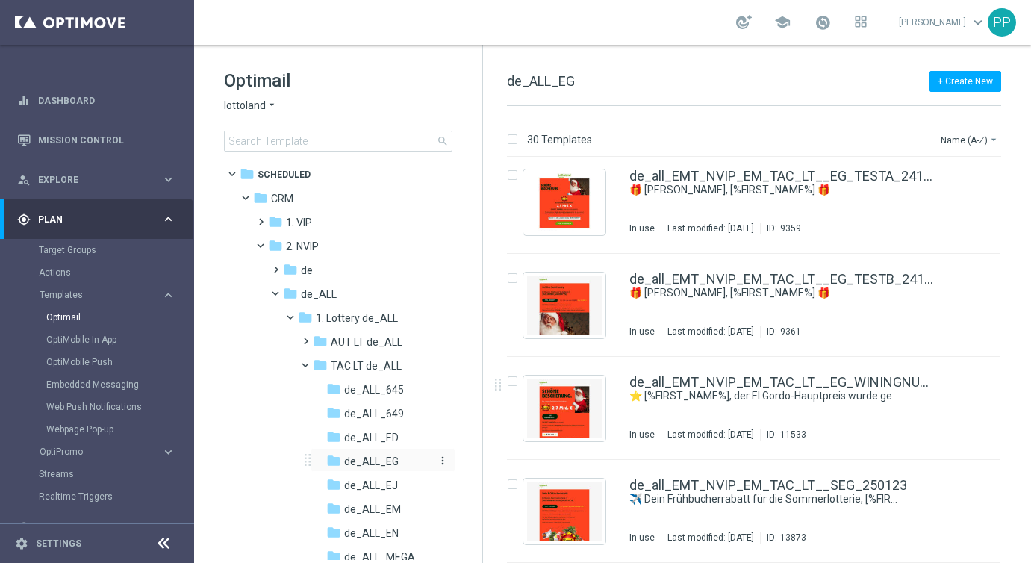
click at [439, 462] on icon "more_vert" at bounding box center [443, 461] width 12 height 12
click at [482, 420] on span "Rename" at bounding box center [496, 420] width 35 height 12
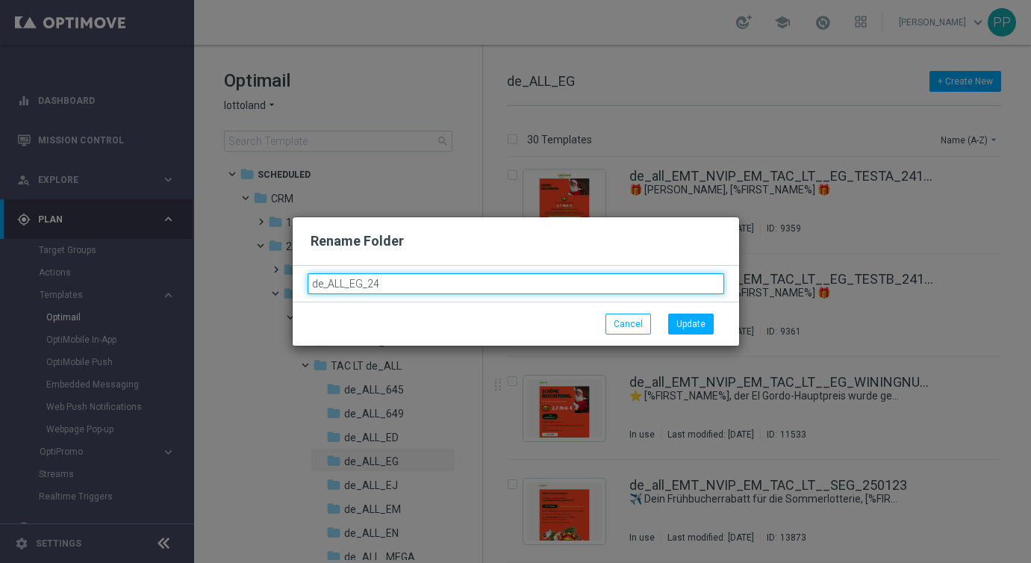
type input "de_ALL_EG_24"
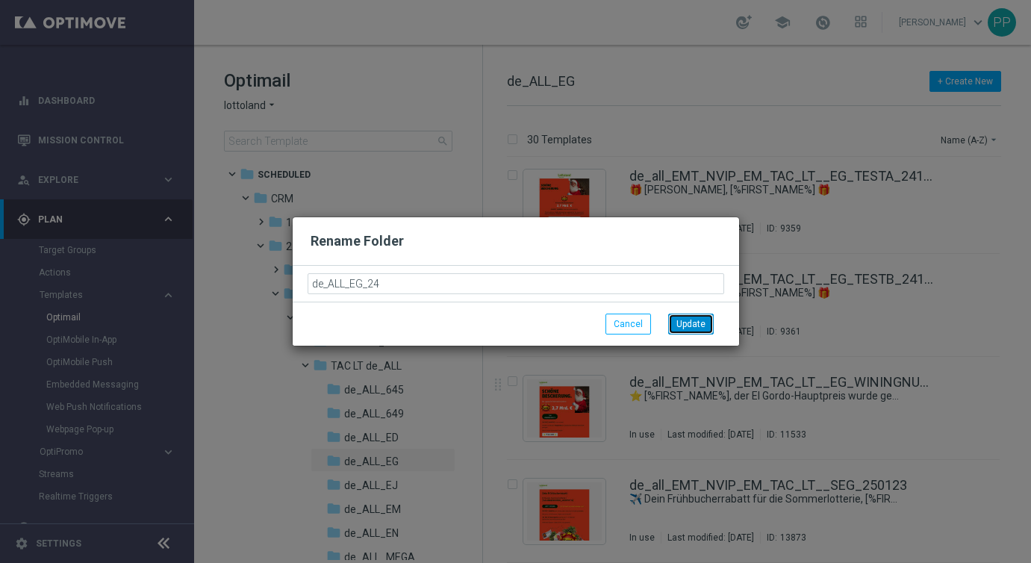
click at [679, 323] on button "Update" at bounding box center [691, 324] width 46 height 21
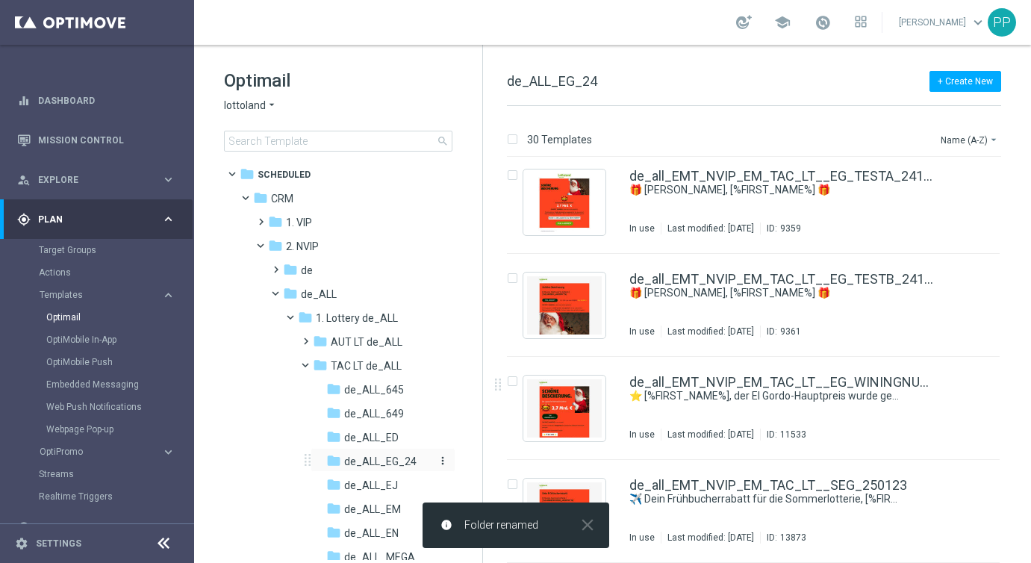
click at [438, 459] on icon "more_vert" at bounding box center [443, 461] width 12 height 12
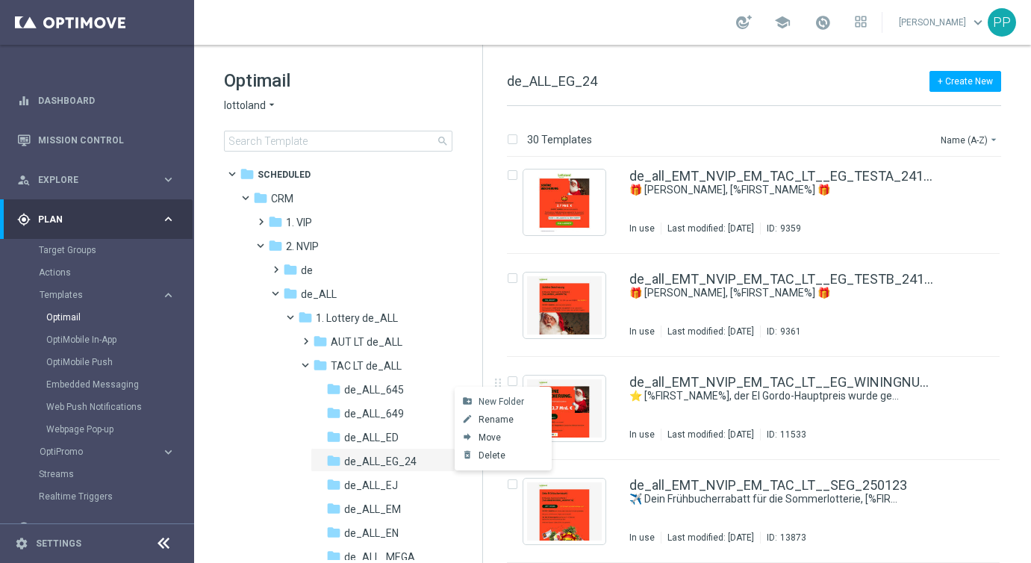
click at [488, 400] on span "New Folder" at bounding box center [502, 402] width 46 height 12
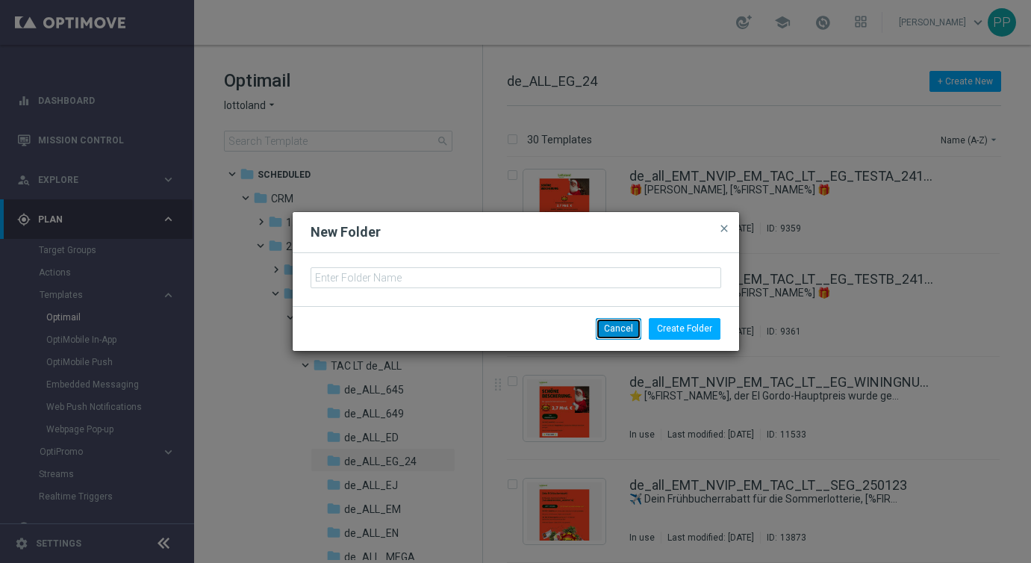
click at [620, 328] on button "Cancel" at bounding box center [619, 328] width 46 height 21
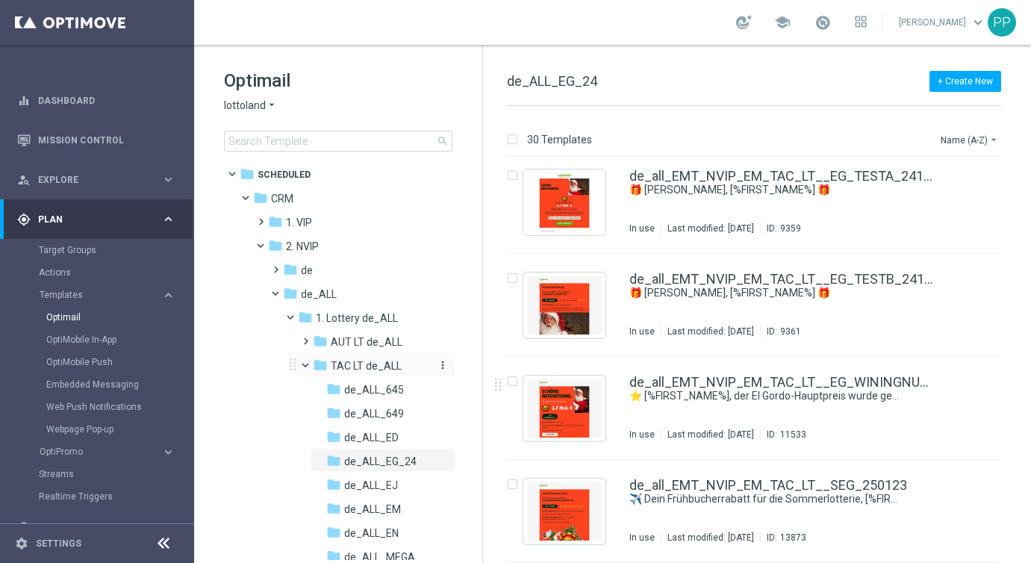
click at [439, 361] on icon "more_vert" at bounding box center [443, 365] width 12 height 12
click at [477, 367] on icon "create_new_folder" at bounding box center [467, 368] width 22 height 12
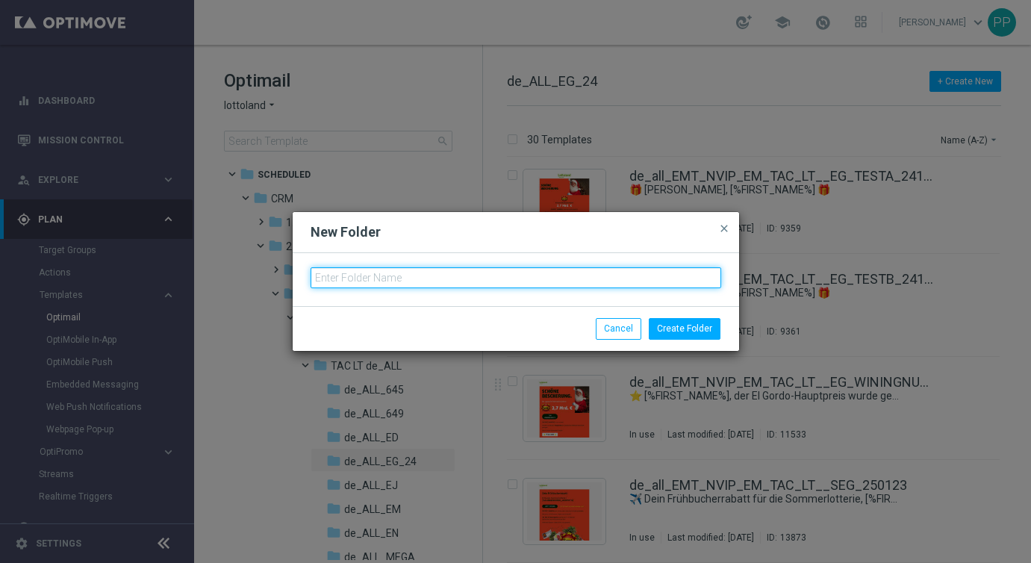
click at [333, 280] on input "text" at bounding box center [516, 277] width 411 height 21
type input "de_ALL_EG_25"
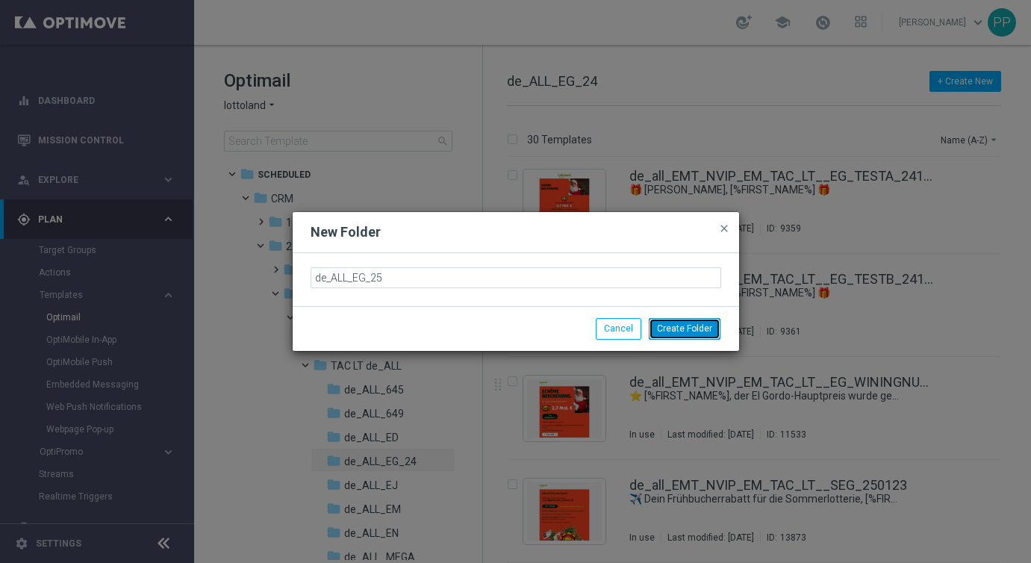
click at [689, 333] on button "Create Folder" at bounding box center [685, 328] width 72 height 21
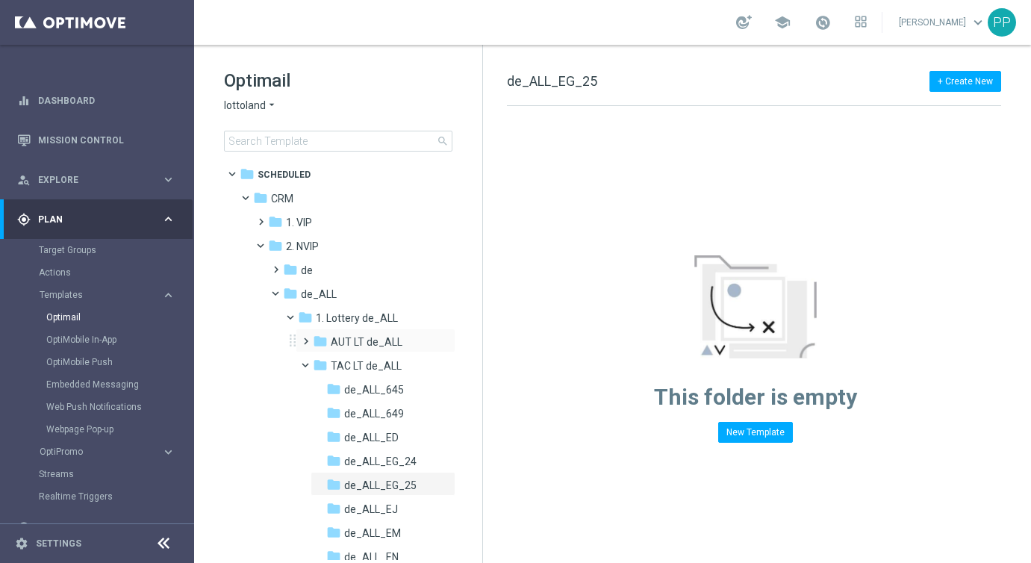
click at [302, 338] on span at bounding box center [302, 335] width 7 height 6
click at [376, 391] on span "EG 2025 de_ALL" at bounding box center [382, 389] width 77 height 13
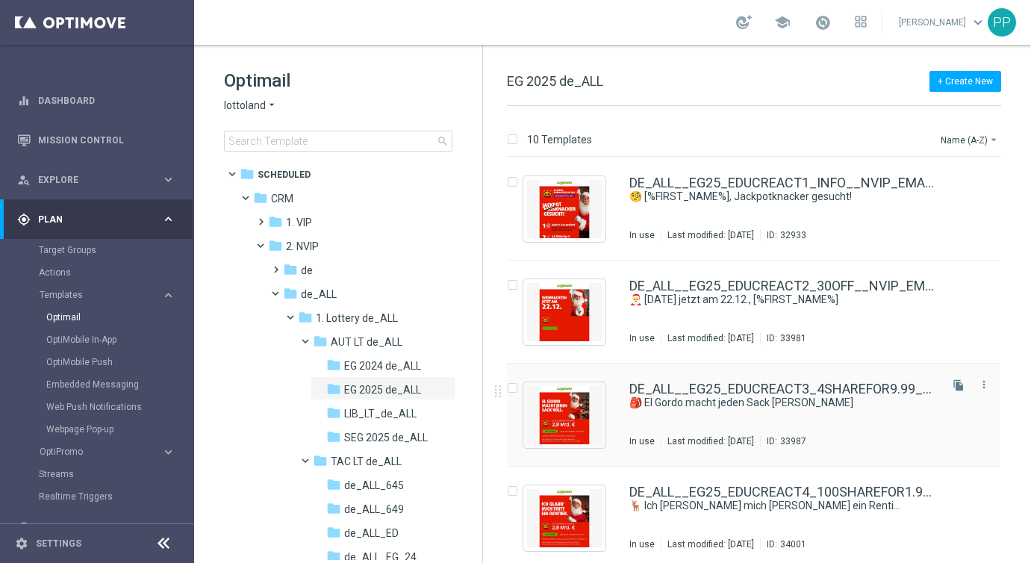
click at [511, 388] on input "Press SPACE to select this row." at bounding box center [512, 390] width 10 height 10
checkbox input "true"
click at [910, 138] on p "Copy to" at bounding box center [914, 140] width 32 height 12
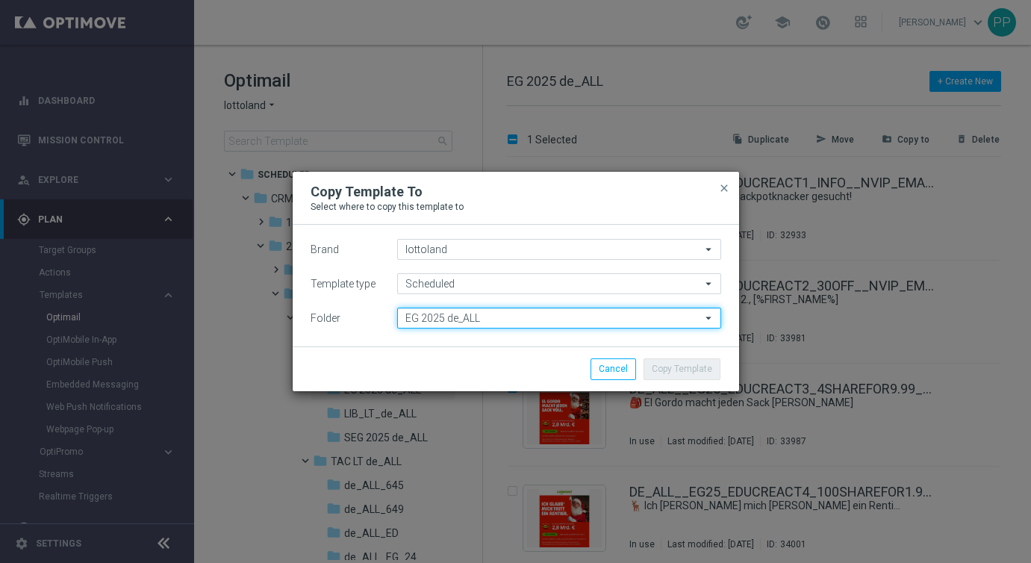
click at [443, 322] on input "EG 2025 de_ALL" at bounding box center [559, 318] width 324 height 21
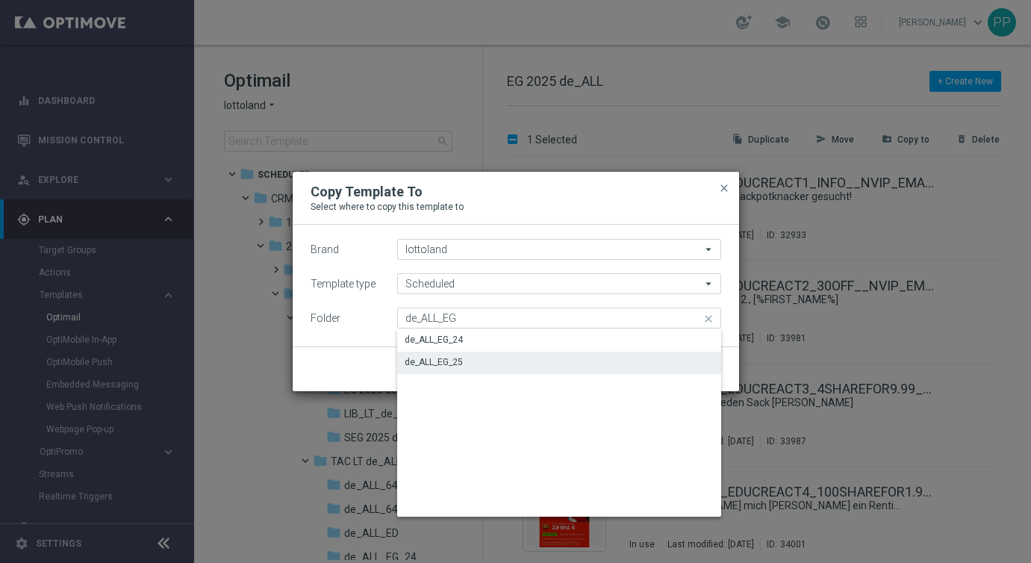
click at [444, 361] on div "de_ALL_EG_25" at bounding box center [434, 361] width 58 height 13
type input "de_ALL_EG_25"
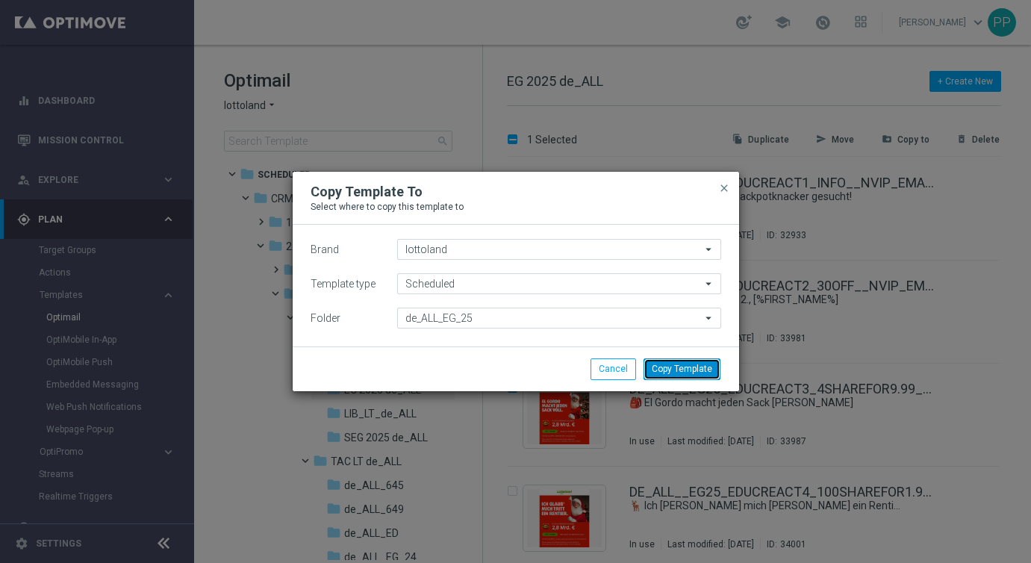
click at [675, 372] on button "Copy Template" at bounding box center [682, 368] width 77 height 21
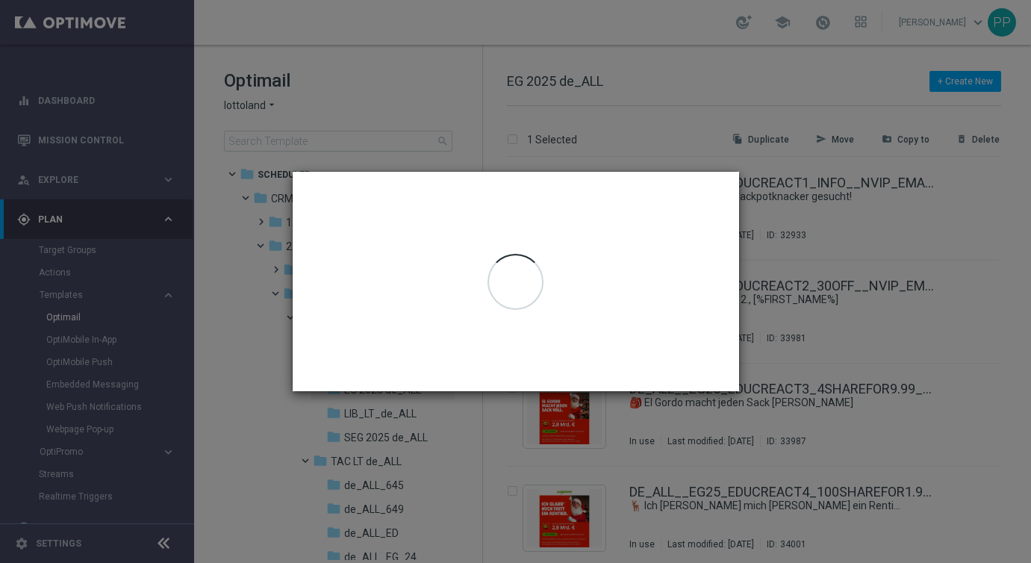
checkbox input "false"
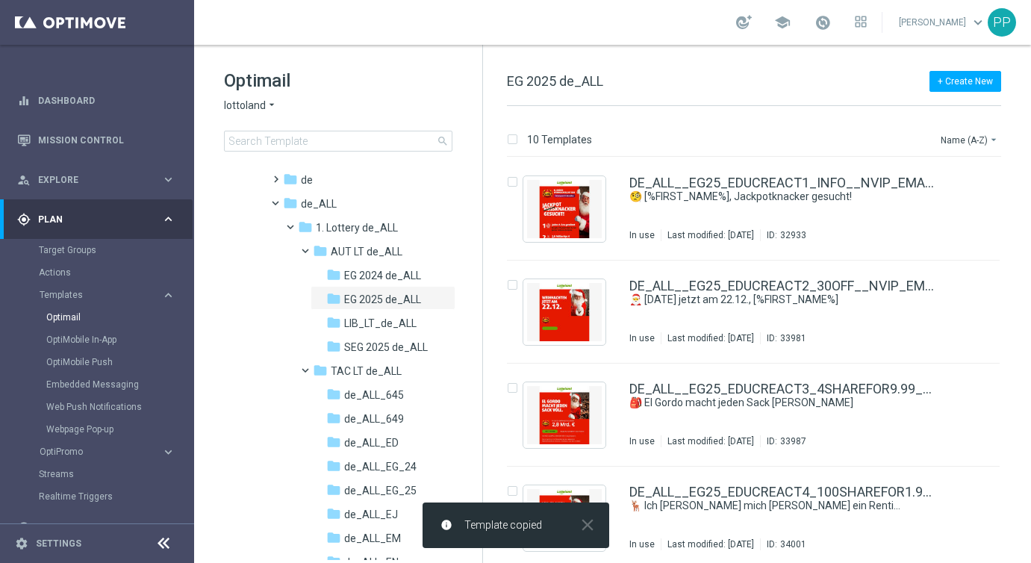
scroll to position [109, 0]
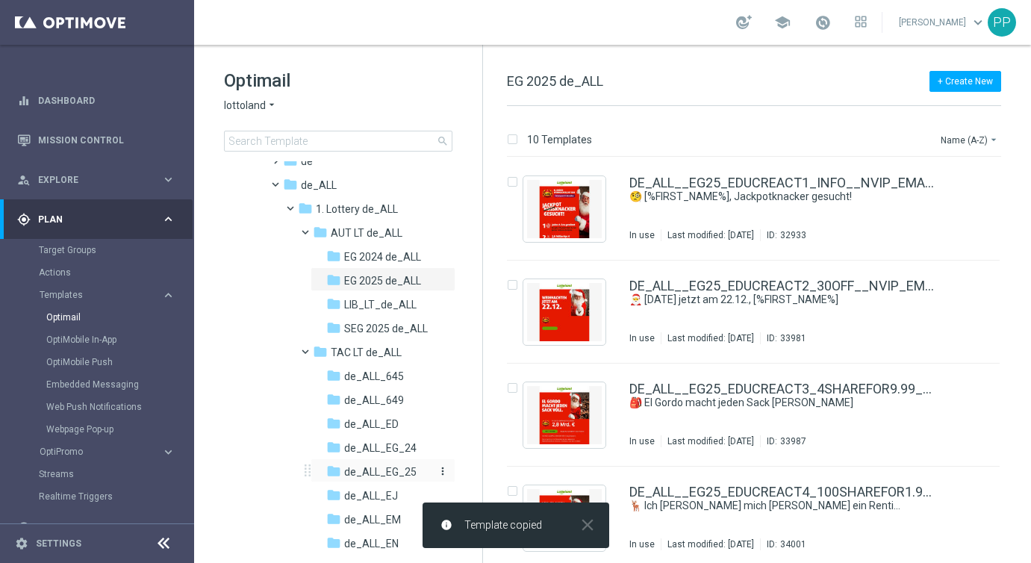
click at [370, 468] on span "de_ALL_EG_25" at bounding box center [380, 471] width 72 height 13
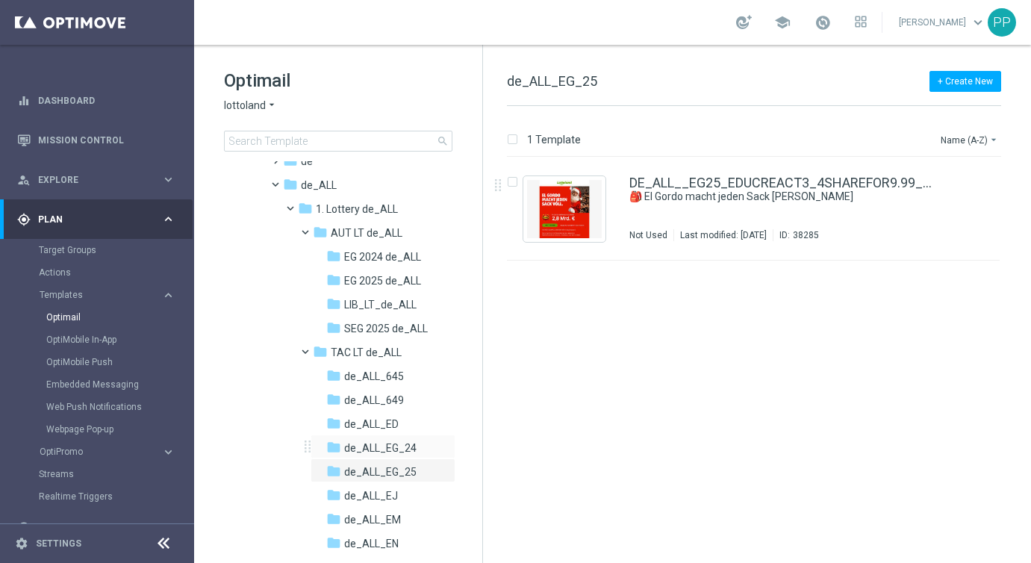
click at [374, 435] on div "folder de_ALL_EG_24 more_vert" at bounding box center [383, 447] width 145 height 24
click at [374, 445] on span "de_ALL_EG_24" at bounding box center [380, 447] width 72 height 13
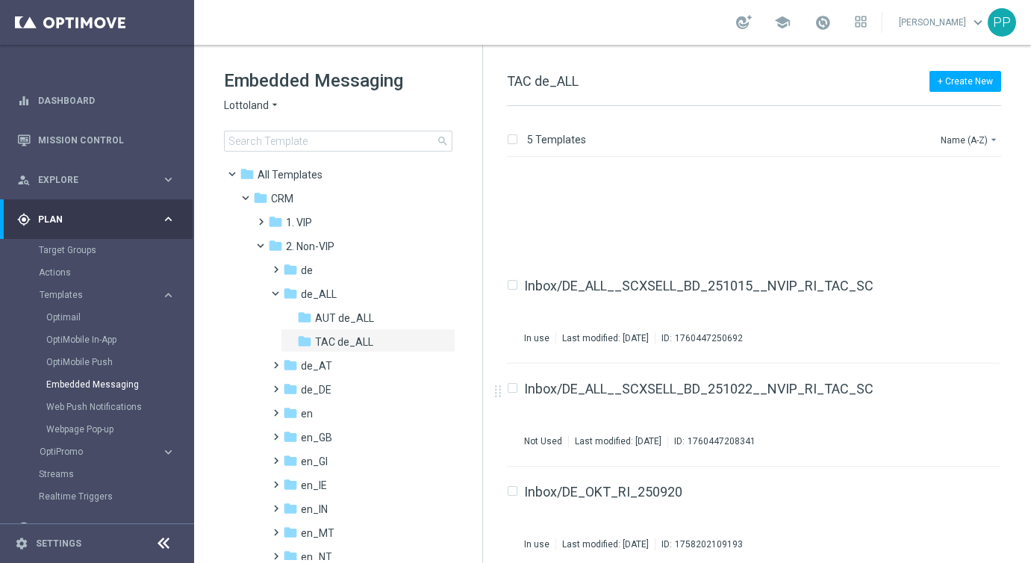
scroll to position [110, 0]
